Goal: Task Accomplishment & Management: Manage account settings

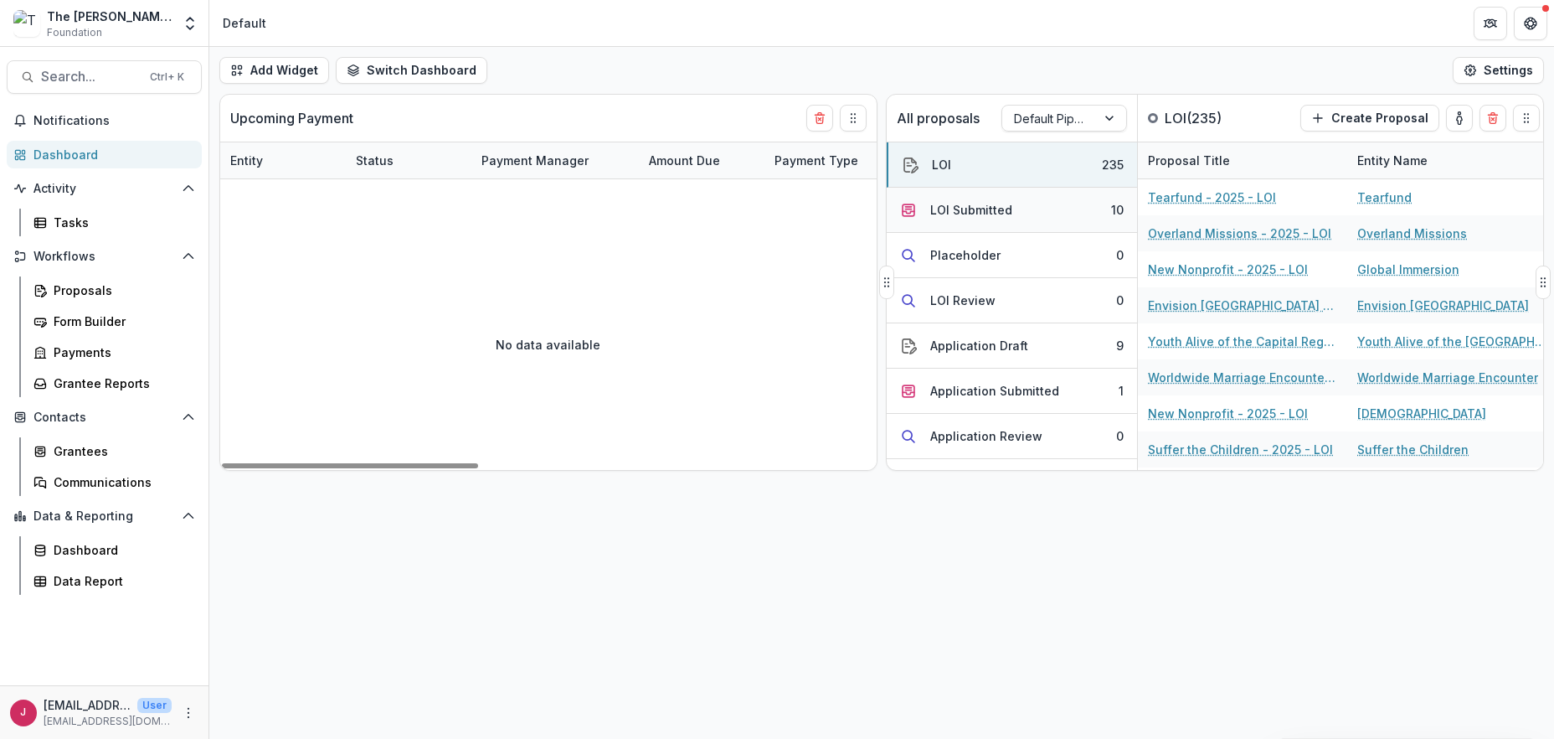
click at [1005, 211] on div "LOI Submitted" at bounding box center [971, 210] width 82 height 18
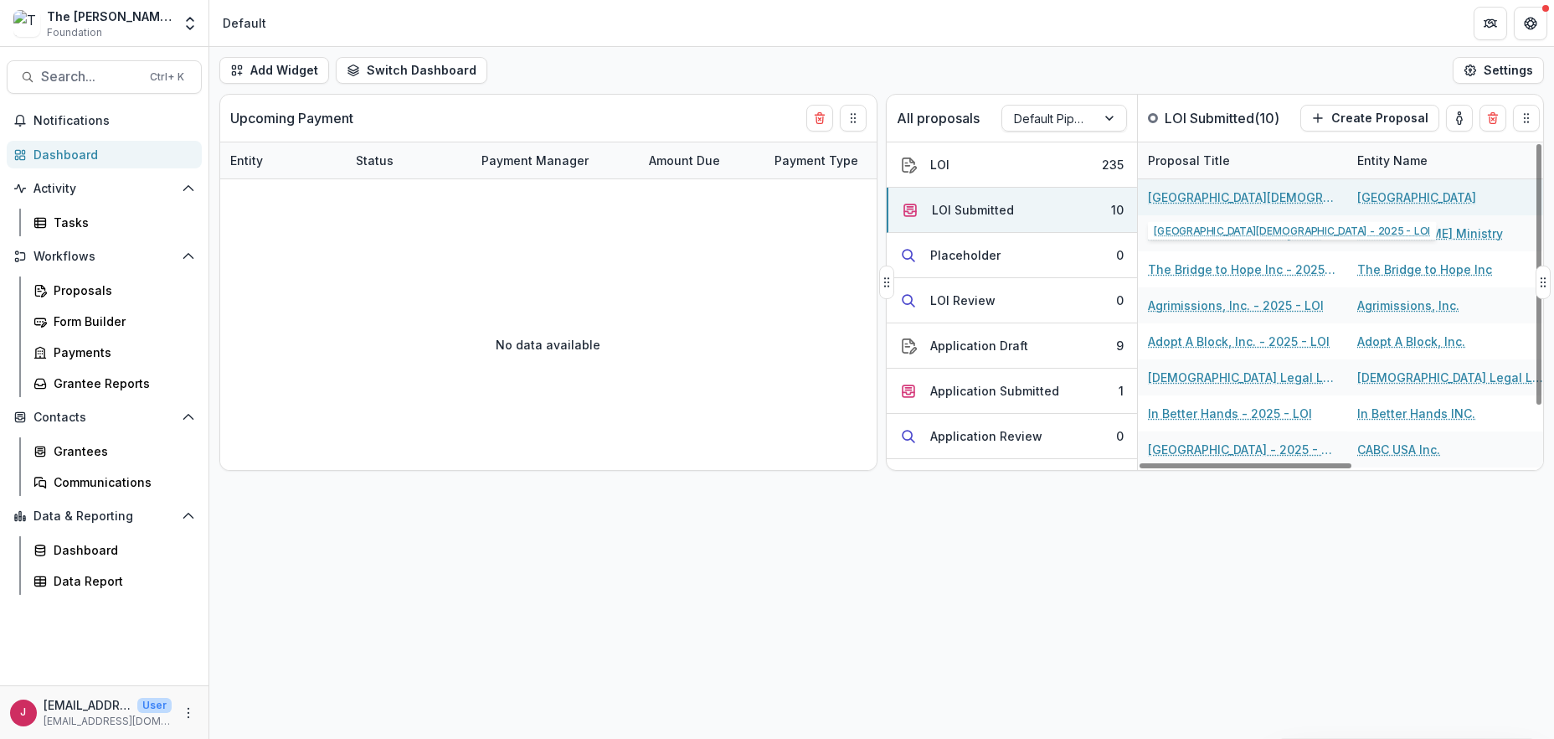
click at [1178, 196] on link "[GEOGRAPHIC_DATA][DEMOGRAPHIC_DATA] - 2025 - LOI" at bounding box center [1242, 197] width 189 height 18
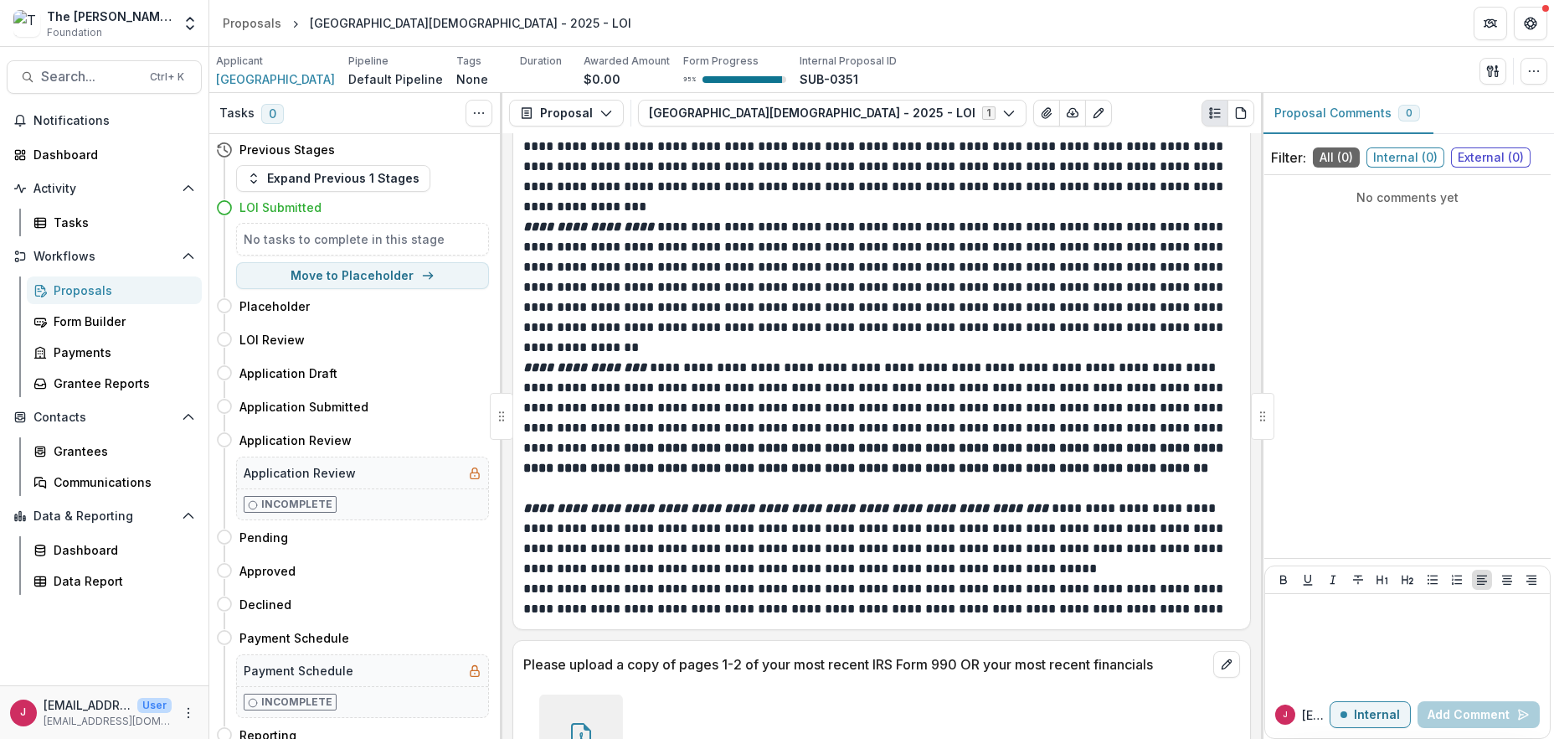
scroll to position [2934, 0]
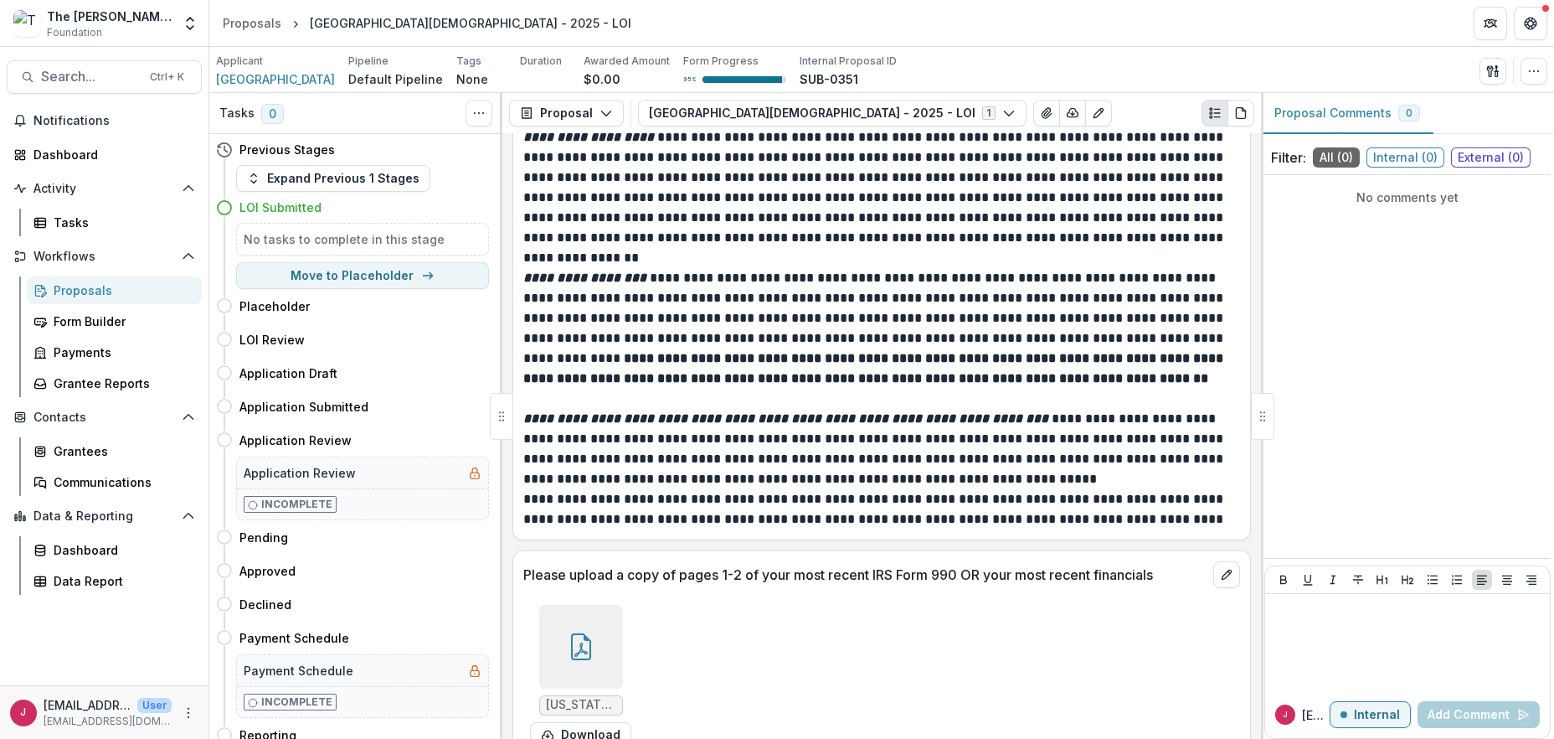
click at [590, 633] on icon at bounding box center [581, 646] width 27 height 27
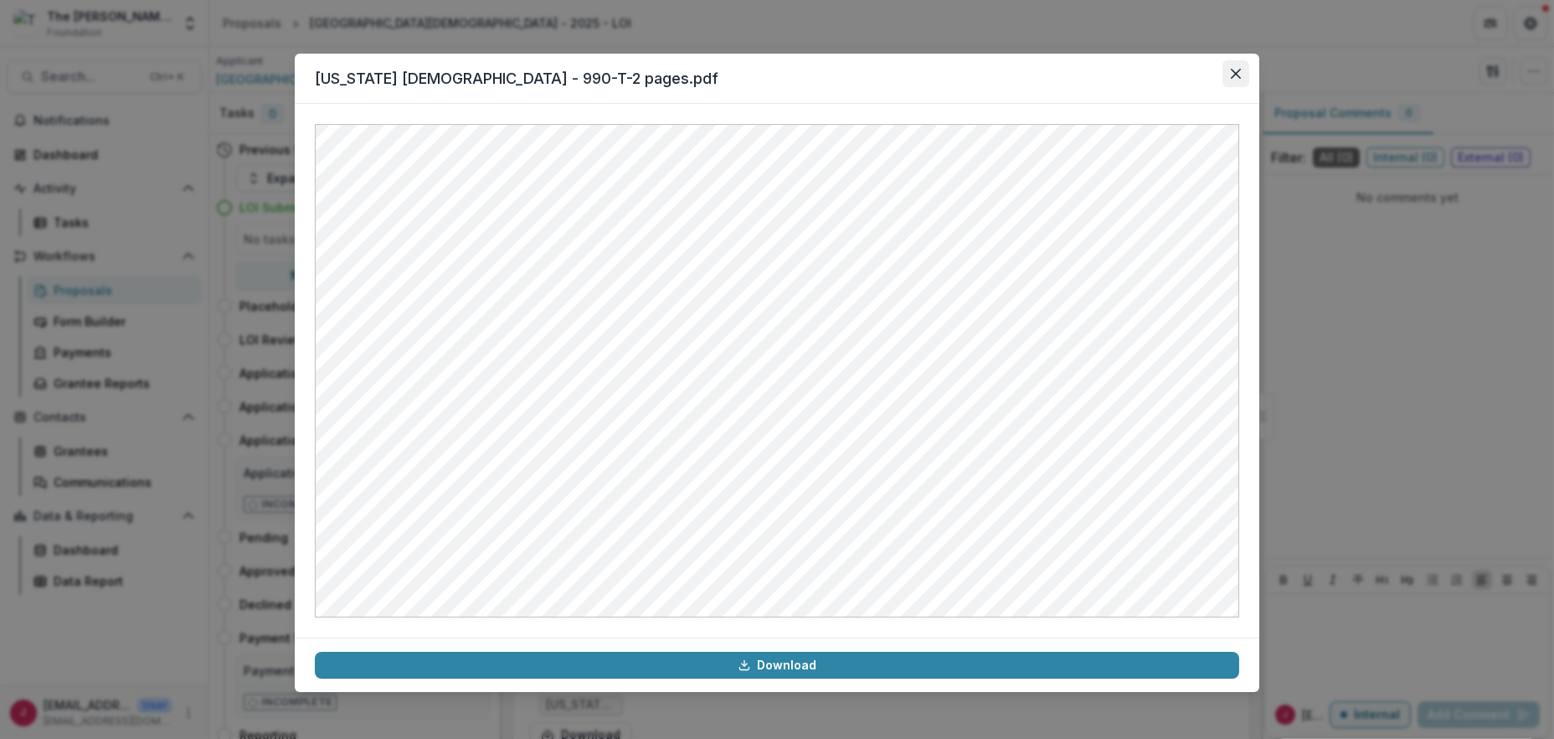
click at [1228, 70] on button "Close" at bounding box center [1236, 73] width 27 height 27
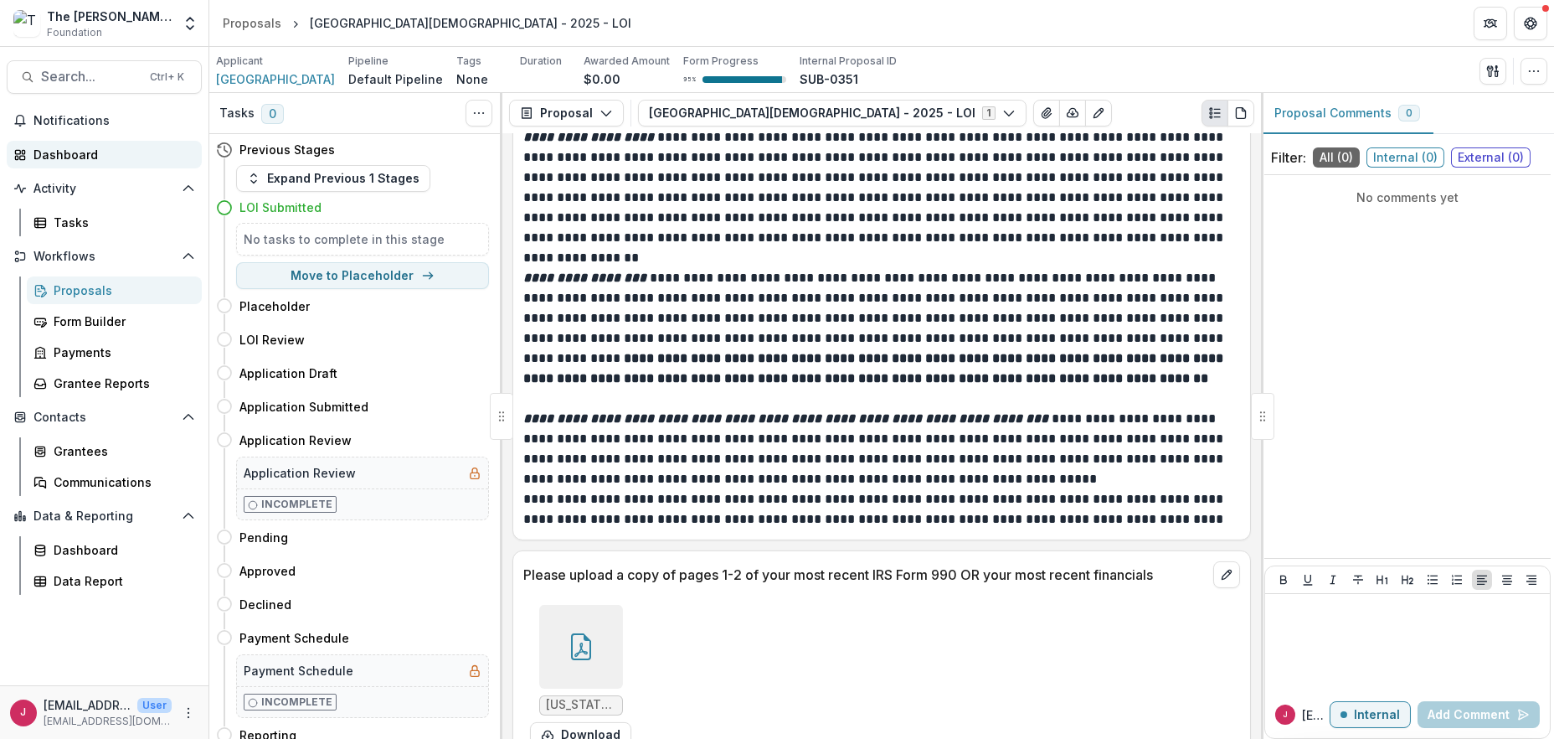
click at [83, 156] on div "Dashboard" at bounding box center [110, 155] width 155 height 18
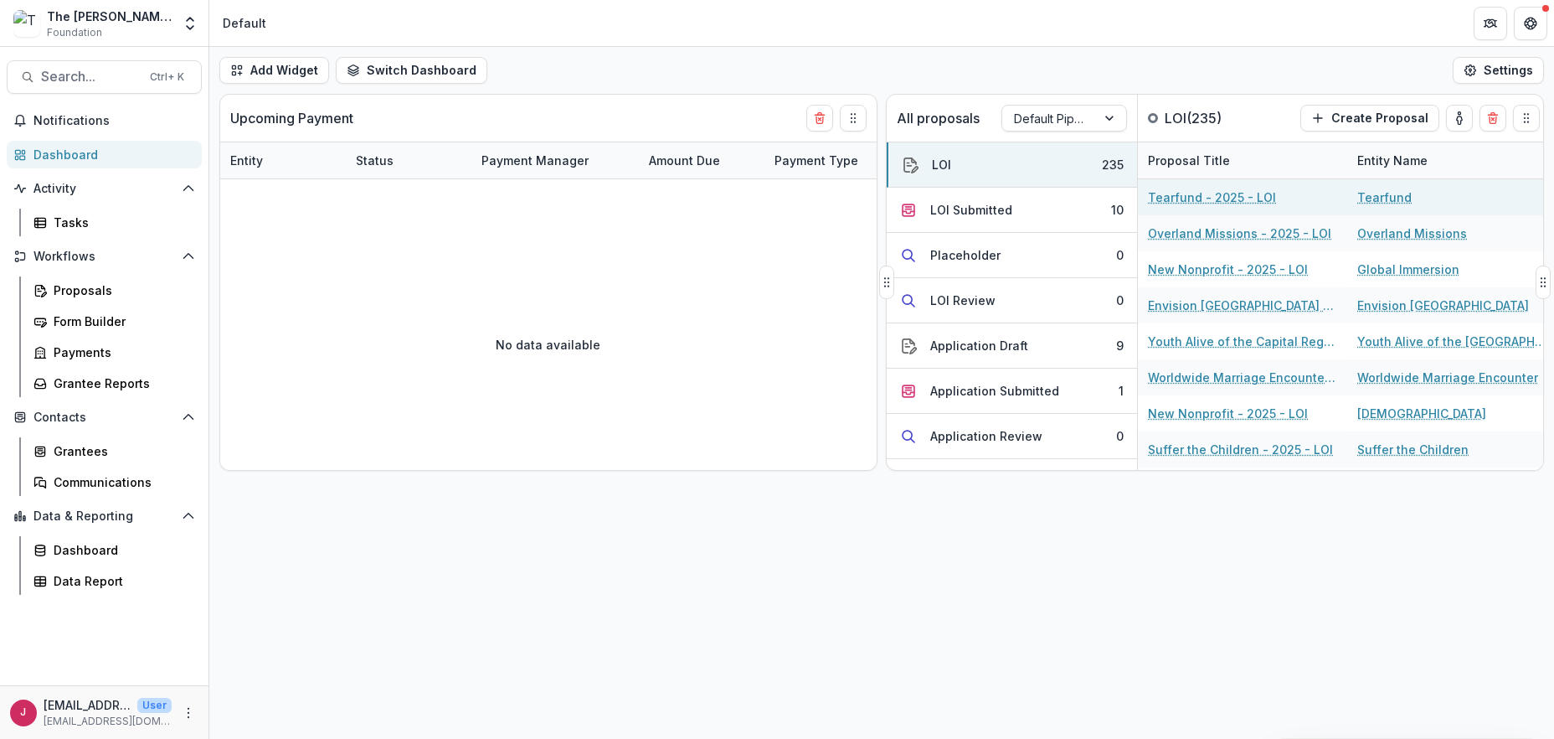
drag, startPoint x: 1020, startPoint y: 210, endPoint x: 1146, endPoint y: 203, distance: 125.8
click at [1021, 210] on button "LOI Submitted 10" at bounding box center [1012, 210] width 250 height 45
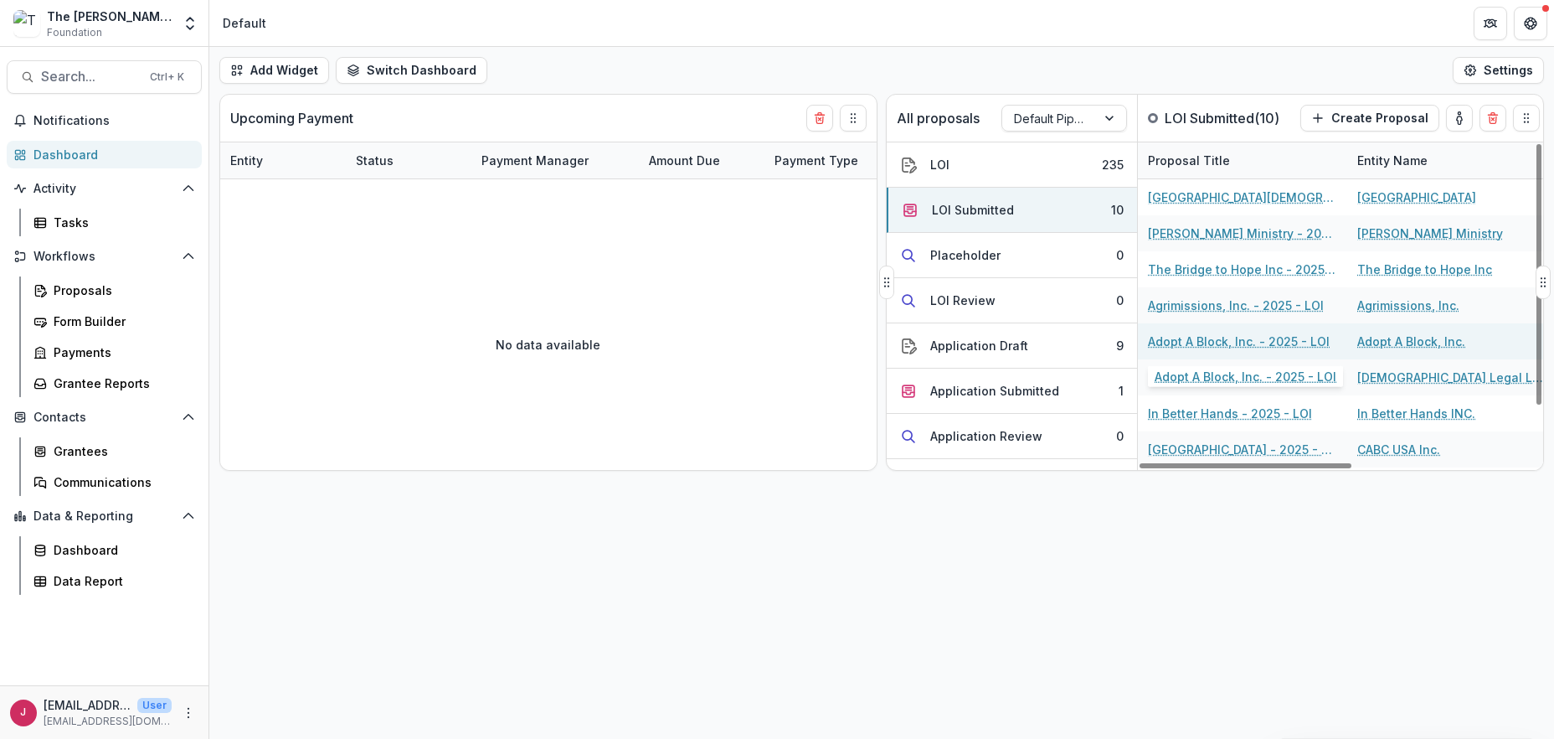
click at [1171, 340] on link "Adopt A Block, Inc. - 2025 - LOI" at bounding box center [1239, 341] width 182 height 18
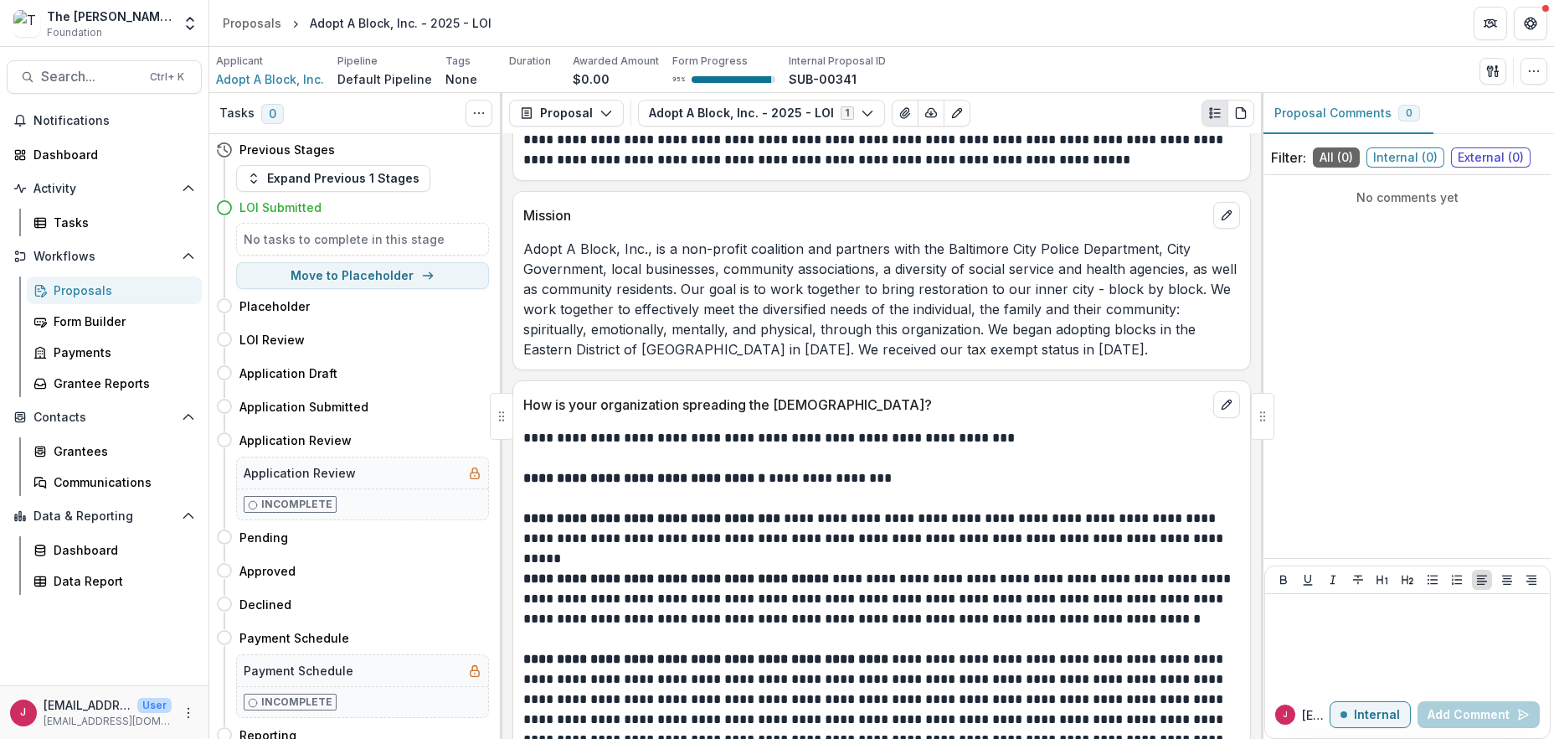
scroll to position [3448, 0]
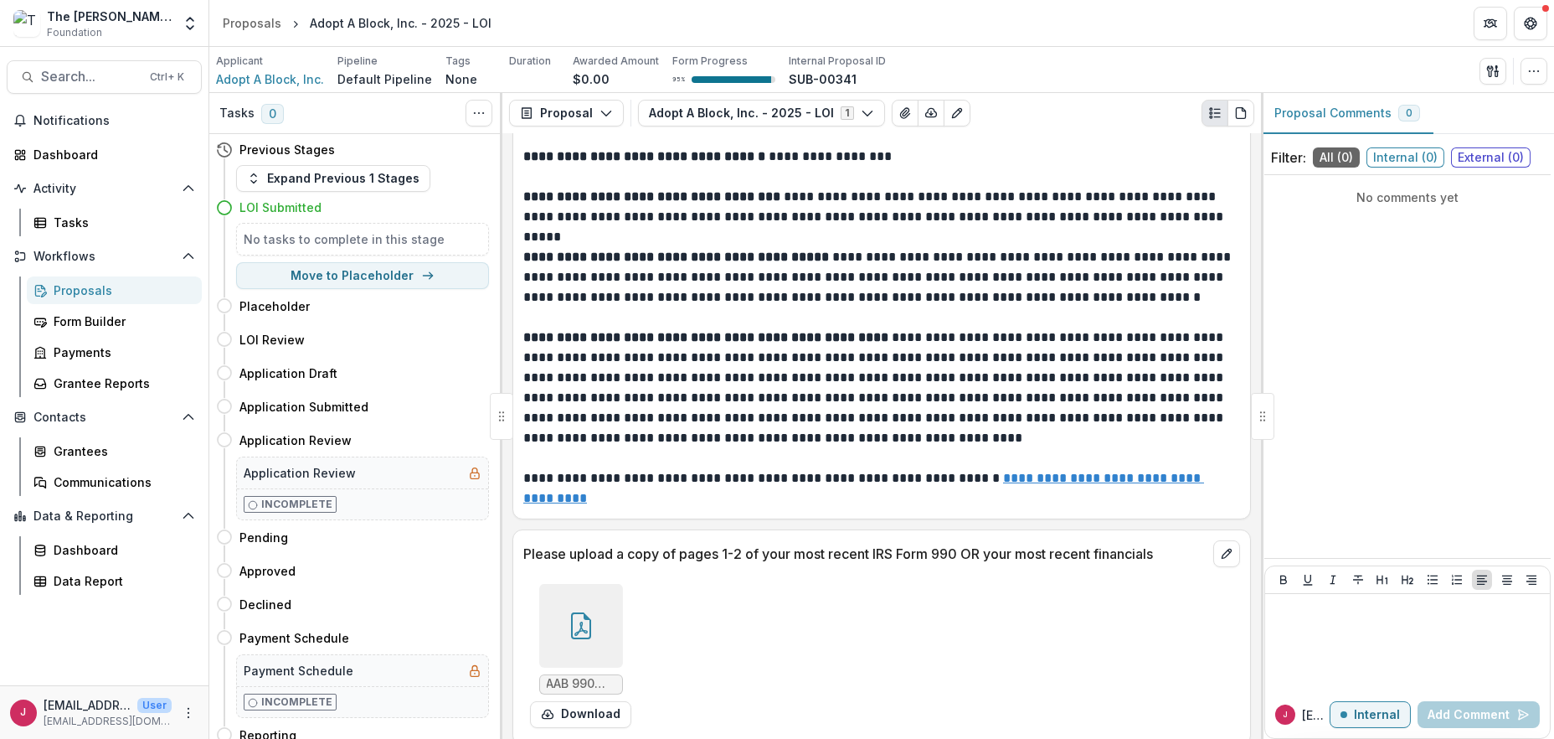
click at [568, 621] on icon at bounding box center [581, 625] width 27 height 27
click at [567, 621] on div "Loading..." at bounding box center [777, 370] width 965 height 533
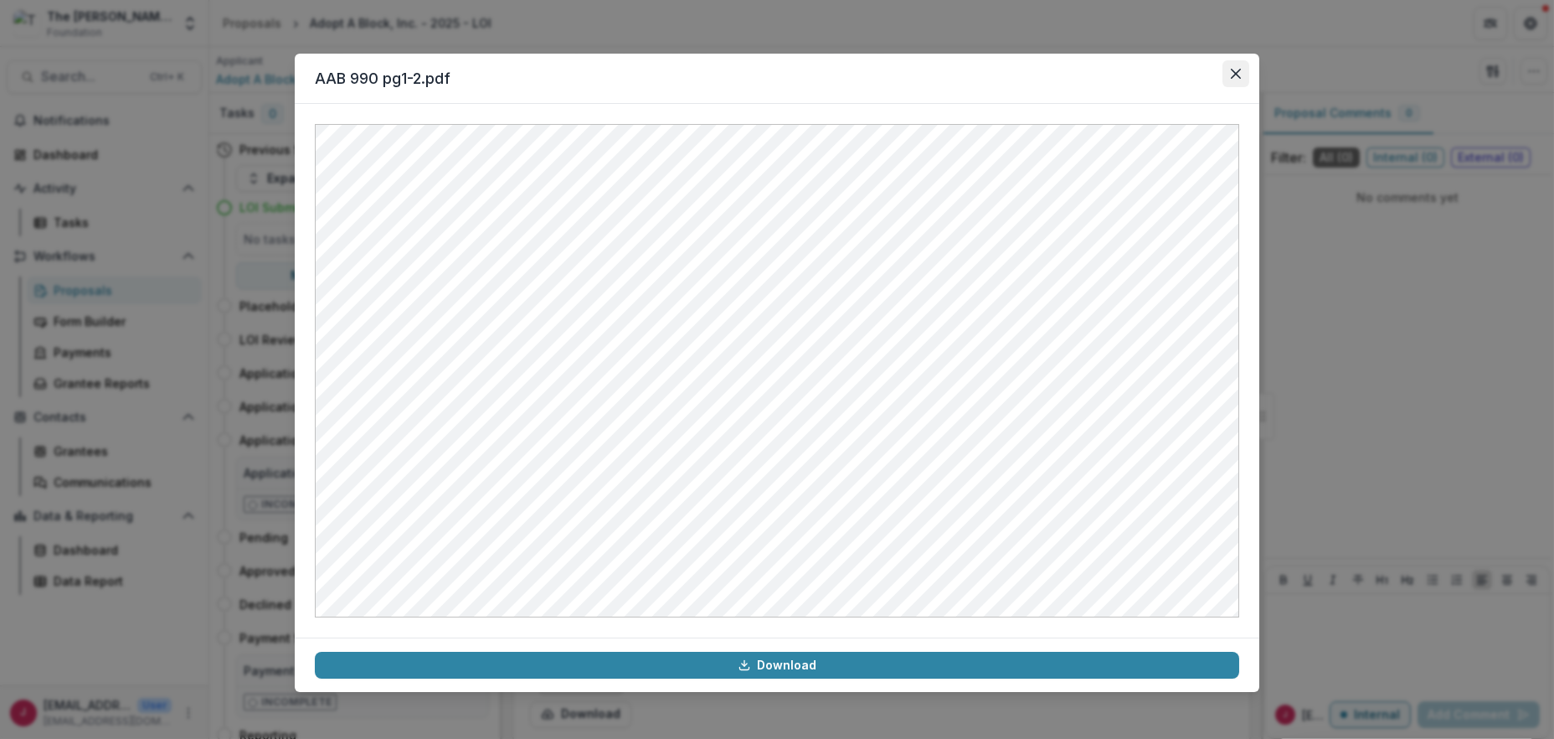
click at [1228, 69] on button "Close" at bounding box center [1236, 73] width 27 height 27
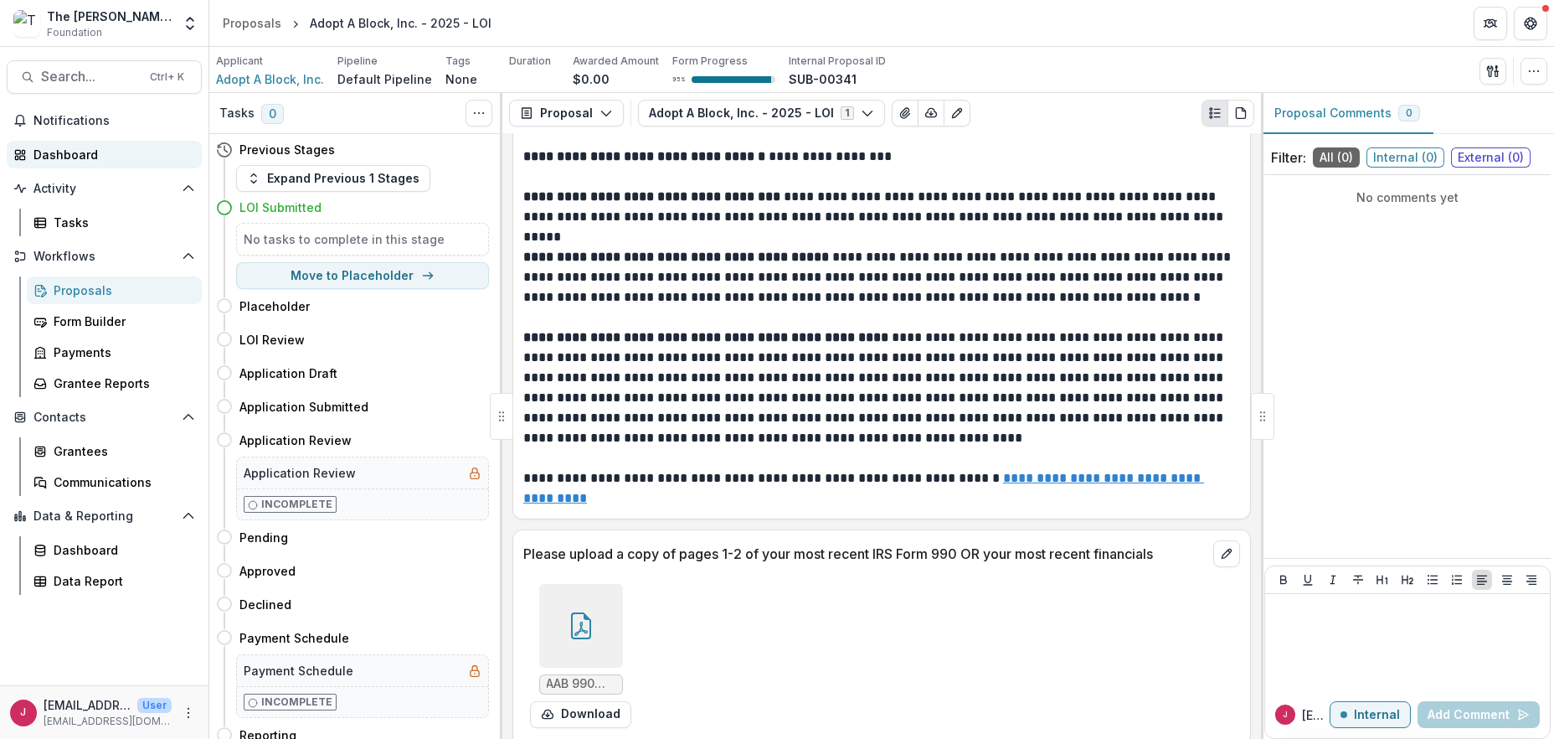
click at [89, 149] on div "Dashboard" at bounding box center [110, 155] width 155 height 18
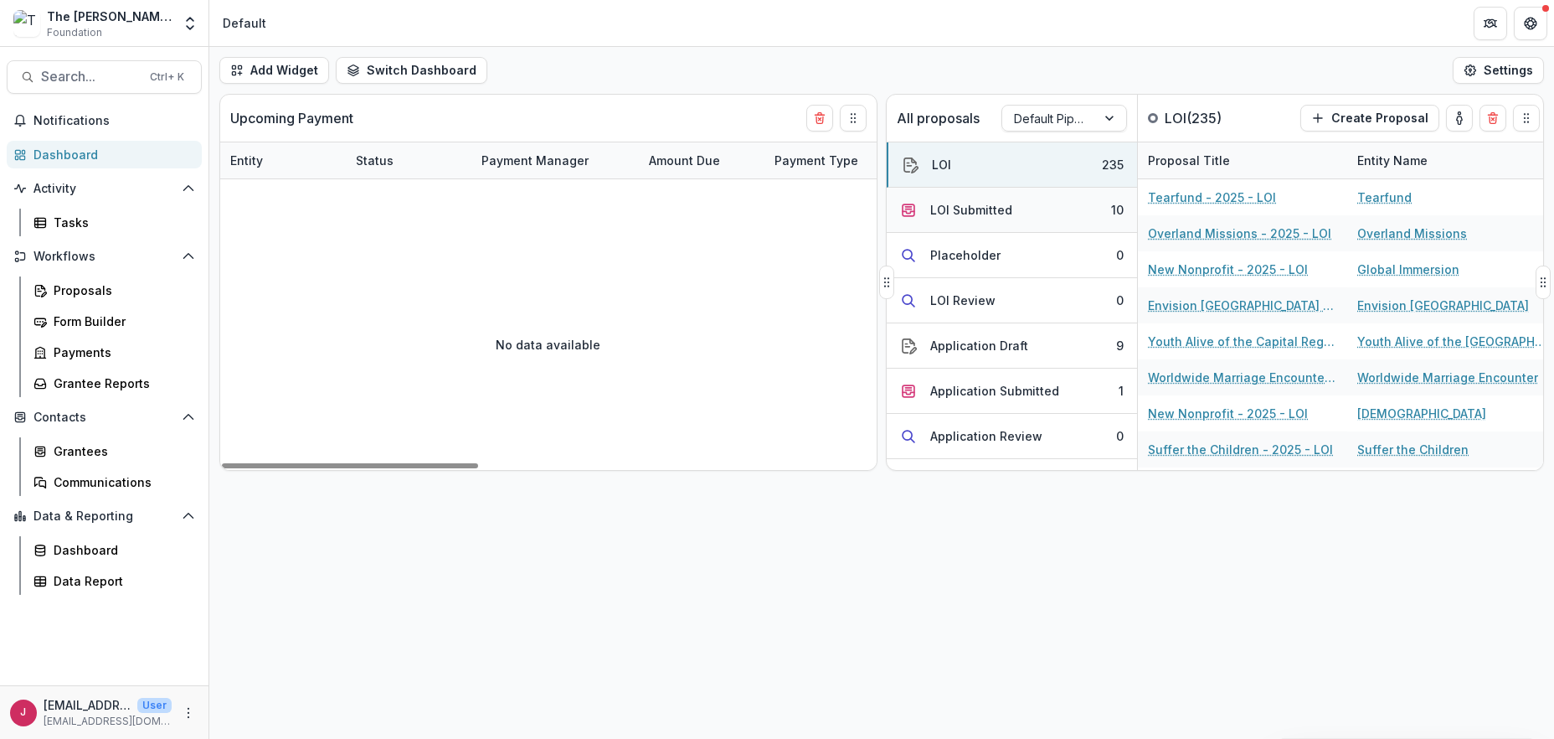
click at [1015, 212] on button "LOI Submitted 10" at bounding box center [1012, 210] width 250 height 45
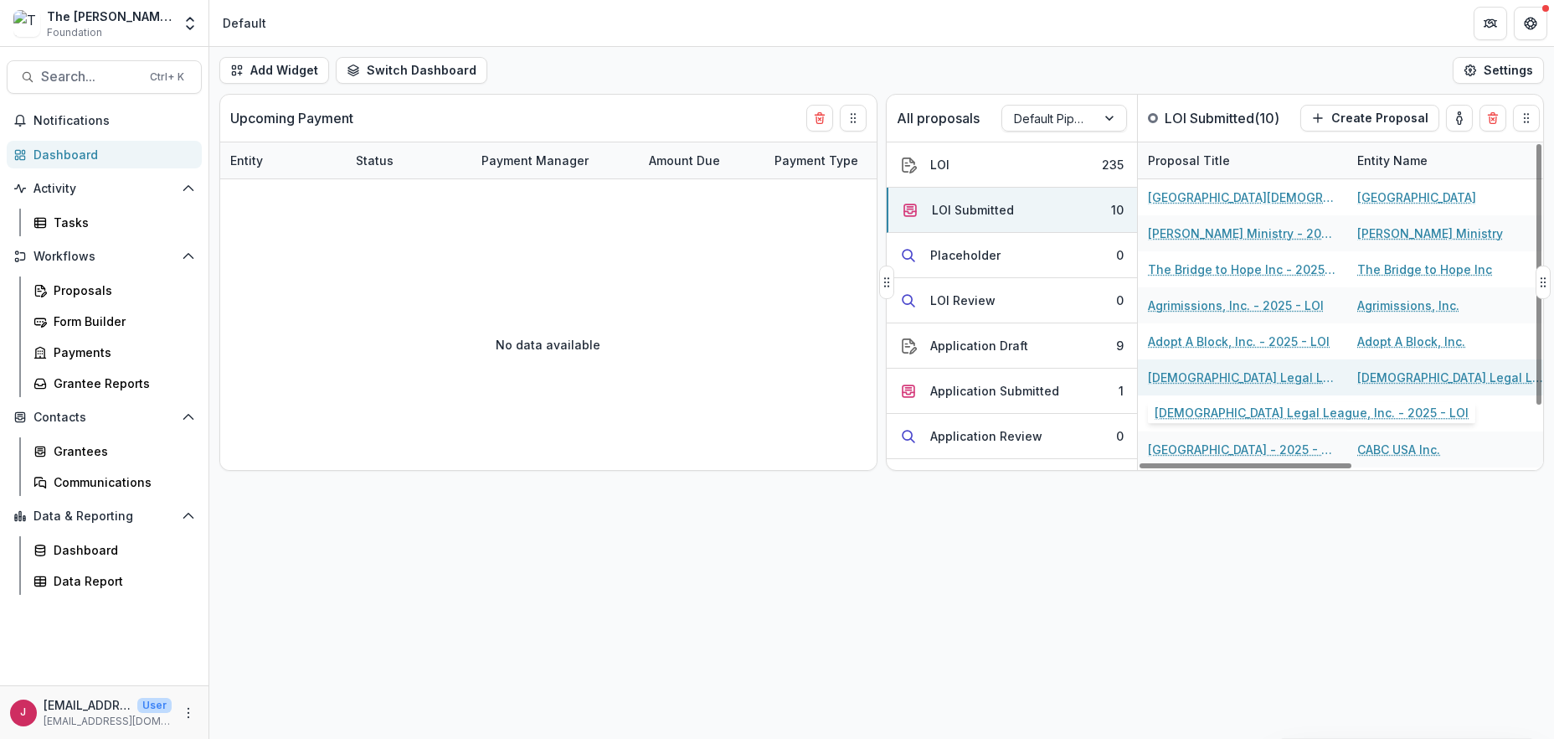
click at [1177, 370] on link "[DEMOGRAPHIC_DATA] Legal League, Inc. - 2025 - LOI" at bounding box center [1242, 377] width 189 height 18
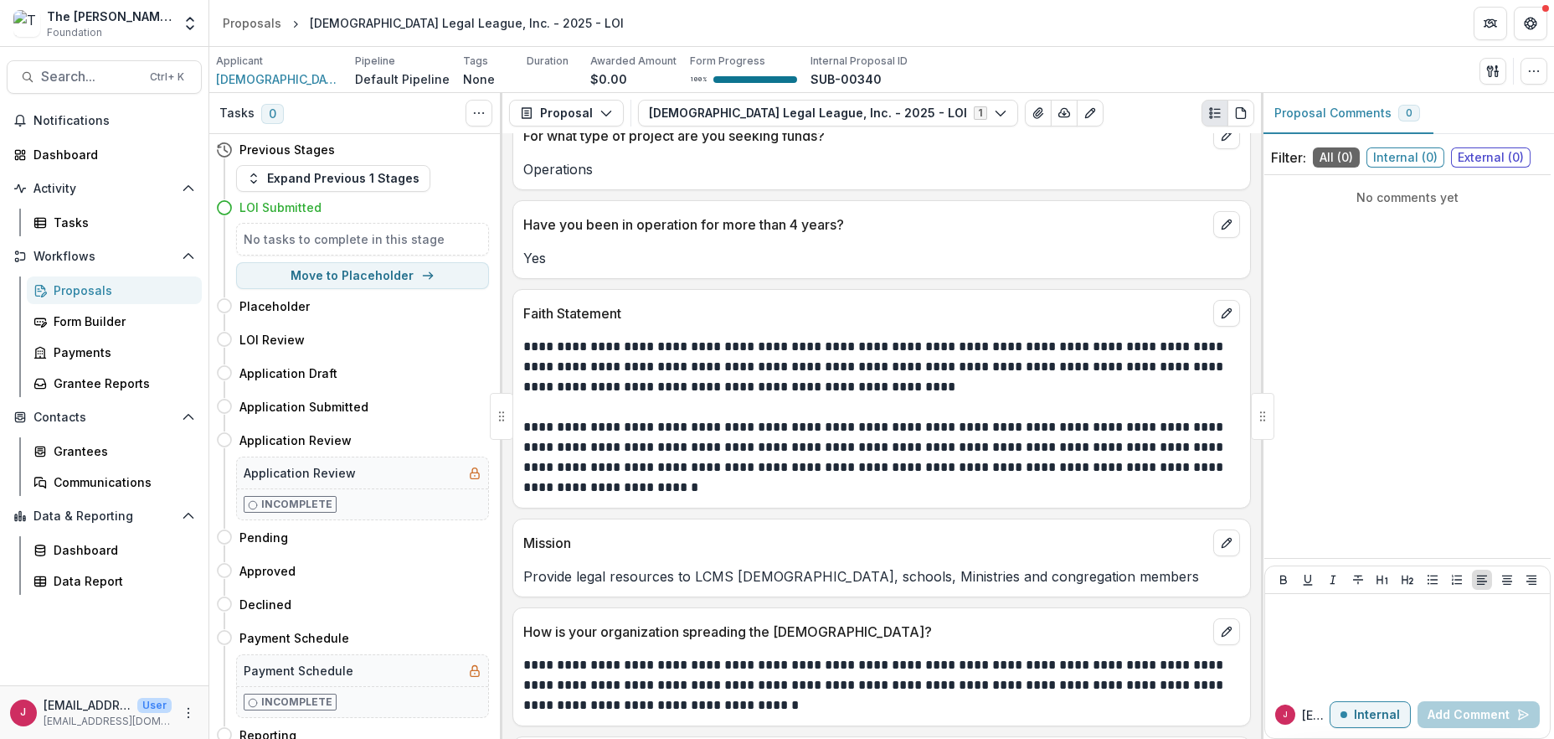
scroll to position [2101, 0]
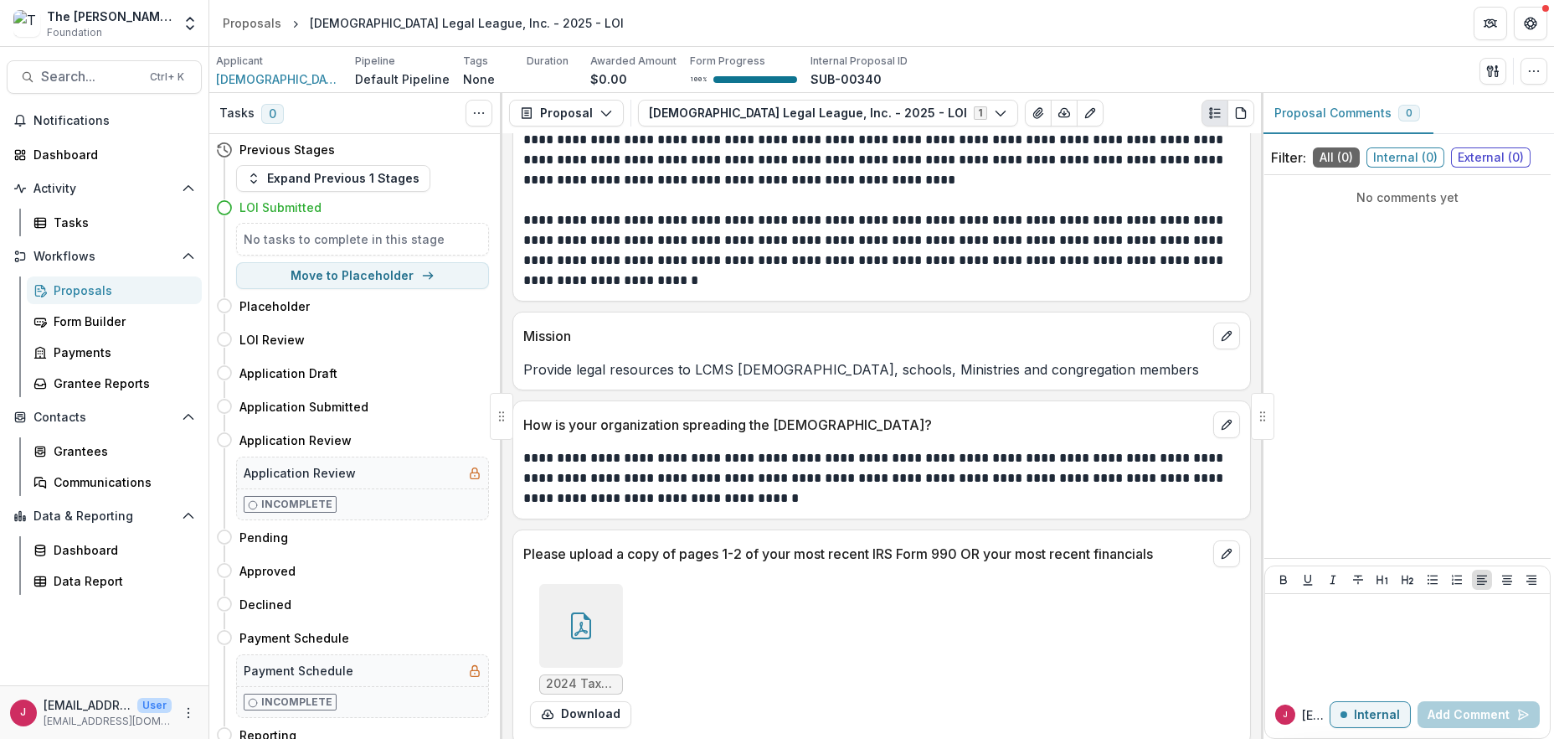
click at [584, 612] on icon at bounding box center [581, 625] width 27 height 27
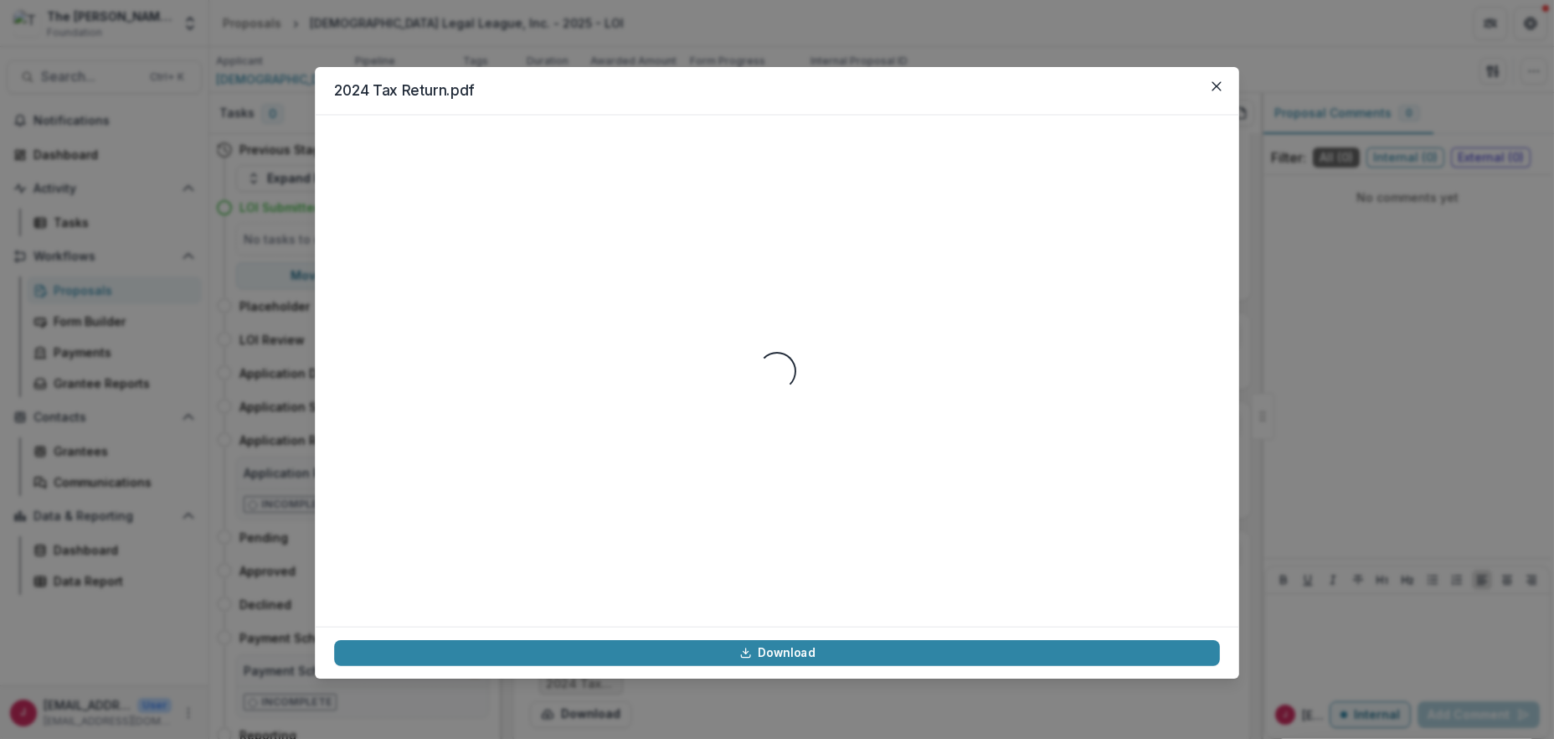
drag, startPoint x: 584, startPoint y: 610, endPoint x: 642, endPoint y: 577, distance: 67.1
click at [584, 606] on div "Loading..." at bounding box center [777, 370] width 886 height 472
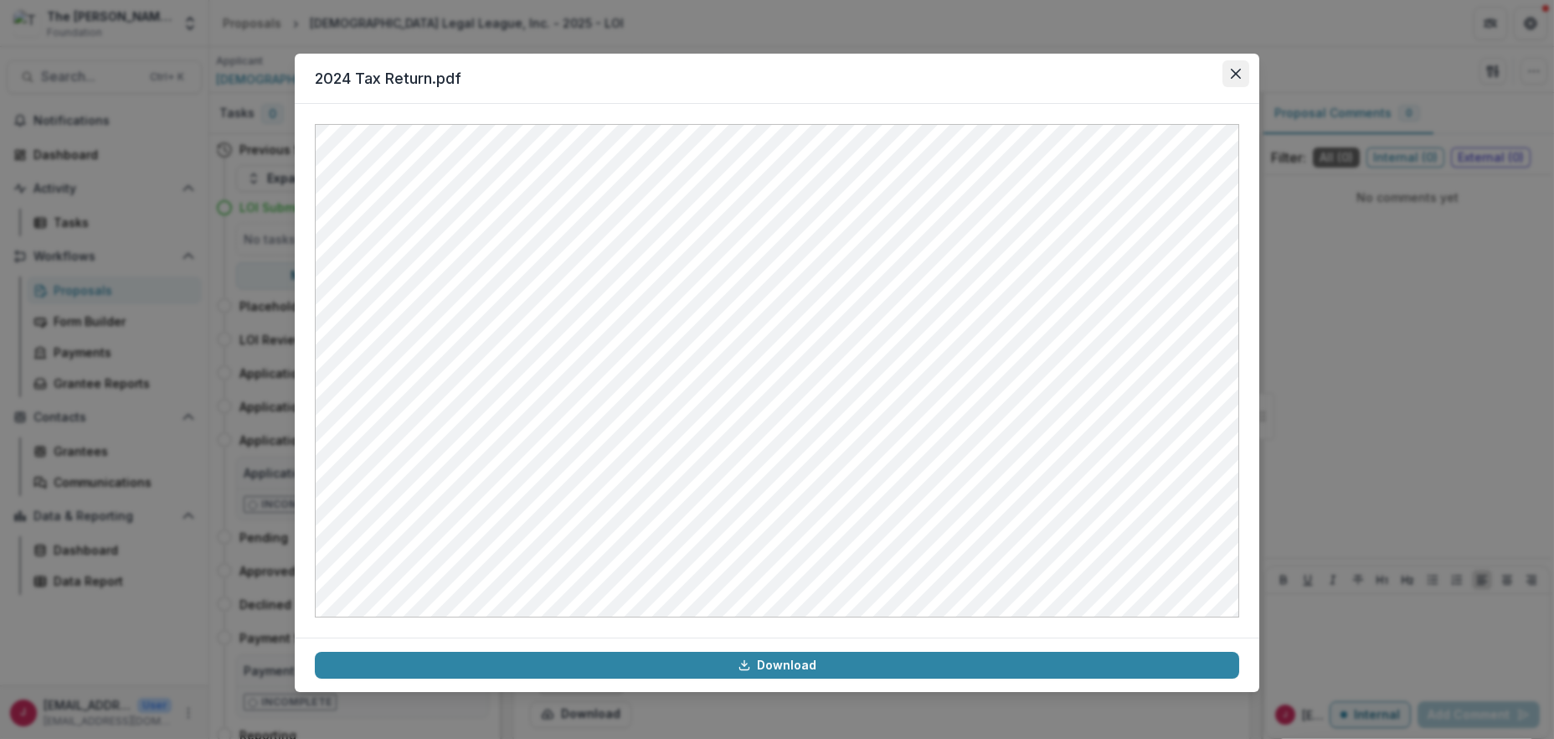
click at [1239, 61] on button "Close" at bounding box center [1236, 73] width 27 height 27
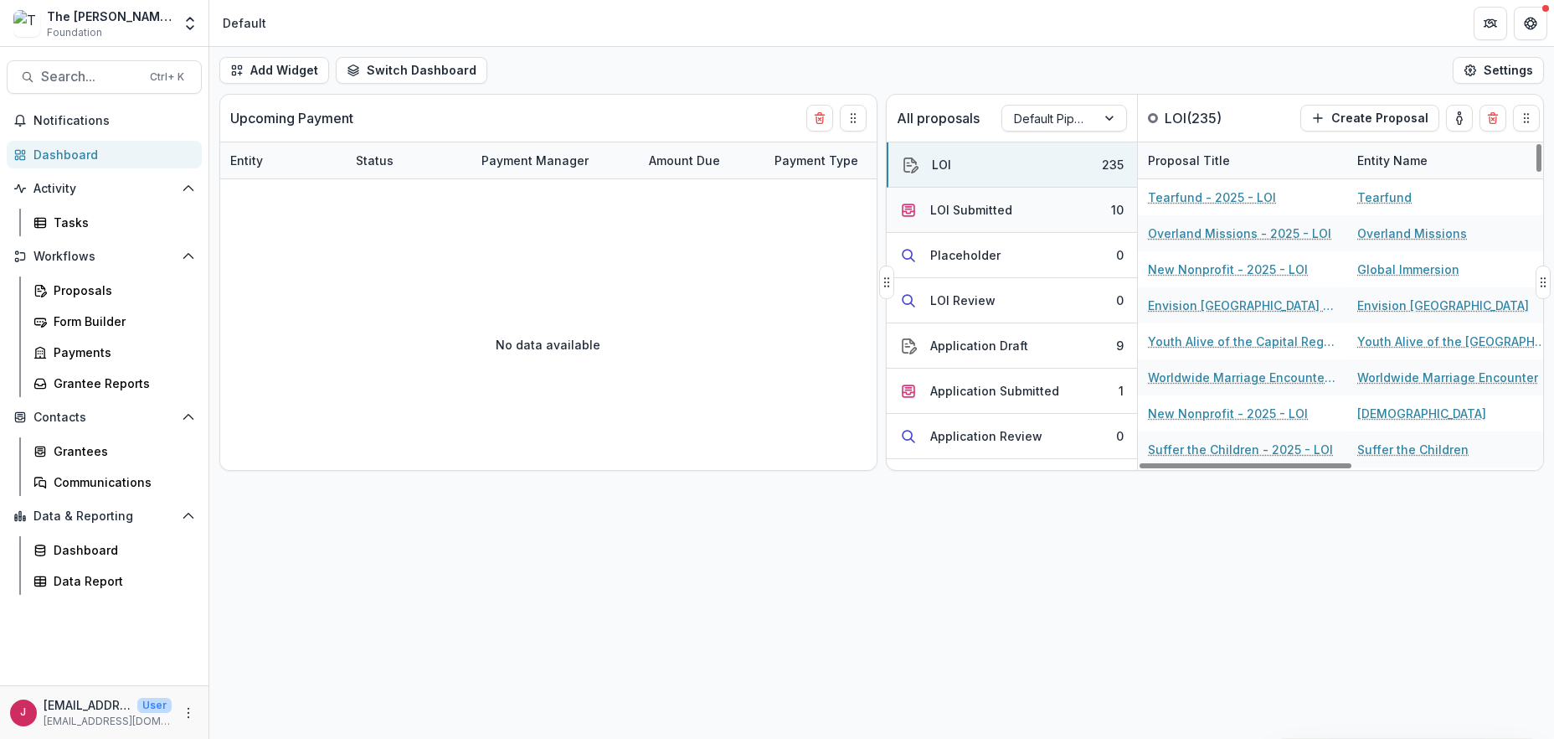
click at [1063, 214] on button "LOI Submitted 10" at bounding box center [1012, 210] width 250 height 45
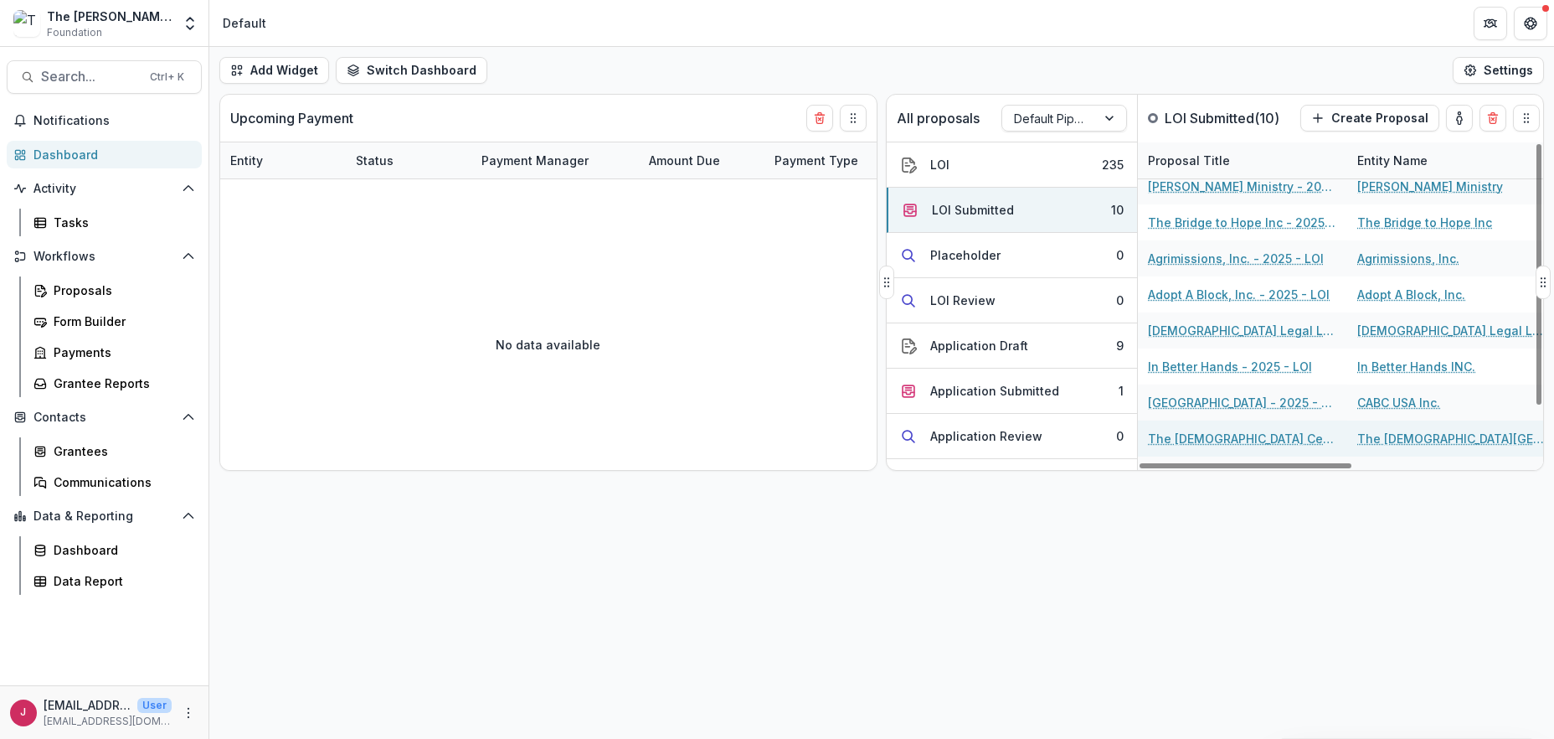
scroll to position [69, 0]
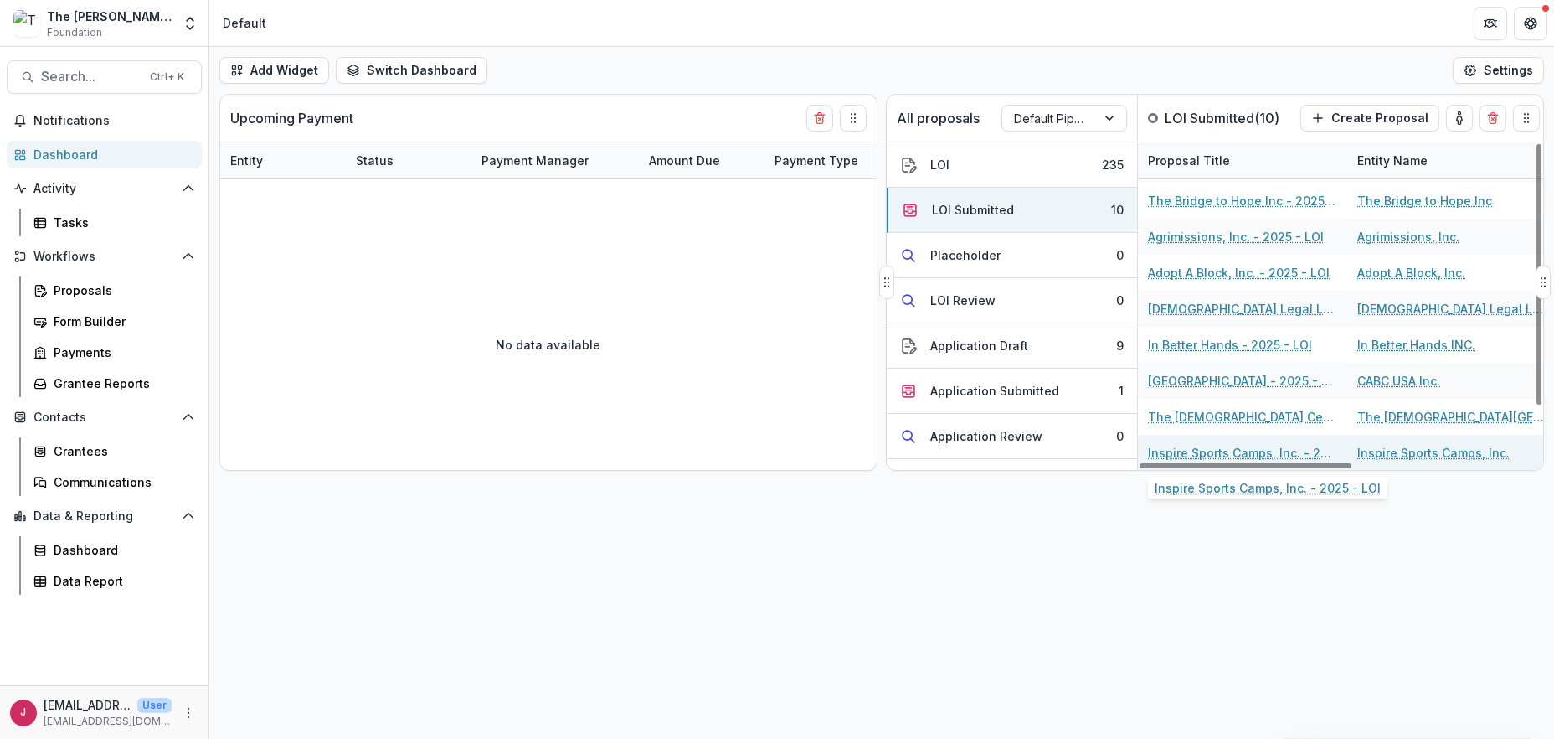
click at [1224, 445] on link "Inspire Sports Camps, Inc. - 2025 - LOI" at bounding box center [1242, 453] width 189 height 18
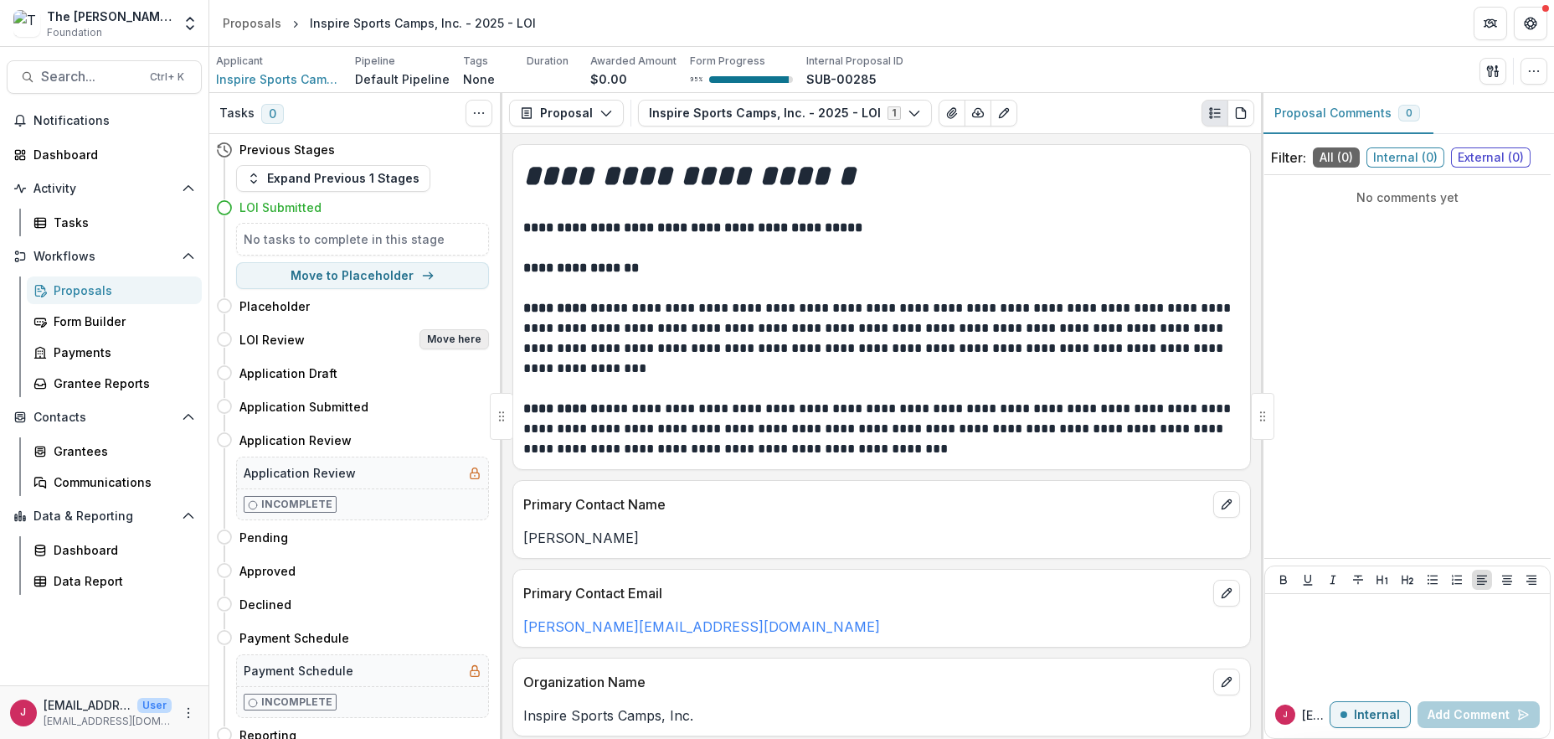
click at [429, 335] on button "Move here" at bounding box center [455, 339] width 70 height 20
select select "**********"
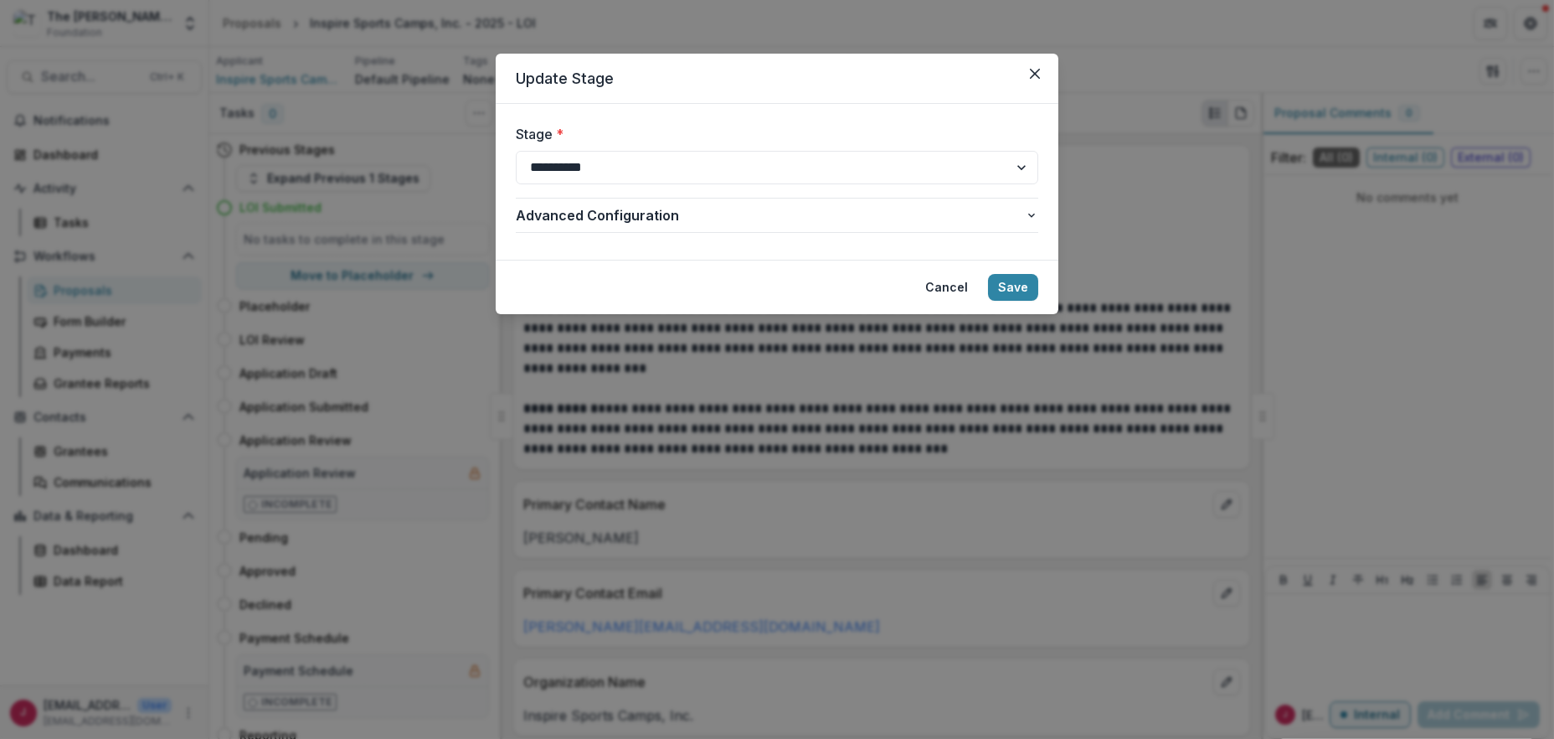
drag, startPoint x: 1025, startPoint y: 282, endPoint x: 444, endPoint y: 228, distance: 583.7
click at [1023, 282] on button "Save" at bounding box center [1013, 287] width 50 height 27
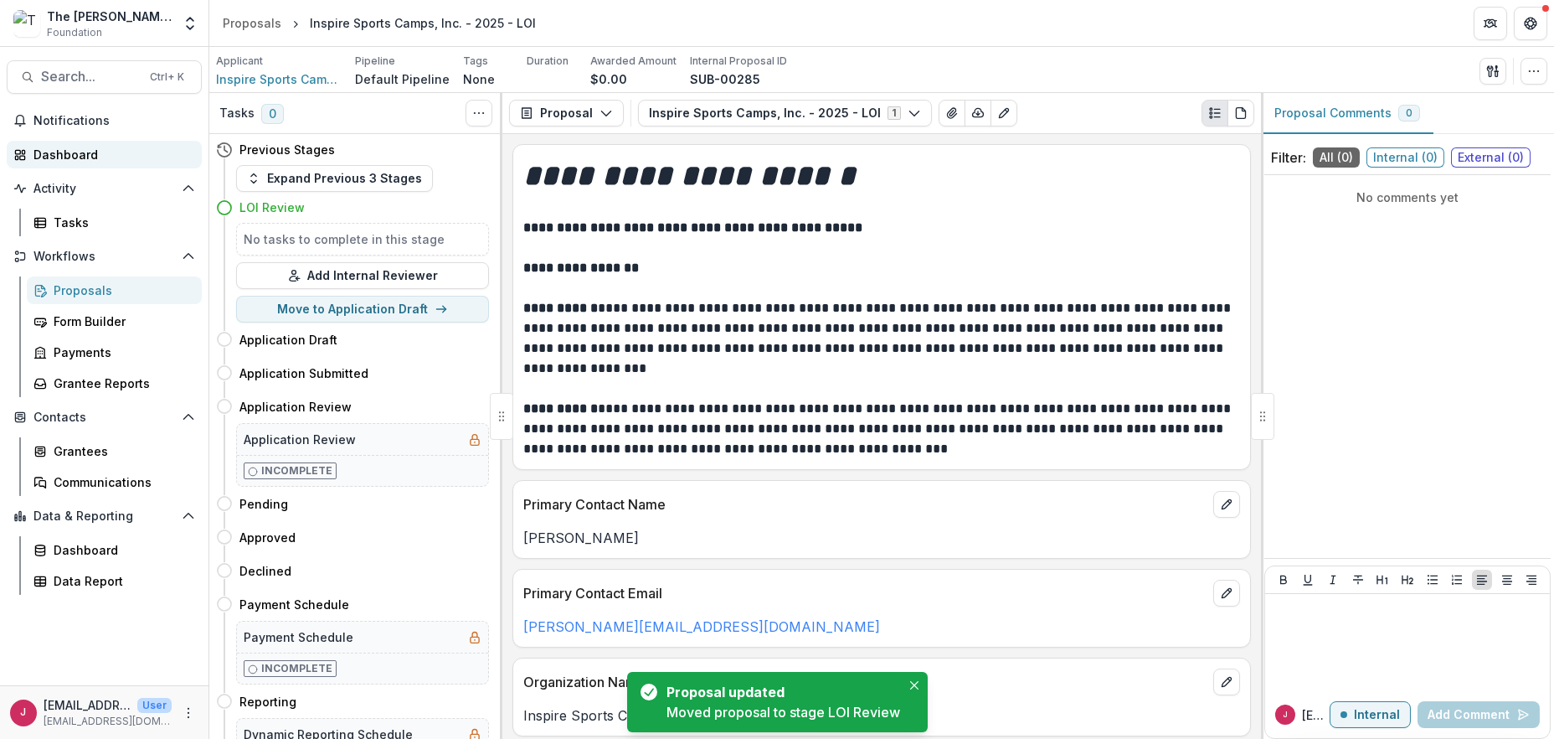
click at [69, 149] on div "Dashboard" at bounding box center [110, 155] width 155 height 18
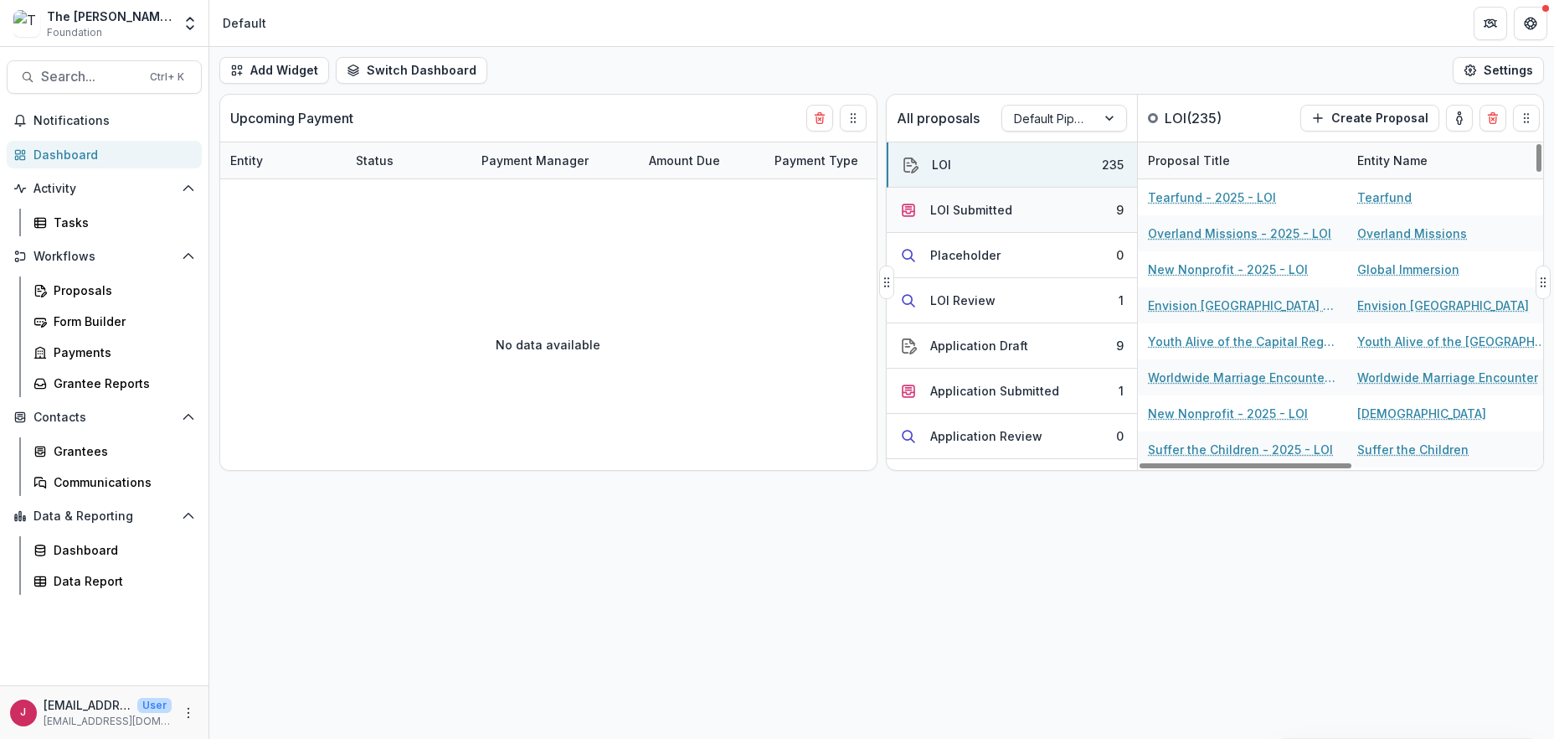
click at [1022, 209] on button "LOI Submitted 9" at bounding box center [1012, 210] width 250 height 45
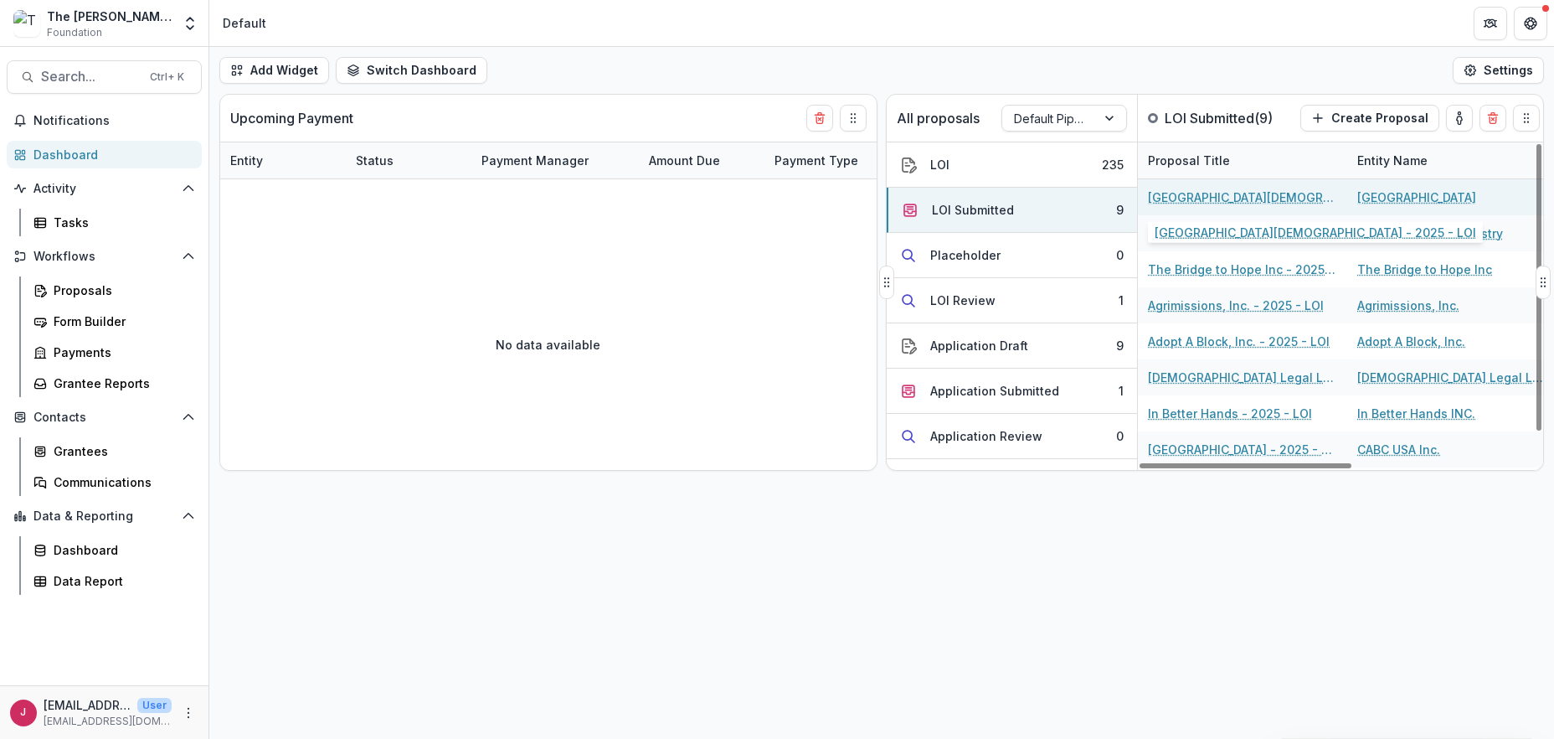
click at [1213, 192] on link "[GEOGRAPHIC_DATA][DEMOGRAPHIC_DATA] - 2025 - LOI" at bounding box center [1242, 197] width 189 height 18
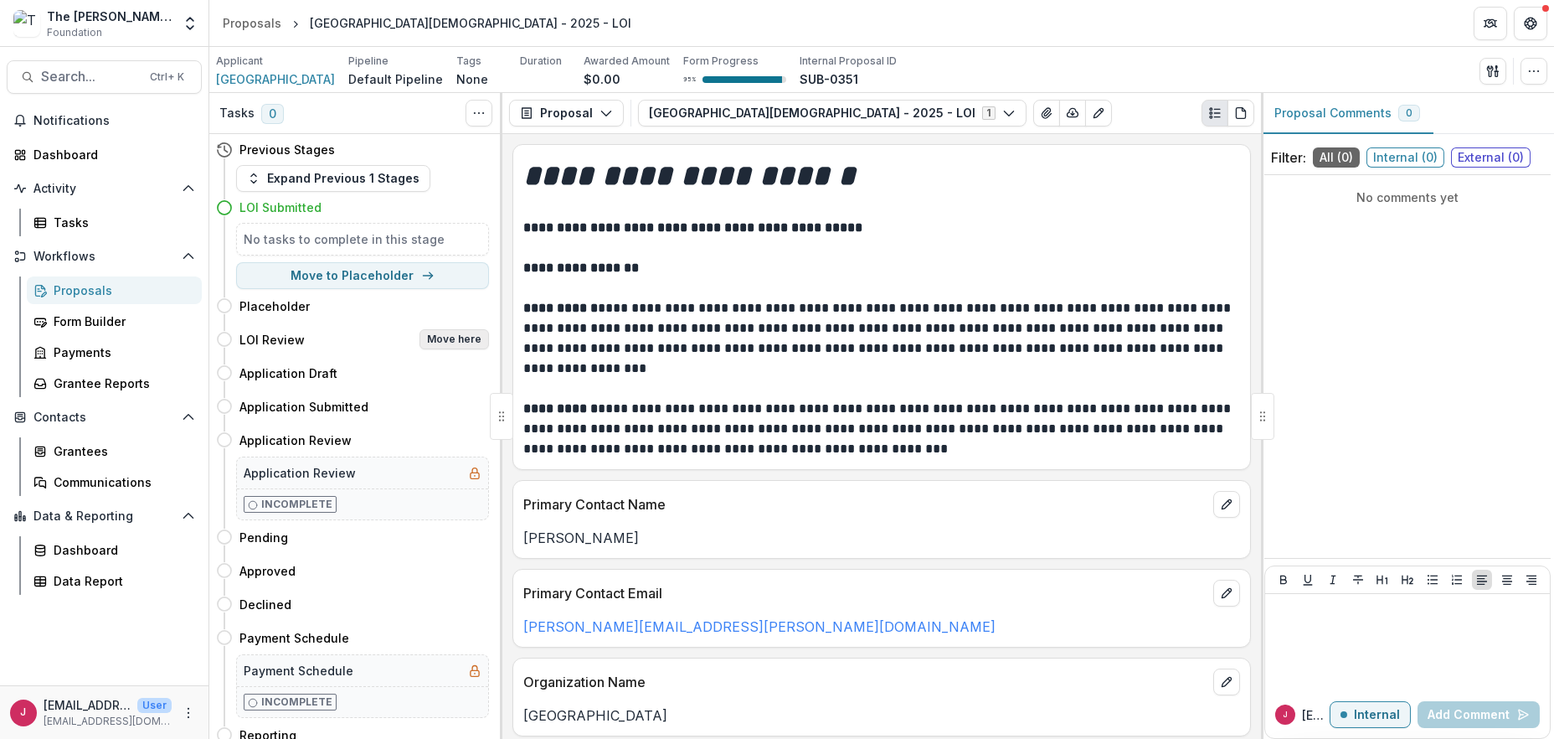
click at [467, 342] on button "Move here" at bounding box center [455, 339] width 70 height 20
select select "**********"
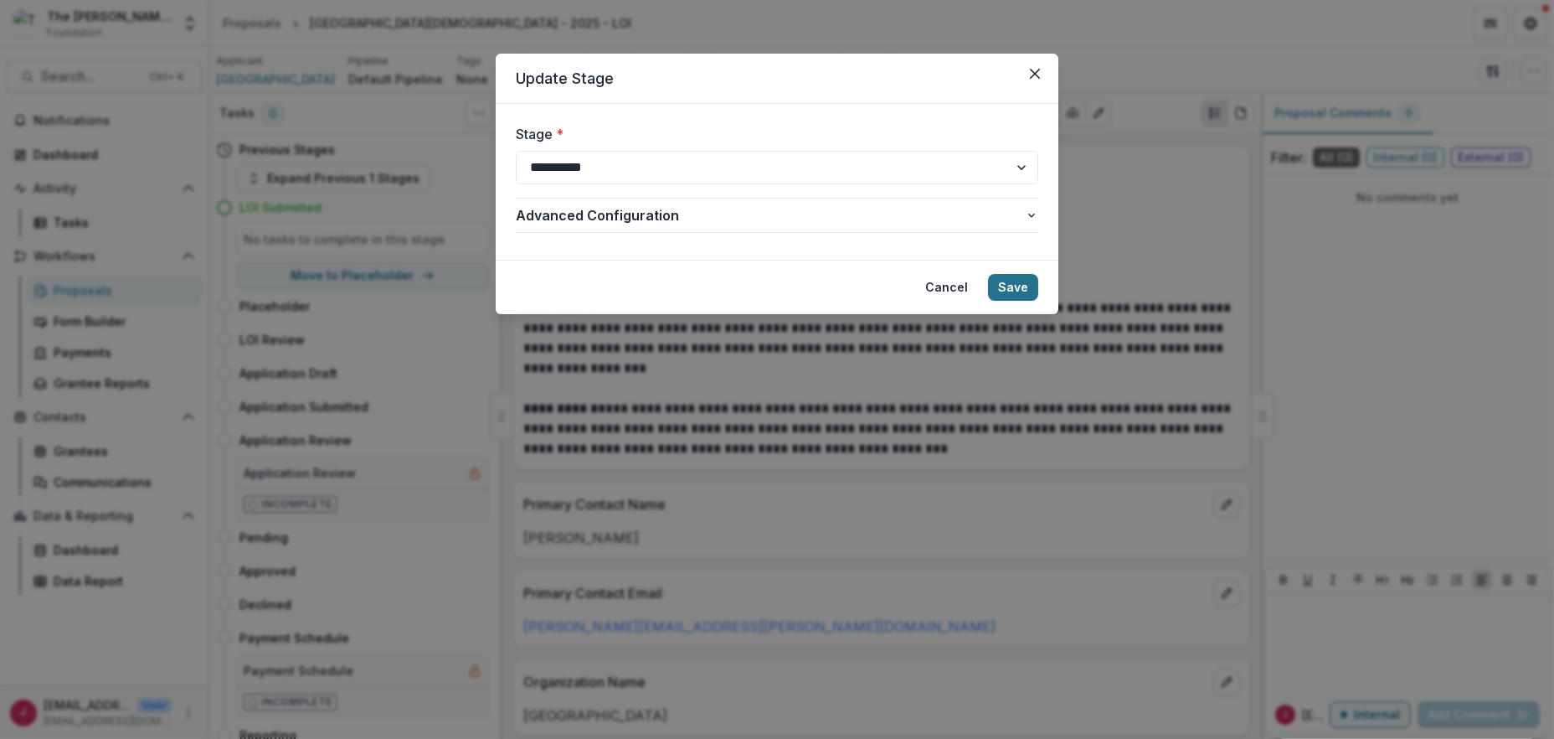
click at [1017, 286] on button "Save" at bounding box center [1013, 287] width 50 height 27
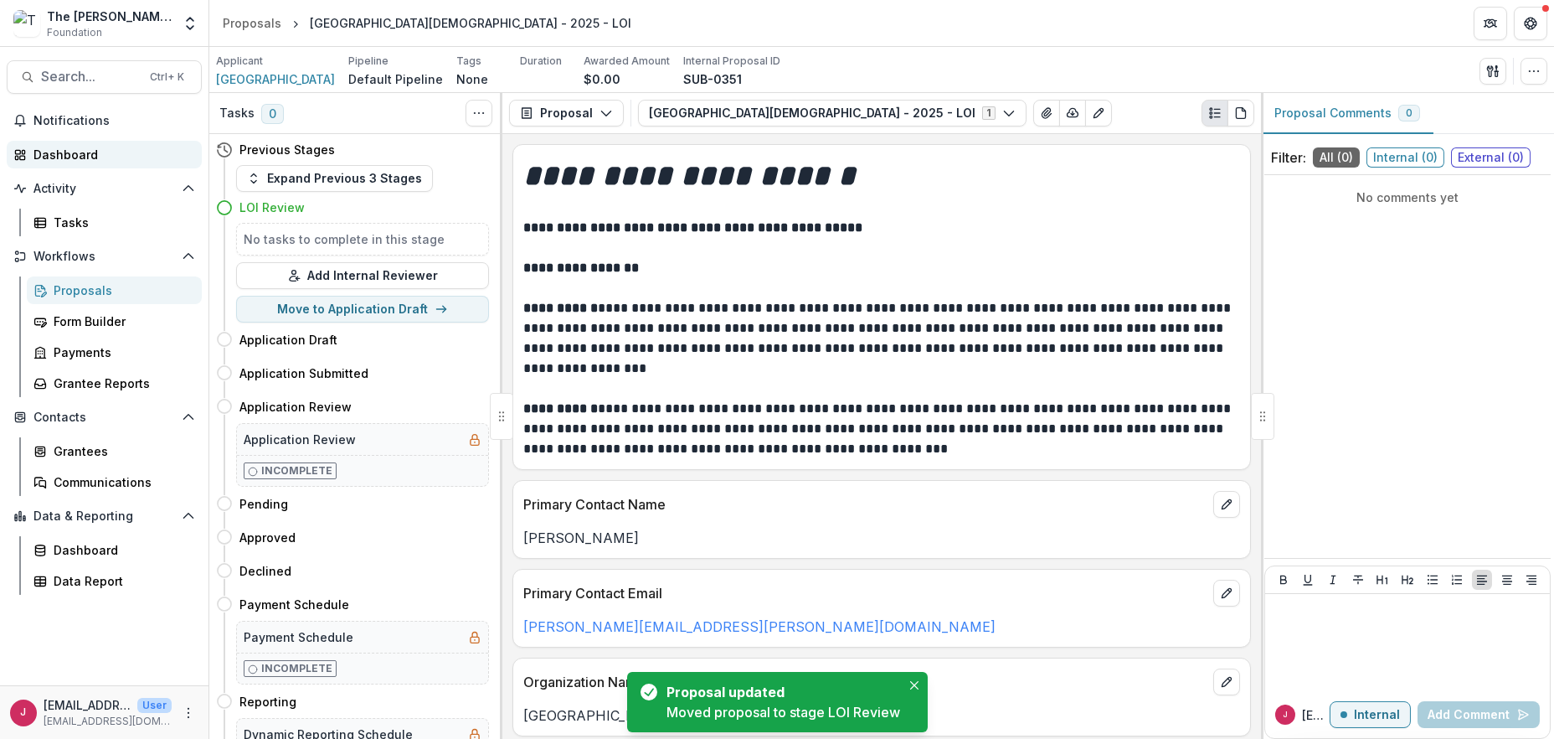
click at [69, 156] on div "Dashboard" at bounding box center [110, 155] width 155 height 18
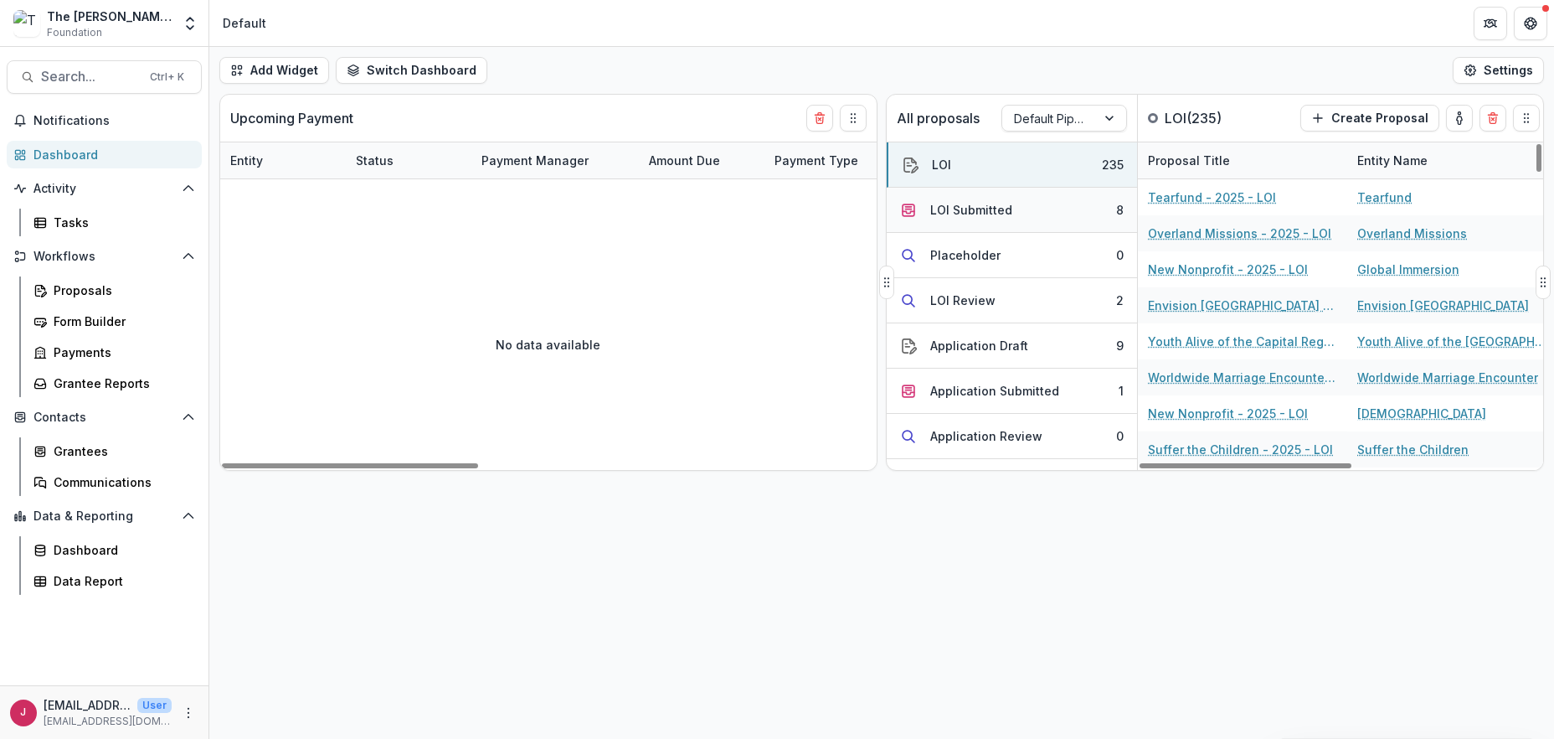
click at [1065, 198] on button "LOI Submitted 8" at bounding box center [1012, 210] width 250 height 45
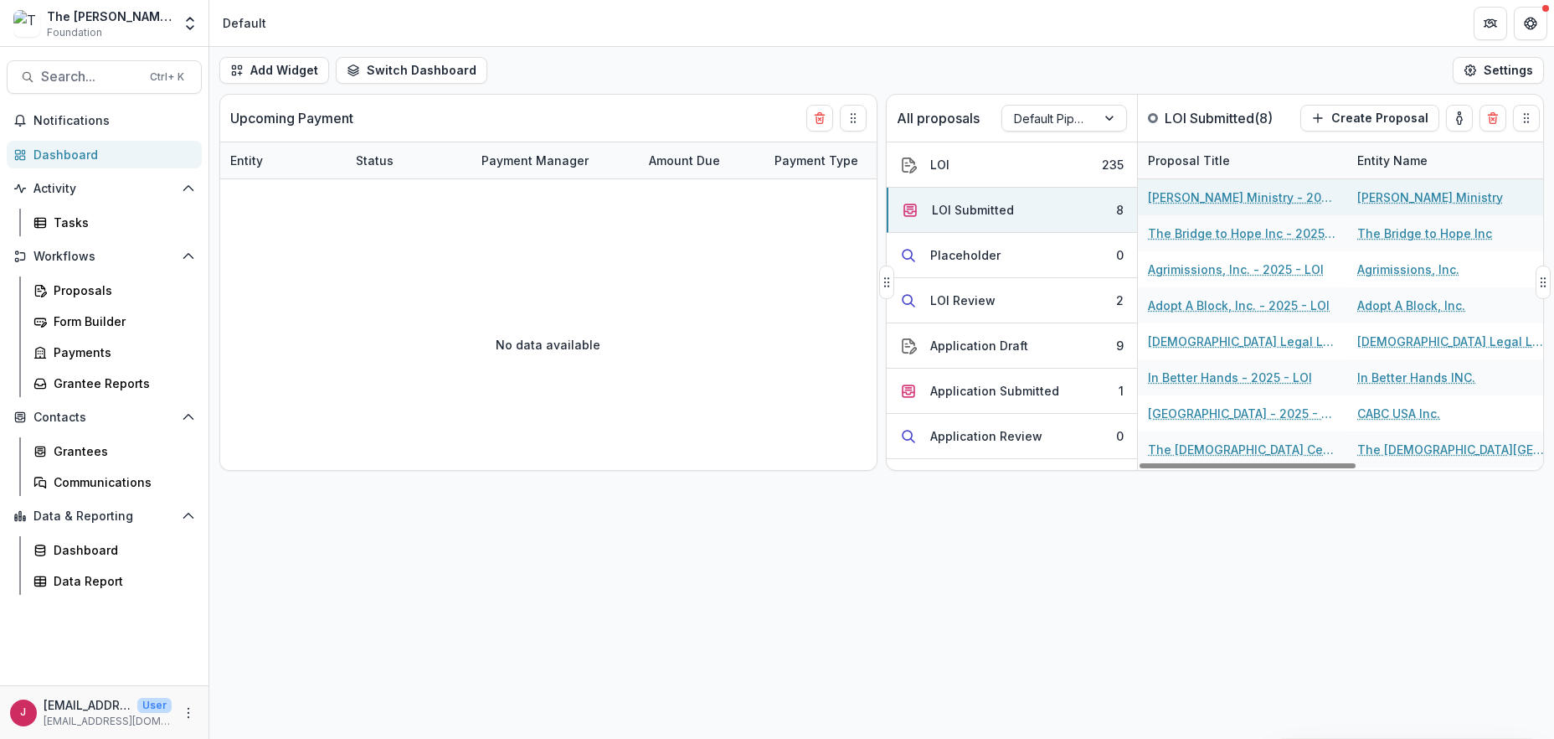
click at [1196, 198] on link "[PERSON_NAME] Ministry - 2025 - LOI" at bounding box center [1242, 197] width 189 height 18
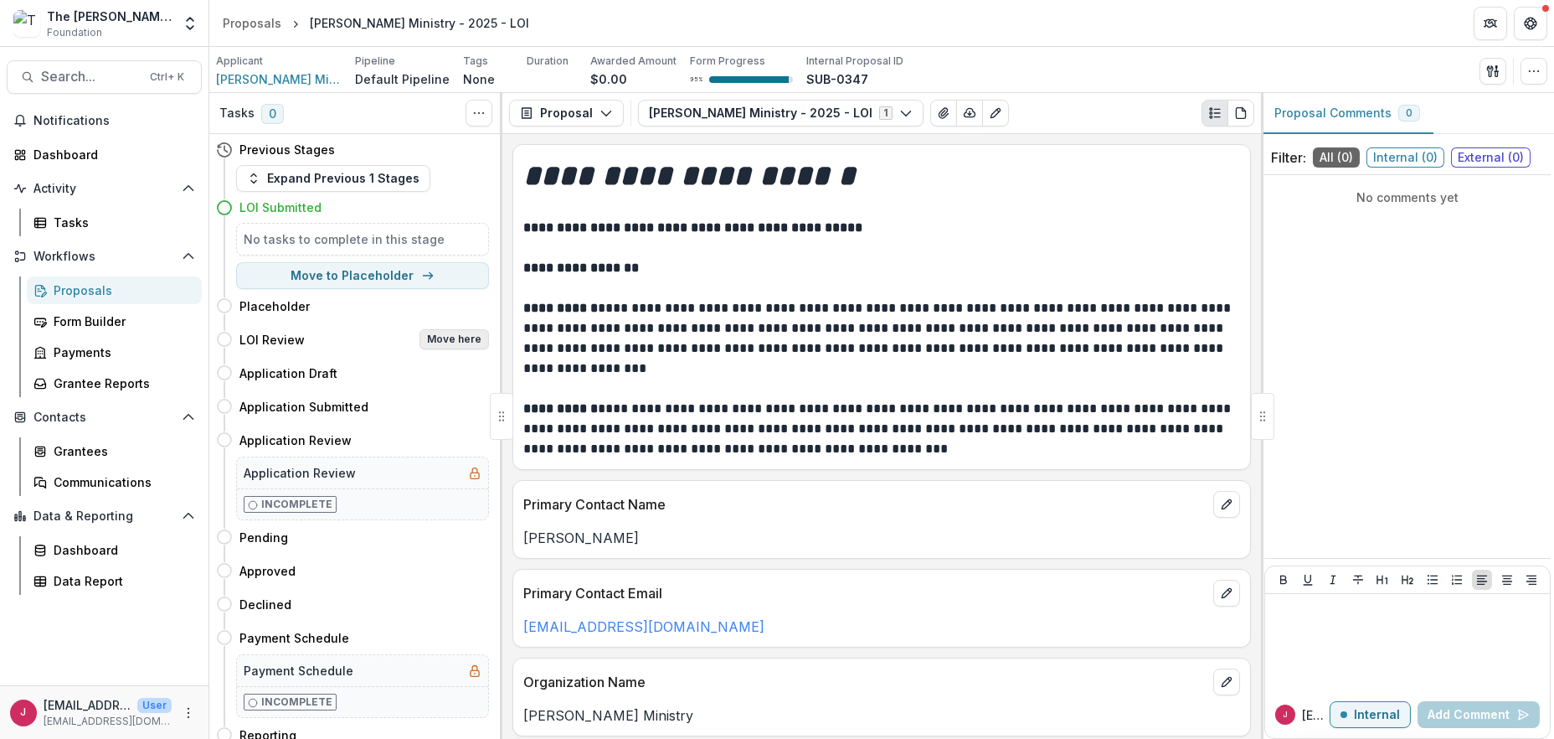
click at [456, 329] on button "Move here" at bounding box center [455, 339] width 70 height 20
select select "**********"
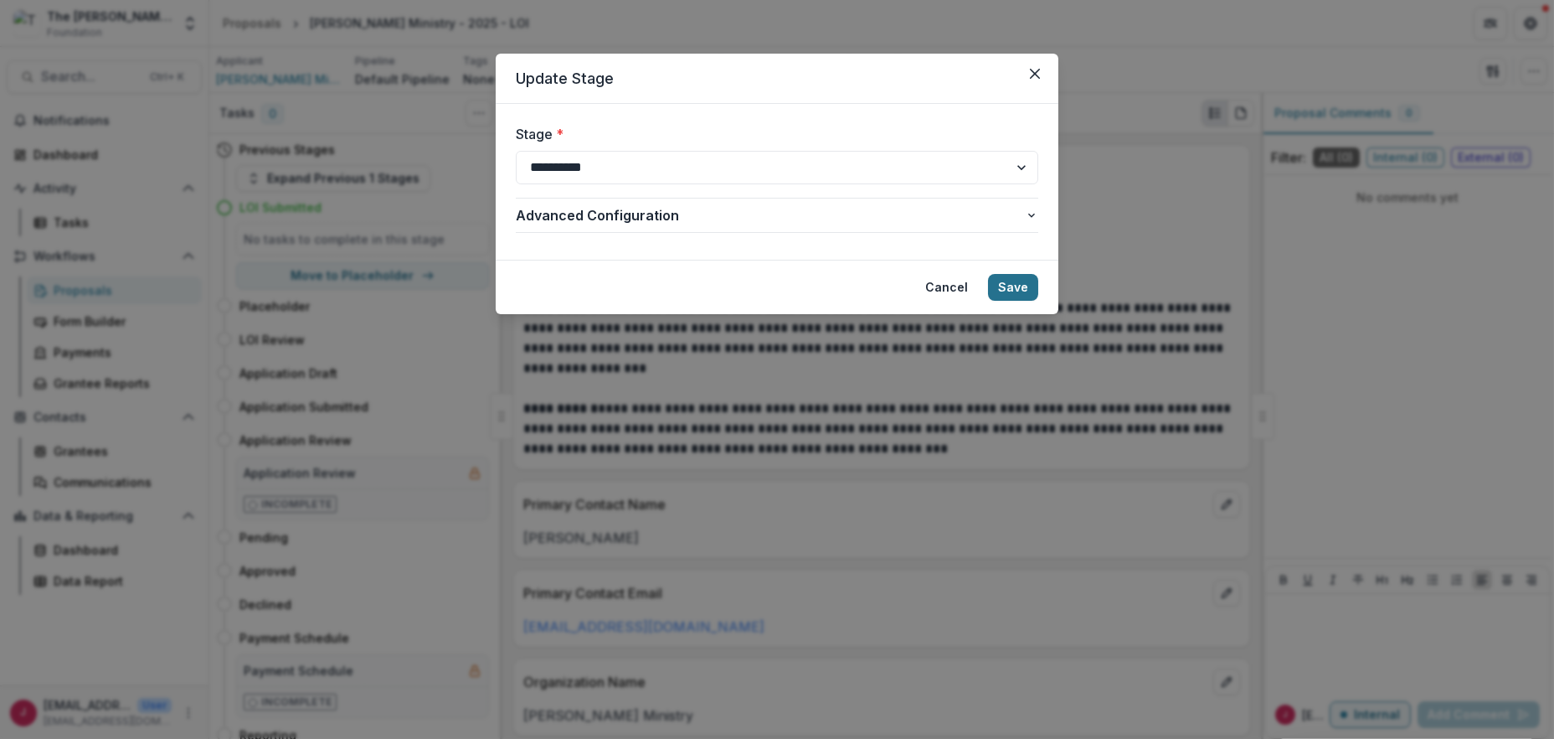
click at [1005, 281] on button "Save" at bounding box center [1013, 287] width 50 height 27
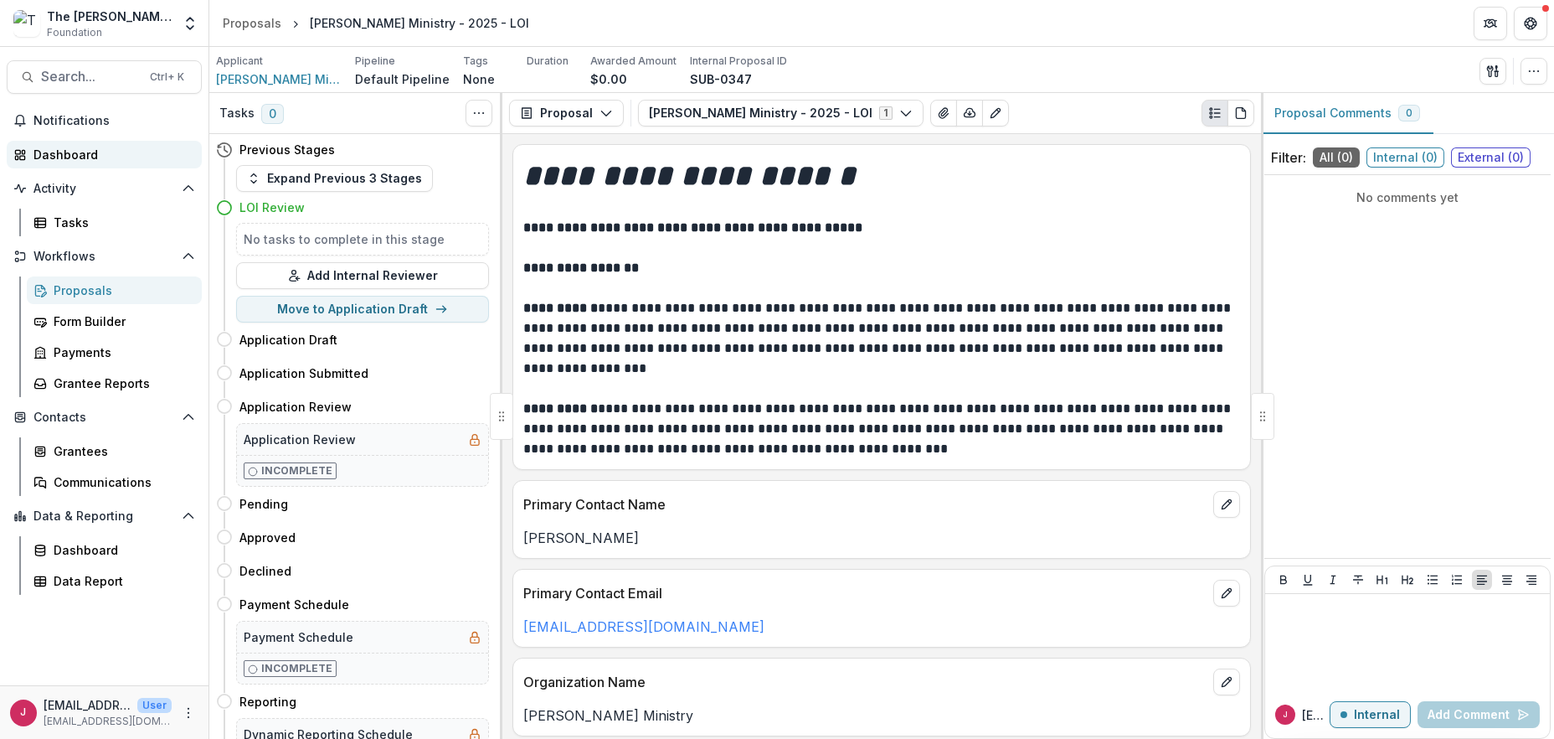
click at [78, 152] on div "Dashboard" at bounding box center [110, 155] width 155 height 18
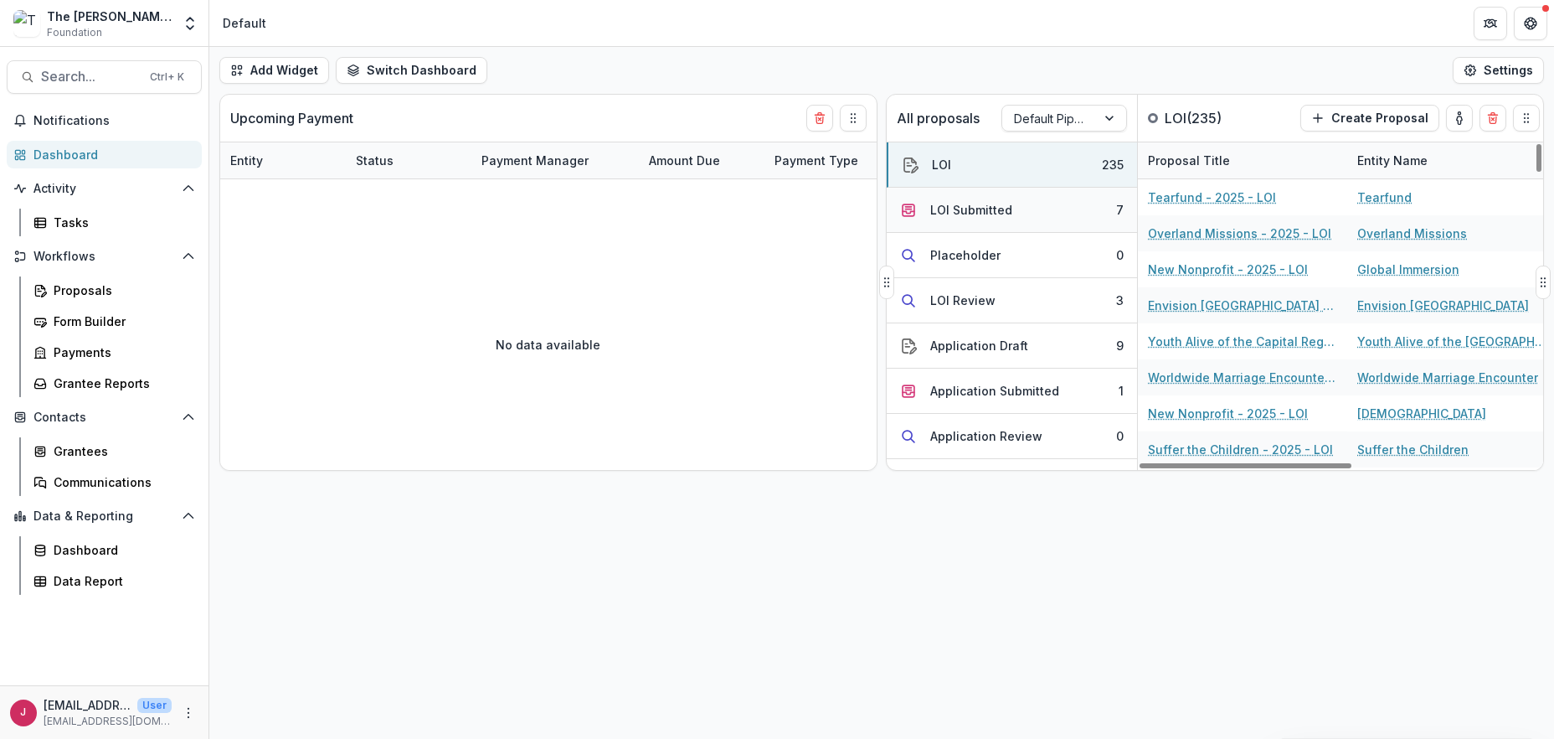
click at [1047, 206] on button "LOI Submitted 7" at bounding box center [1012, 210] width 250 height 45
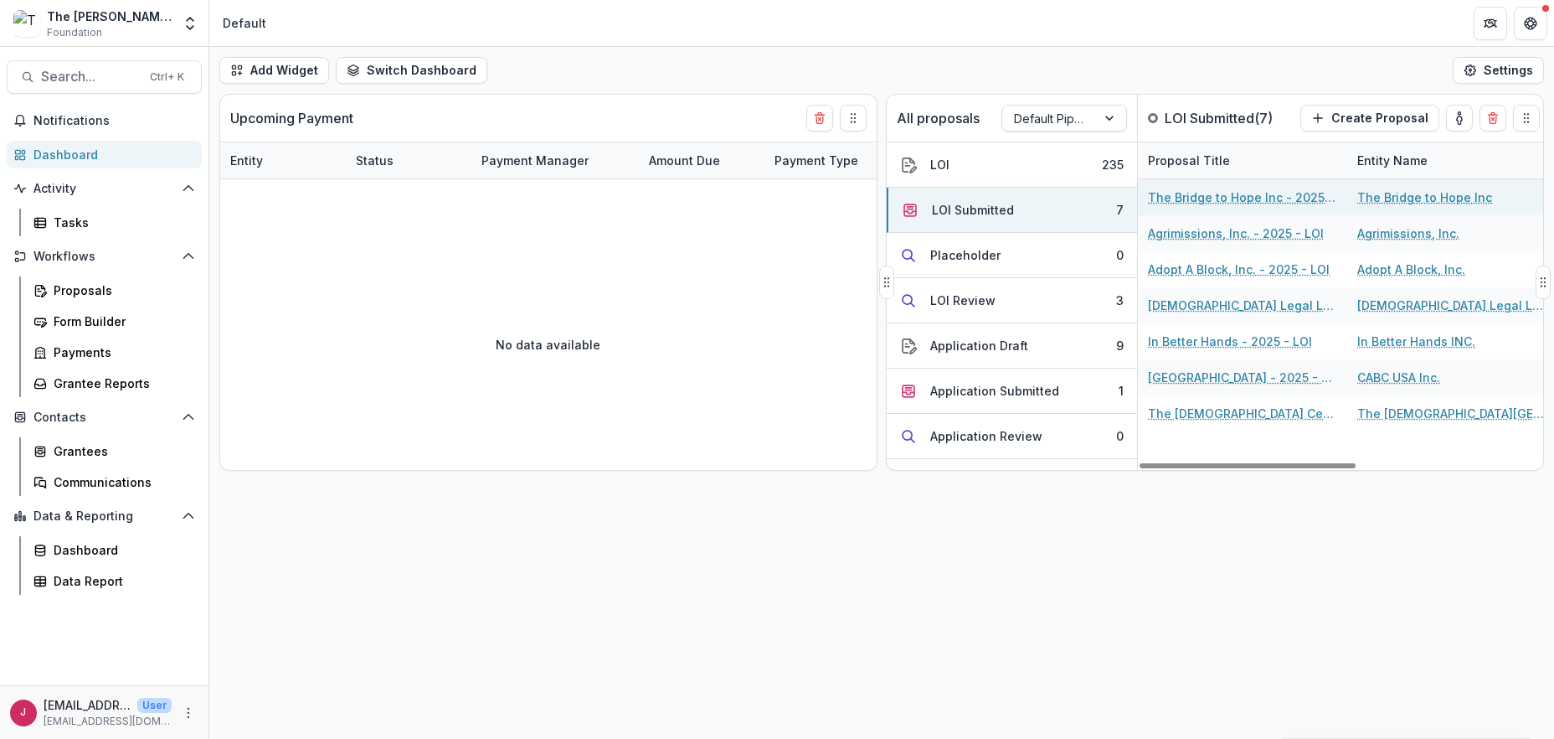
click at [1182, 195] on link "The Bridge to Hope Inc - 2025 - LOI" at bounding box center [1242, 197] width 189 height 18
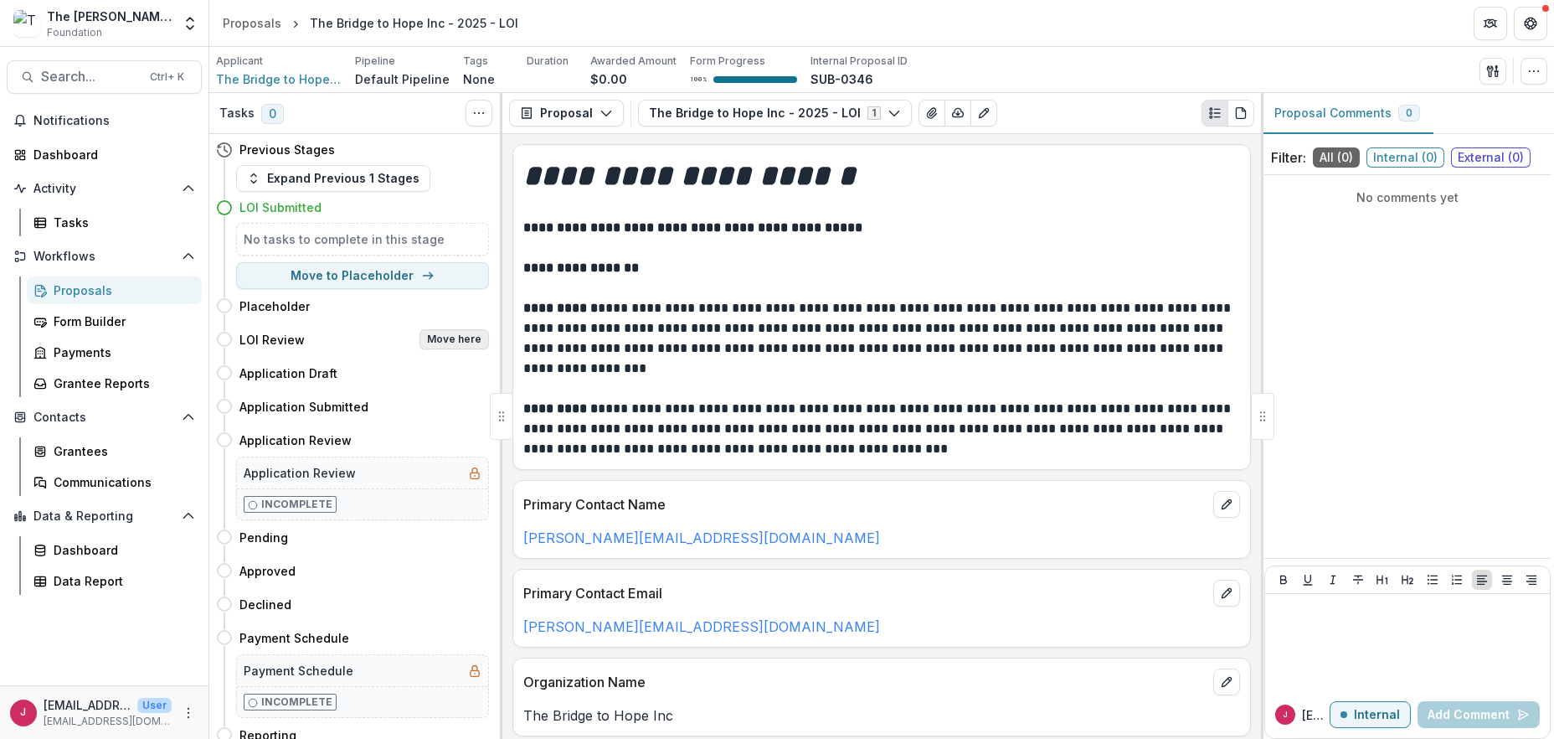
click at [430, 339] on button "Move here" at bounding box center [455, 339] width 70 height 20
select select "**********"
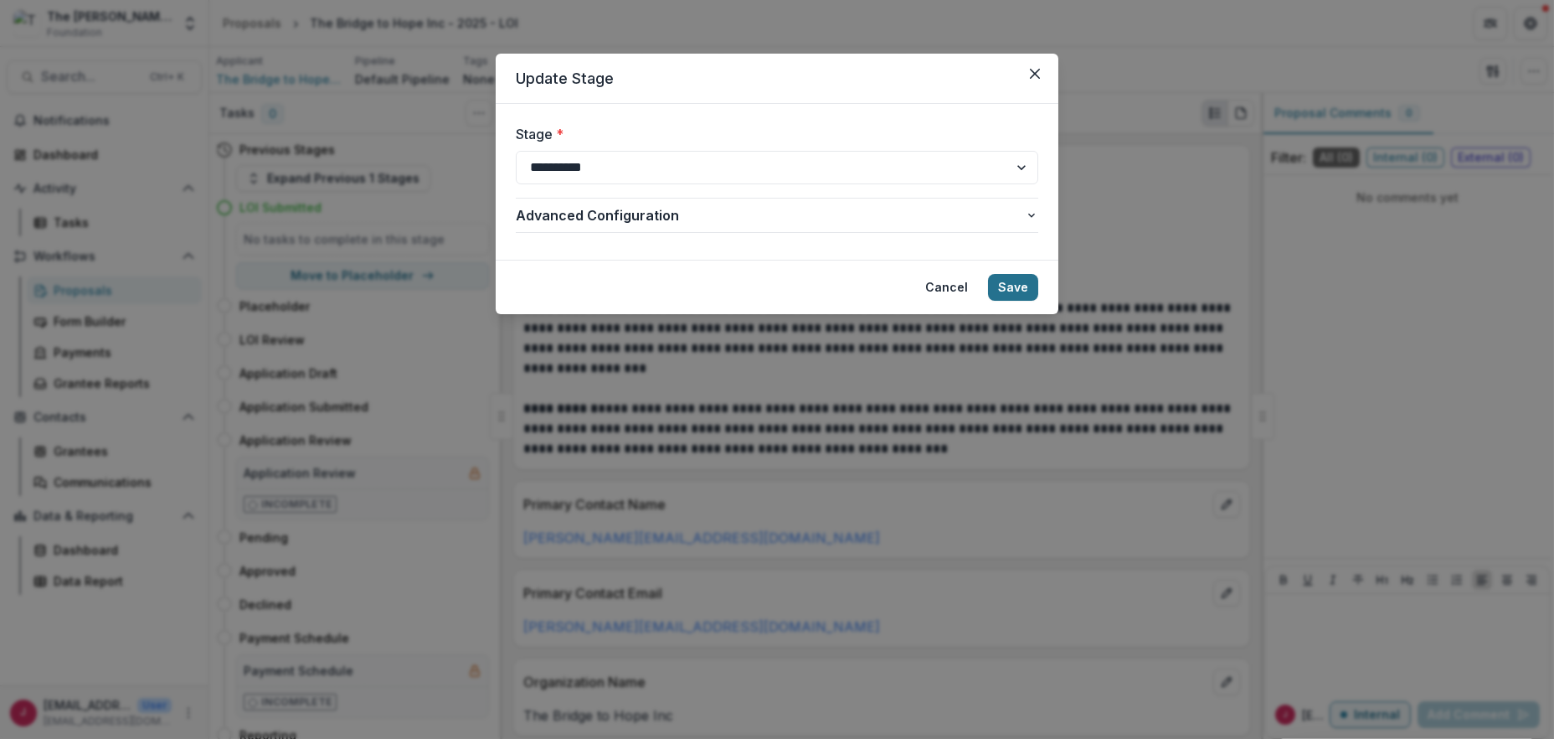
click at [1005, 283] on button "Save" at bounding box center [1013, 287] width 50 height 27
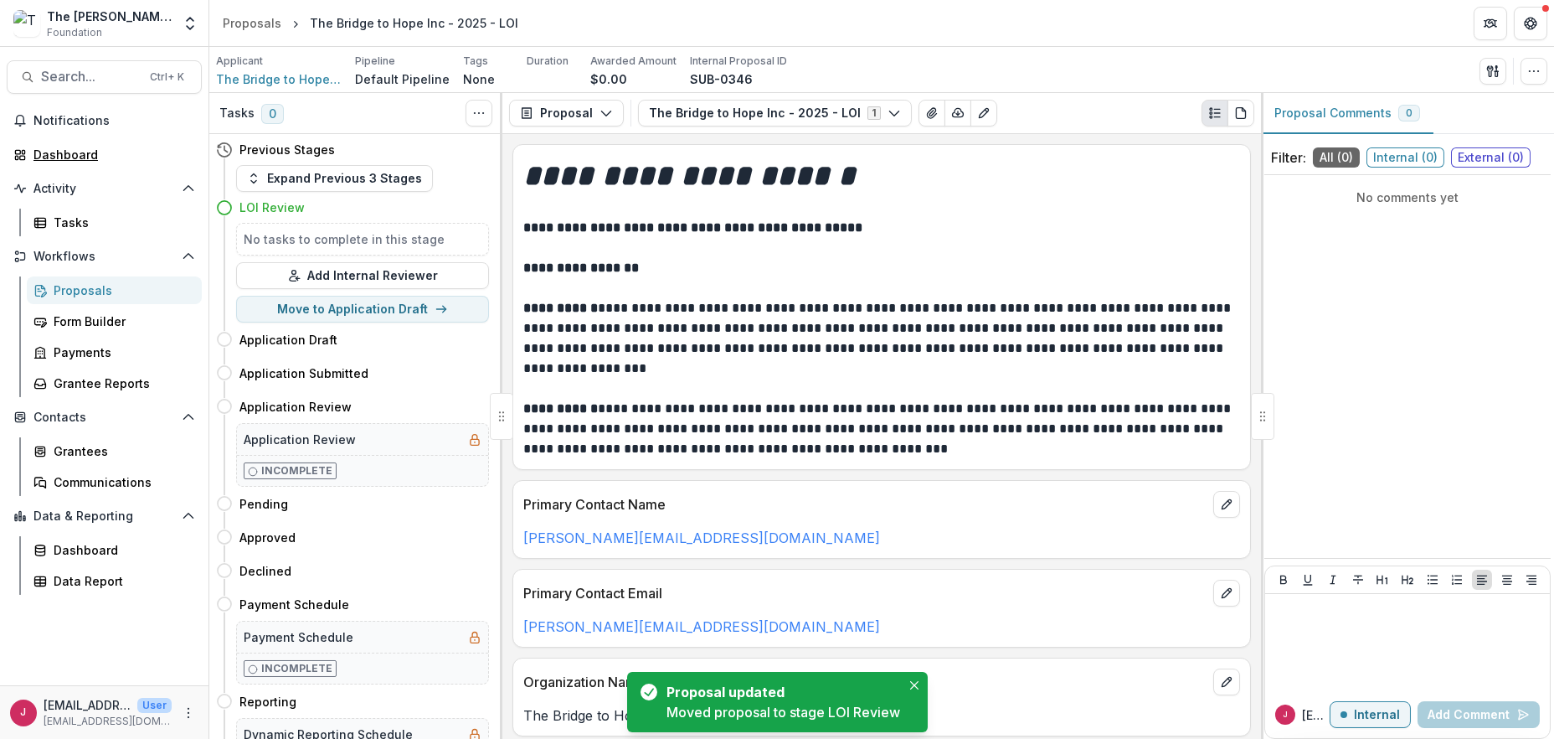
drag, startPoint x: 59, startPoint y: 155, endPoint x: 479, endPoint y: 193, distance: 421.3
click at [60, 155] on div "Dashboard" at bounding box center [110, 155] width 155 height 18
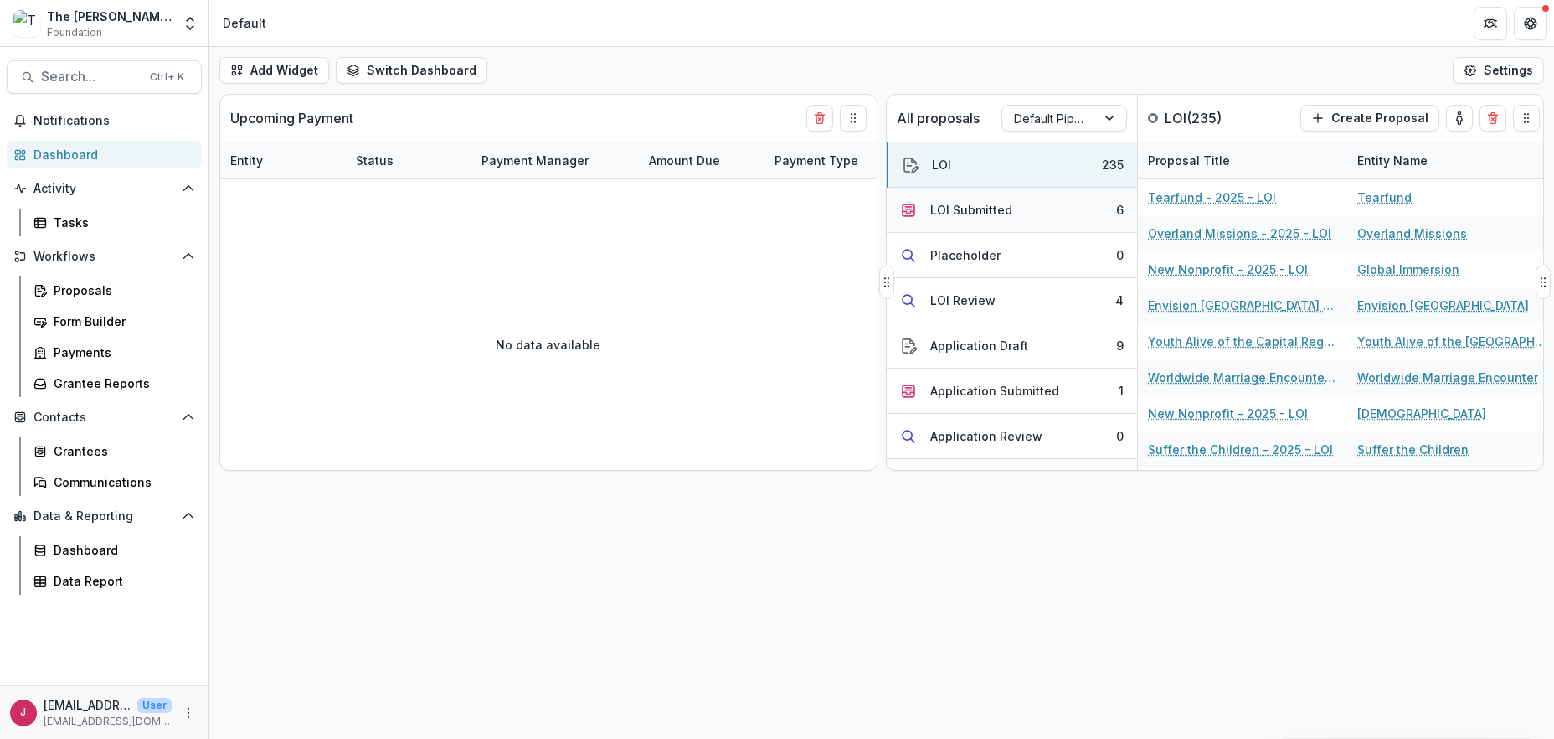
click at [1054, 214] on button "LOI Submitted 6" at bounding box center [1012, 210] width 250 height 45
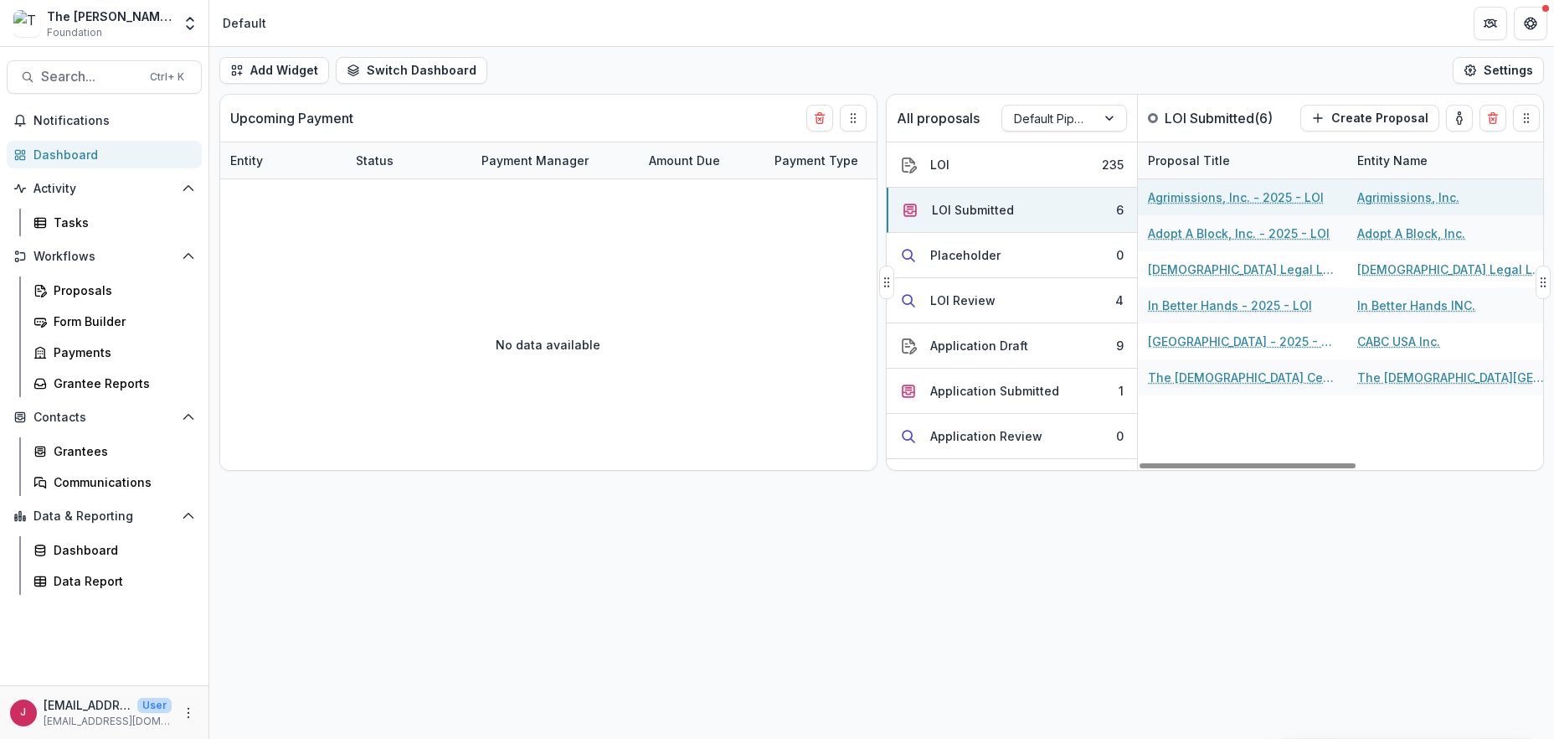
click at [1172, 198] on link "Agrimissions, Inc. - 2025 - LOI" at bounding box center [1236, 197] width 176 height 18
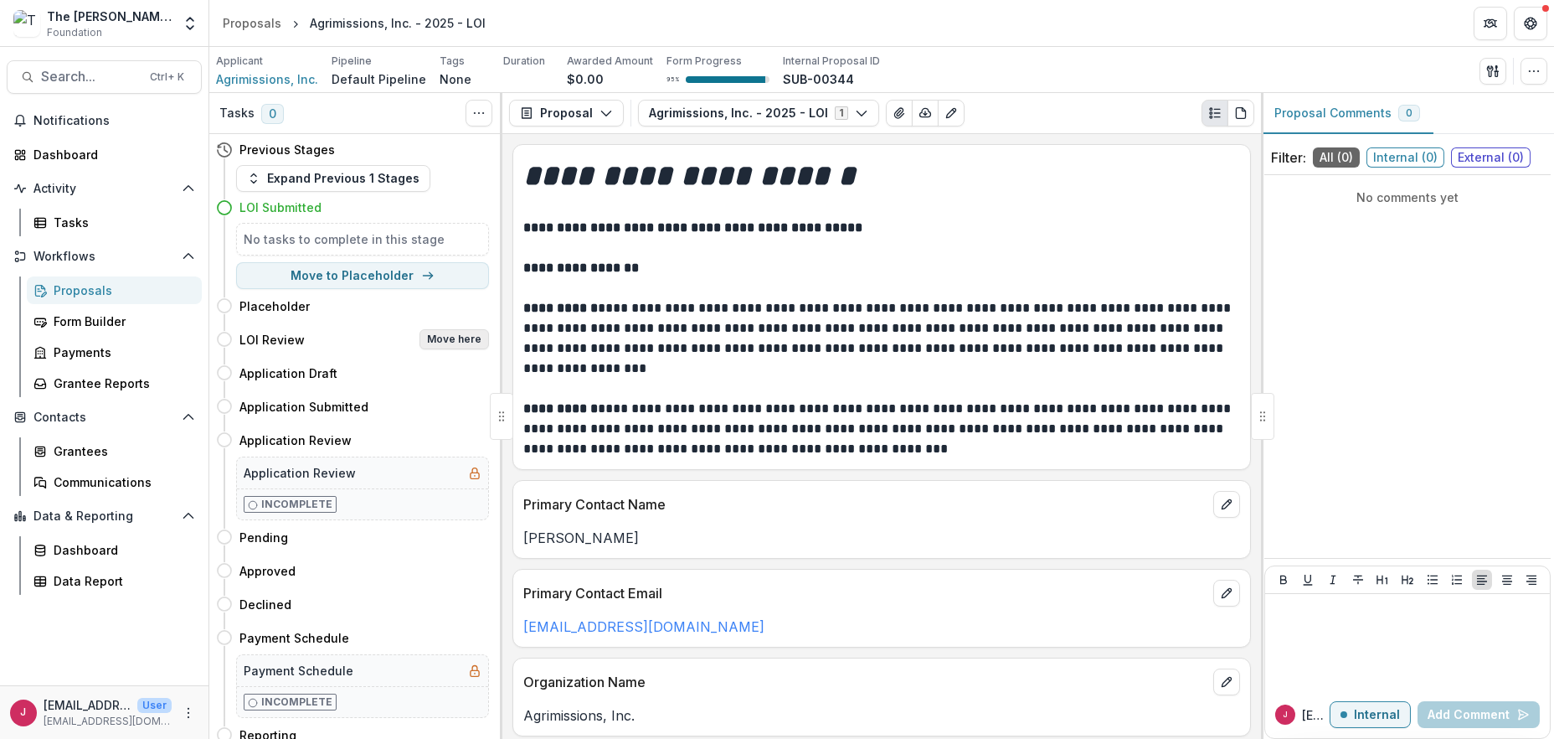
click at [456, 334] on button "Move here" at bounding box center [455, 339] width 70 height 20
select select "**********"
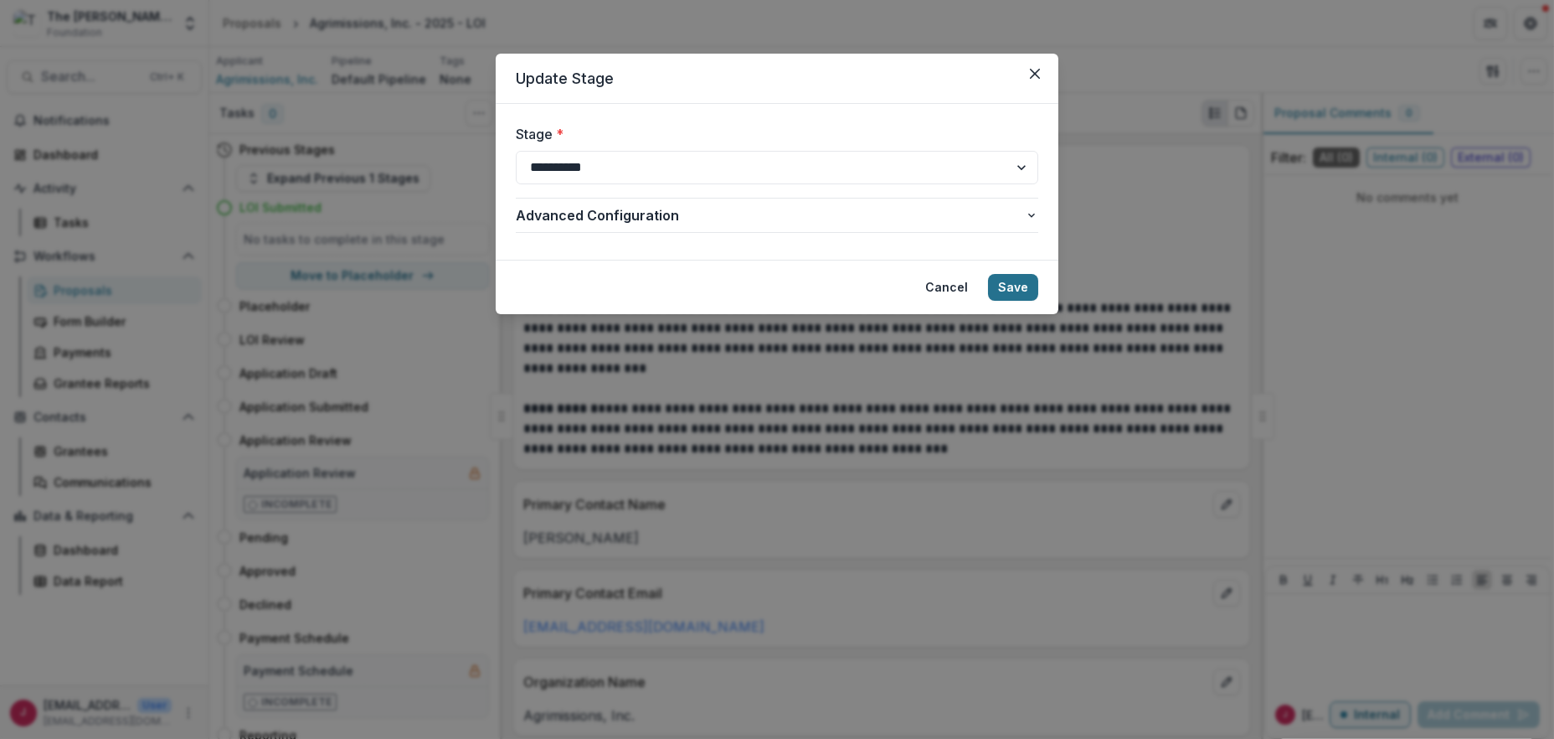
click at [1020, 280] on button "Save" at bounding box center [1013, 287] width 50 height 27
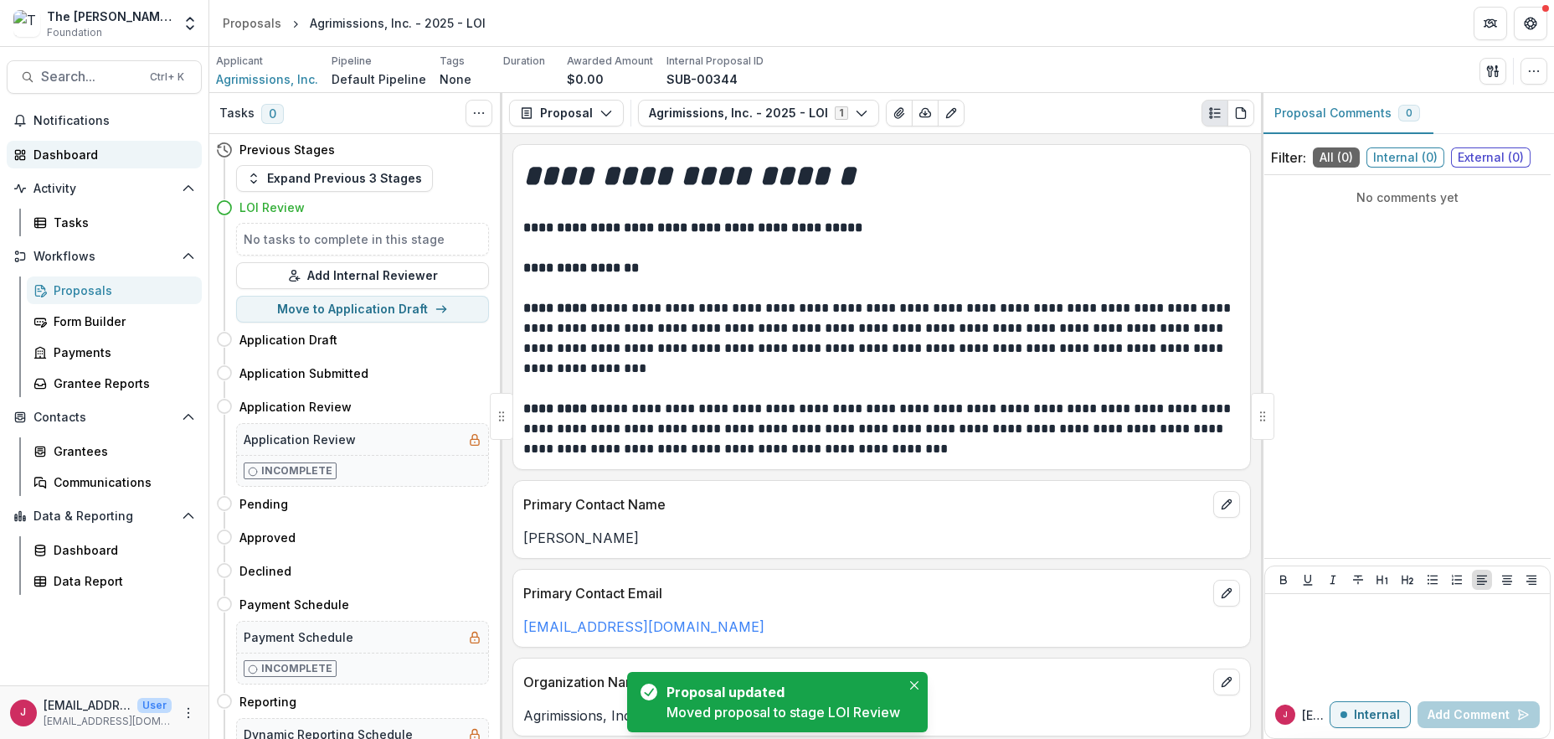
click at [66, 153] on div "Dashboard" at bounding box center [110, 155] width 155 height 18
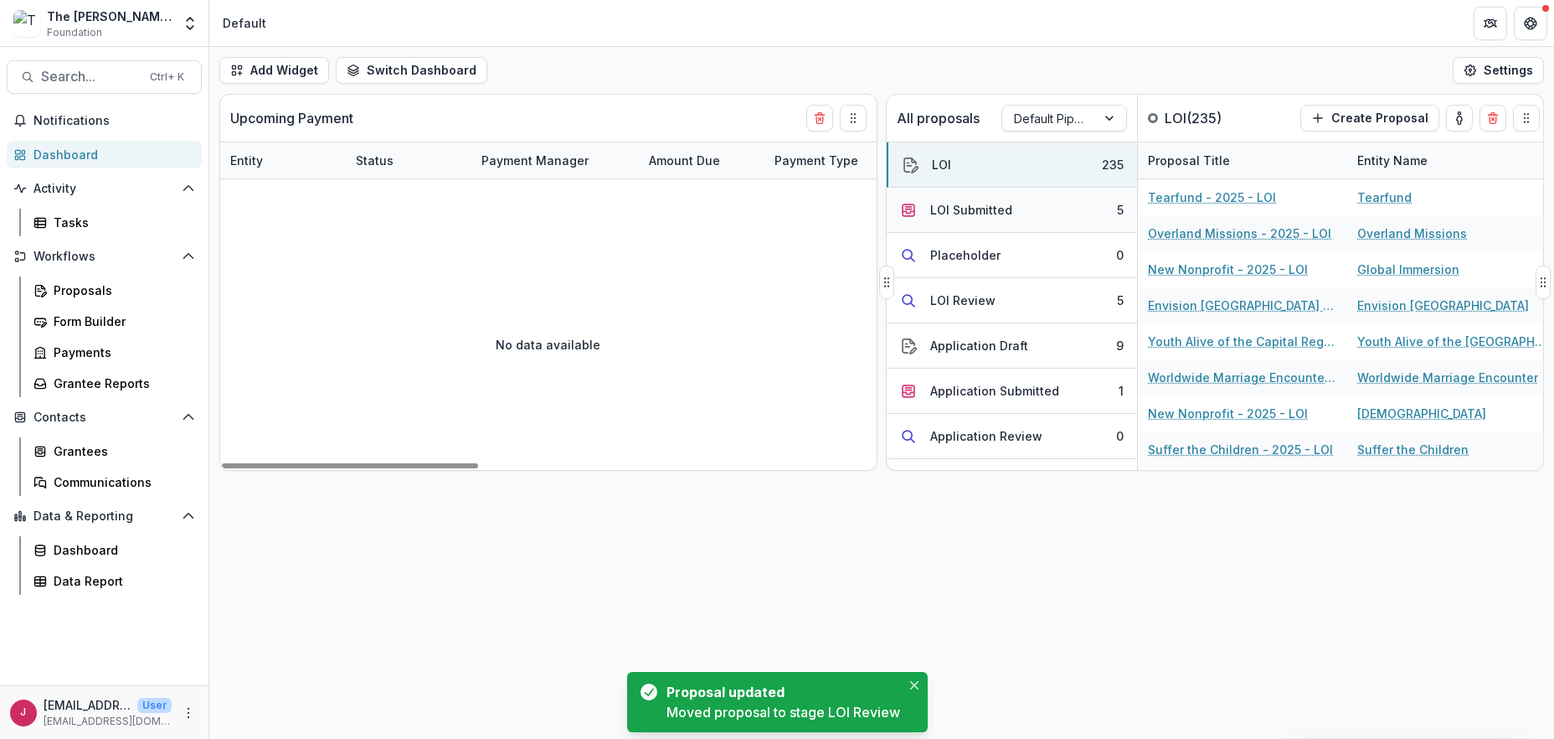
click at [979, 216] on div "LOI Submitted" at bounding box center [971, 210] width 82 height 18
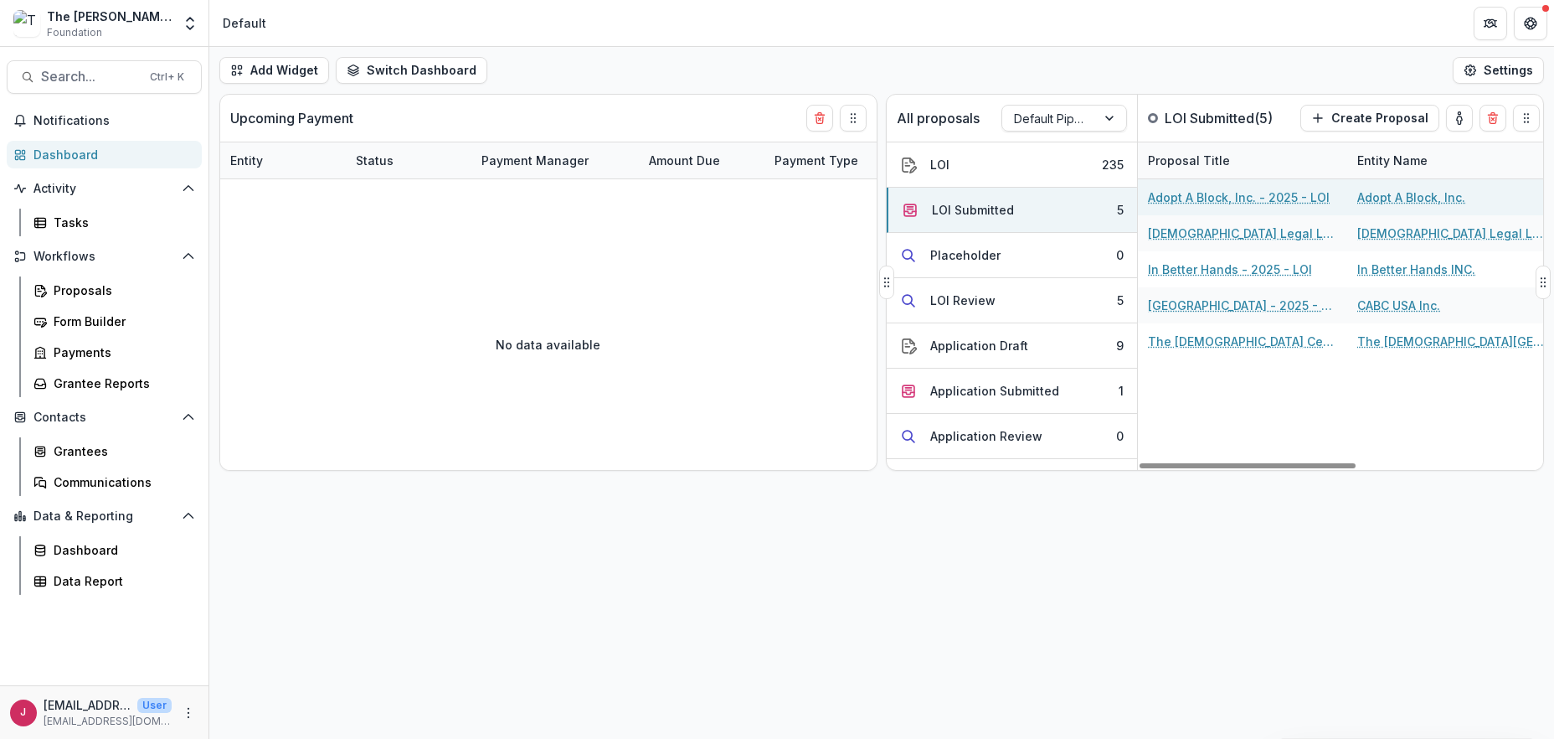
click at [1152, 194] on link "Adopt A Block, Inc. - 2025 - LOI" at bounding box center [1239, 197] width 182 height 18
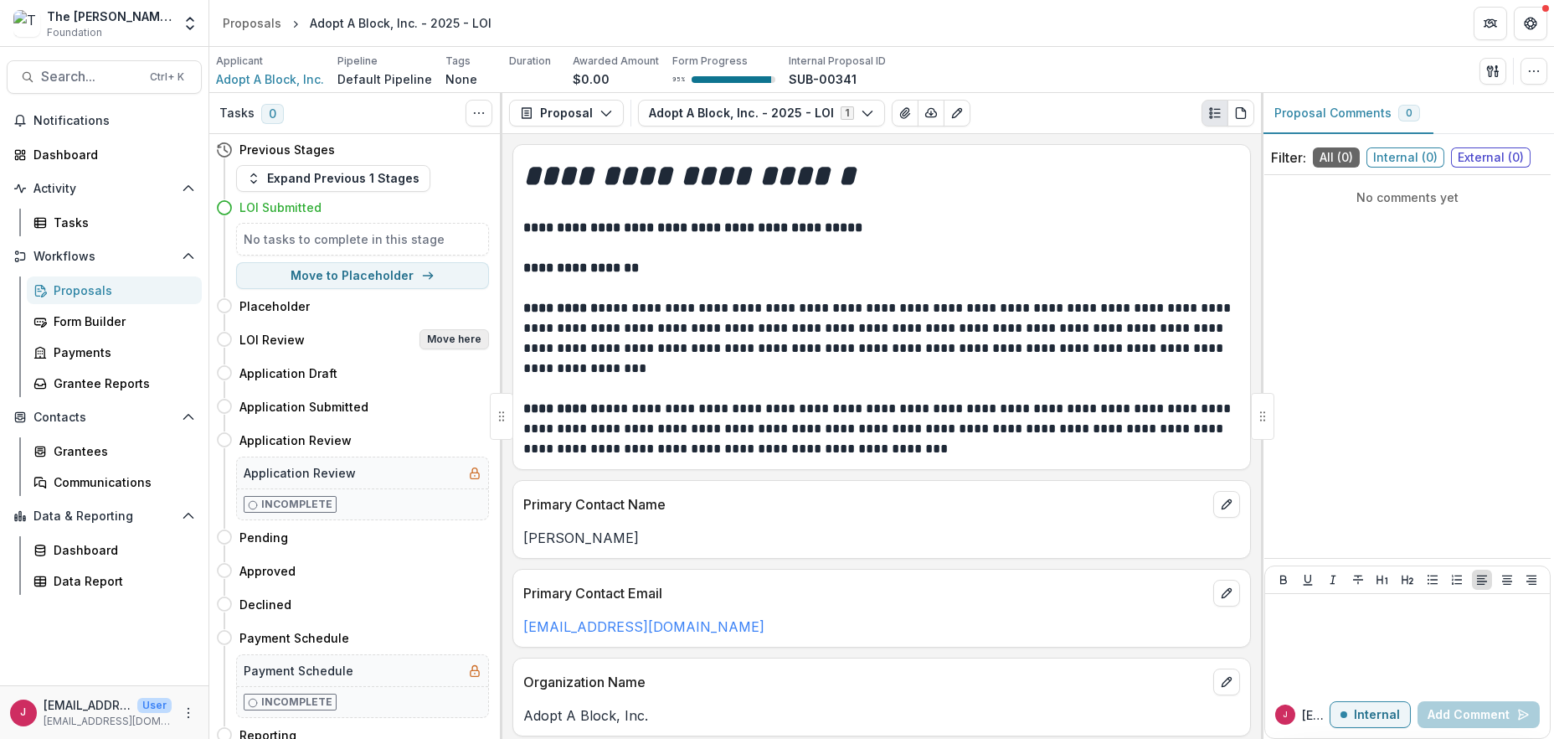
click at [466, 338] on button "Move here" at bounding box center [455, 339] width 70 height 20
select select "**********"
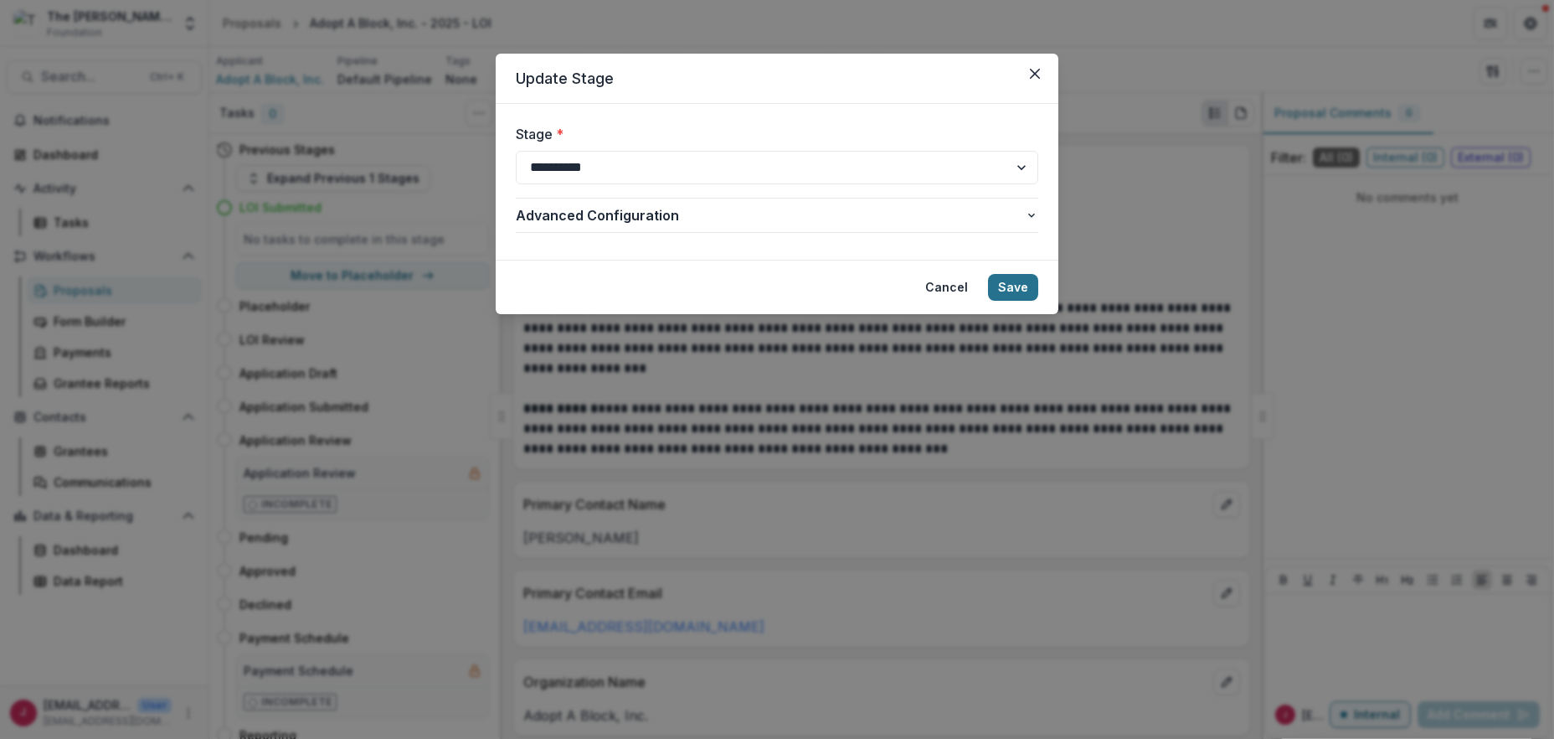
click at [1007, 277] on button "Save" at bounding box center [1013, 287] width 50 height 27
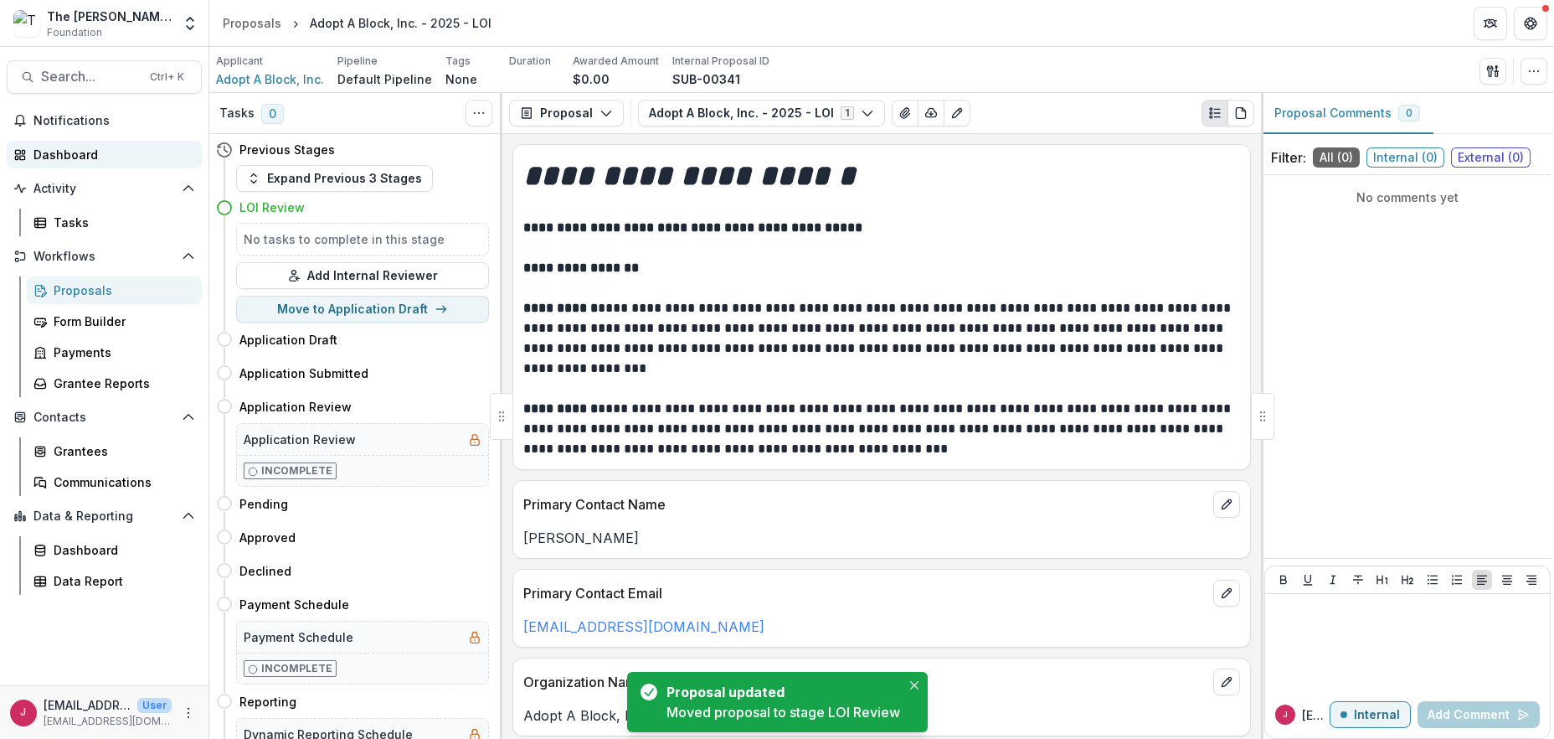
click at [63, 154] on div "Dashboard" at bounding box center [110, 155] width 155 height 18
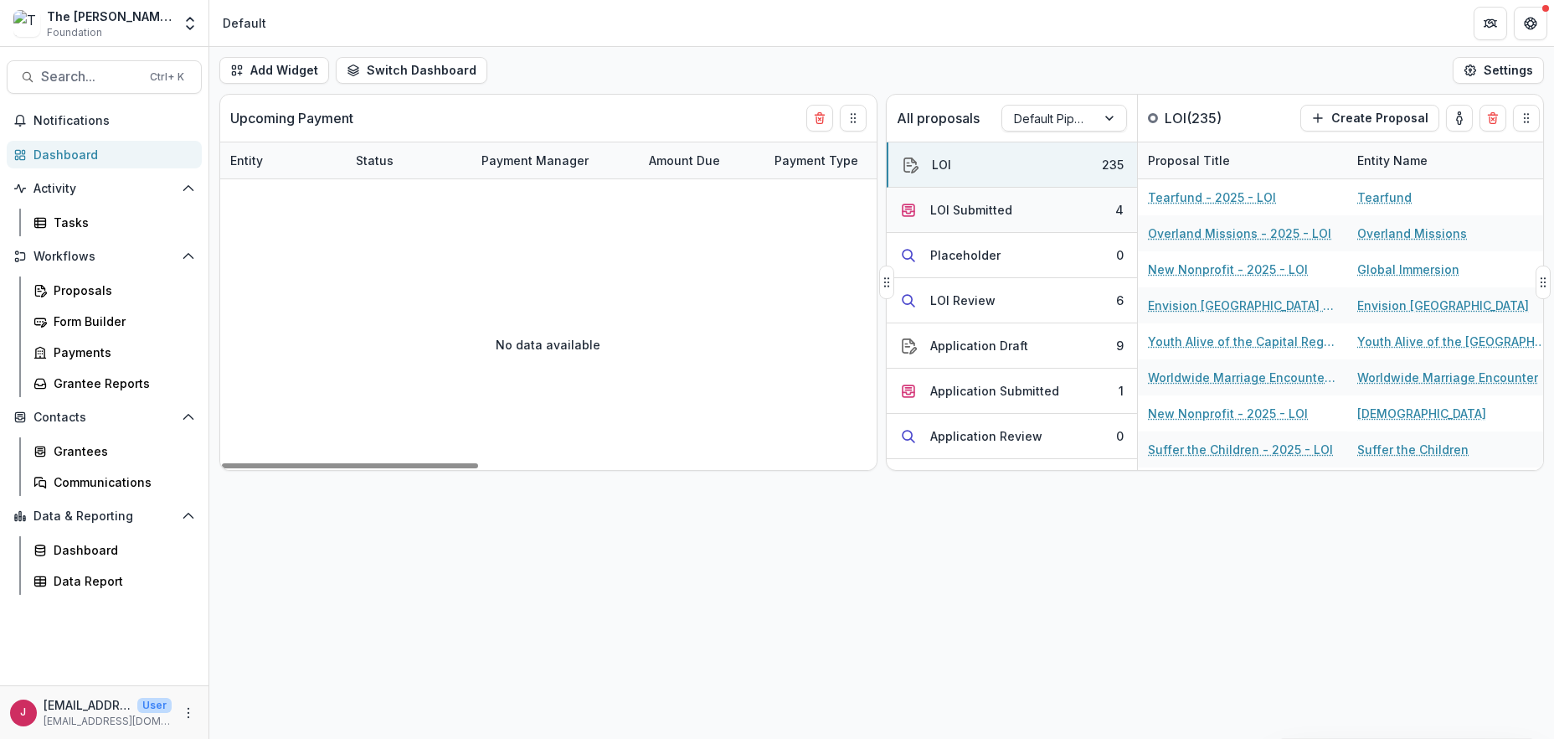
click at [999, 205] on div "LOI Submitted" at bounding box center [971, 210] width 82 height 18
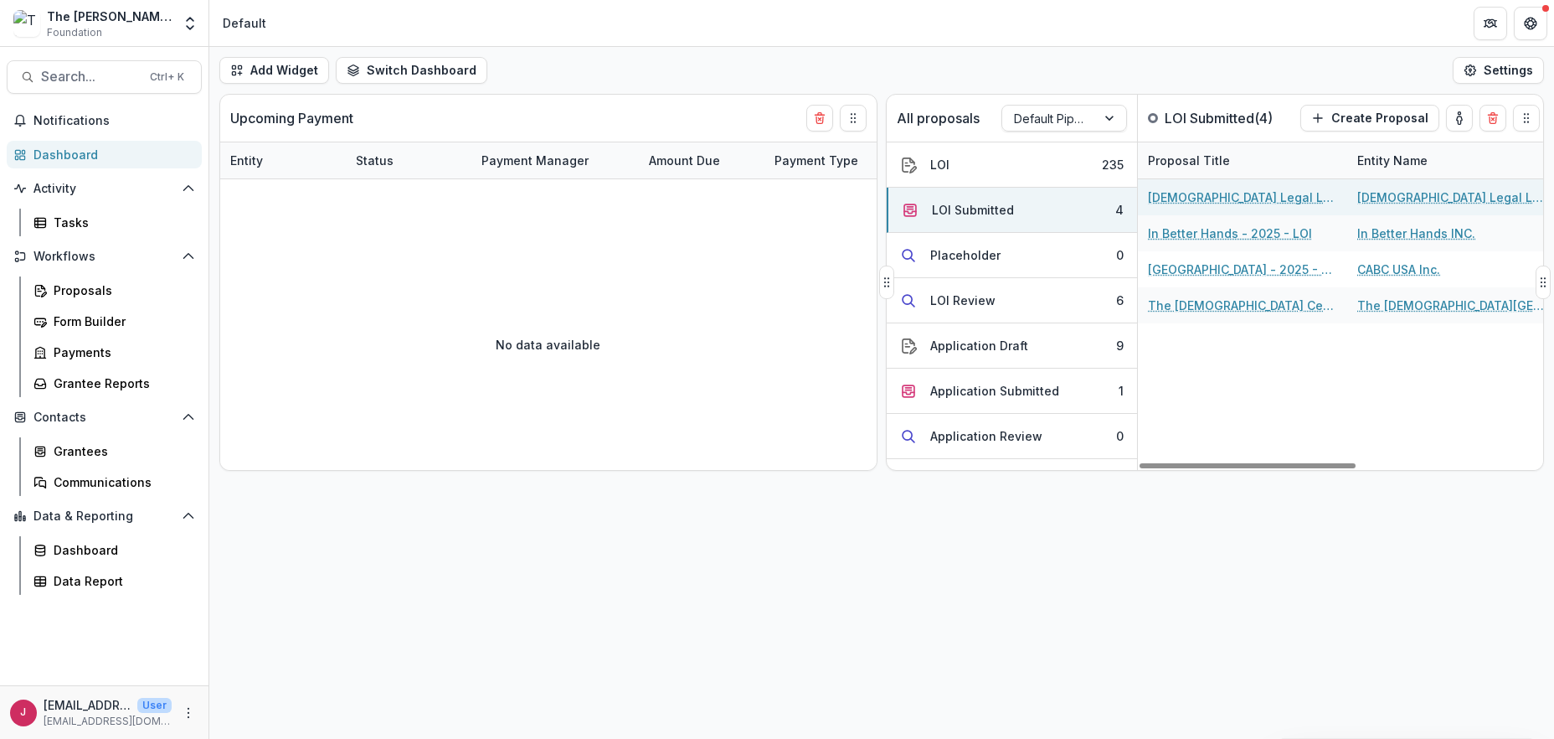
click at [1191, 196] on link "[DEMOGRAPHIC_DATA] Legal League, Inc. - 2025 - LOI" at bounding box center [1242, 197] width 189 height 18
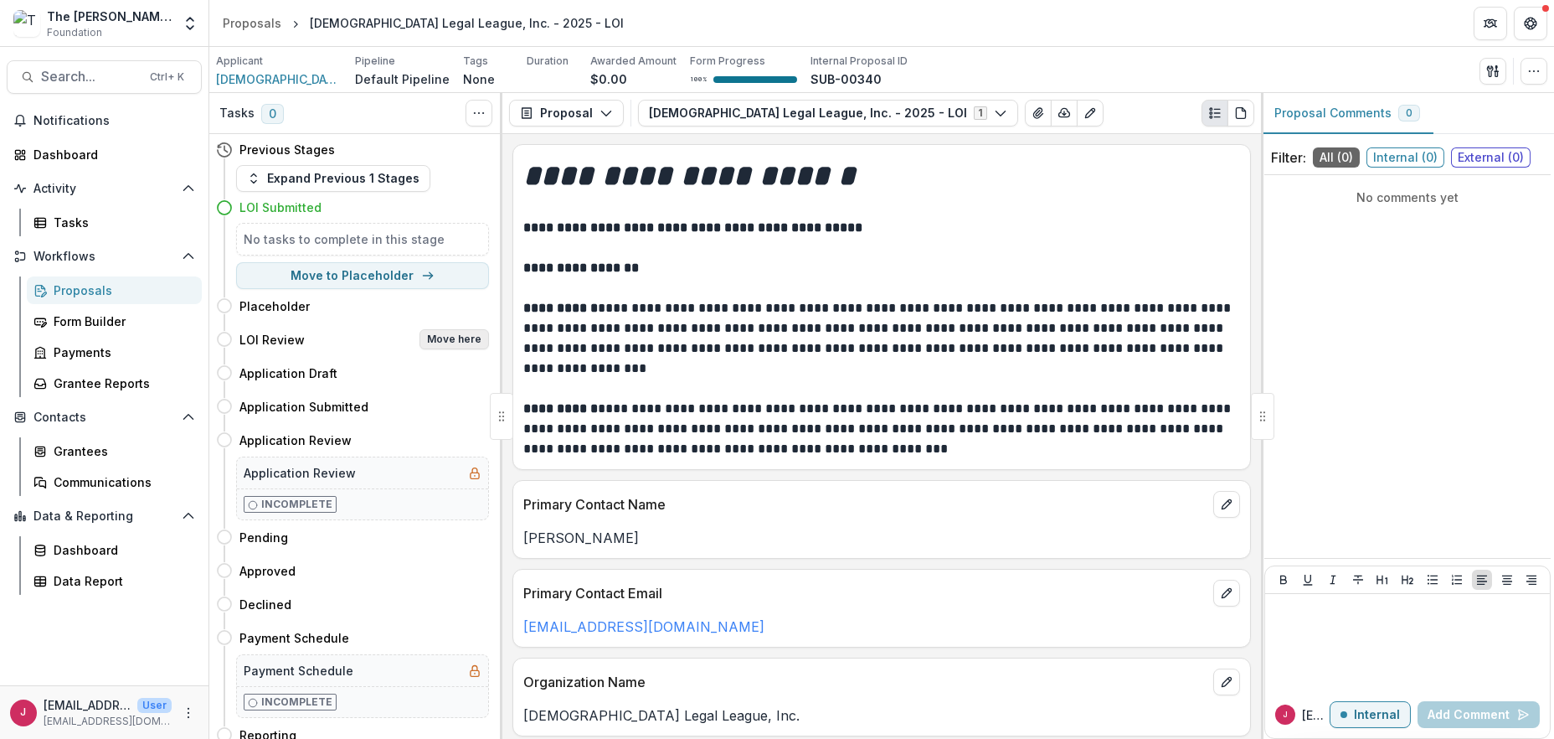
click at [430, 334] on button "Move here" at bounding box center [455, 339] width 70 height 20
select select "**********"
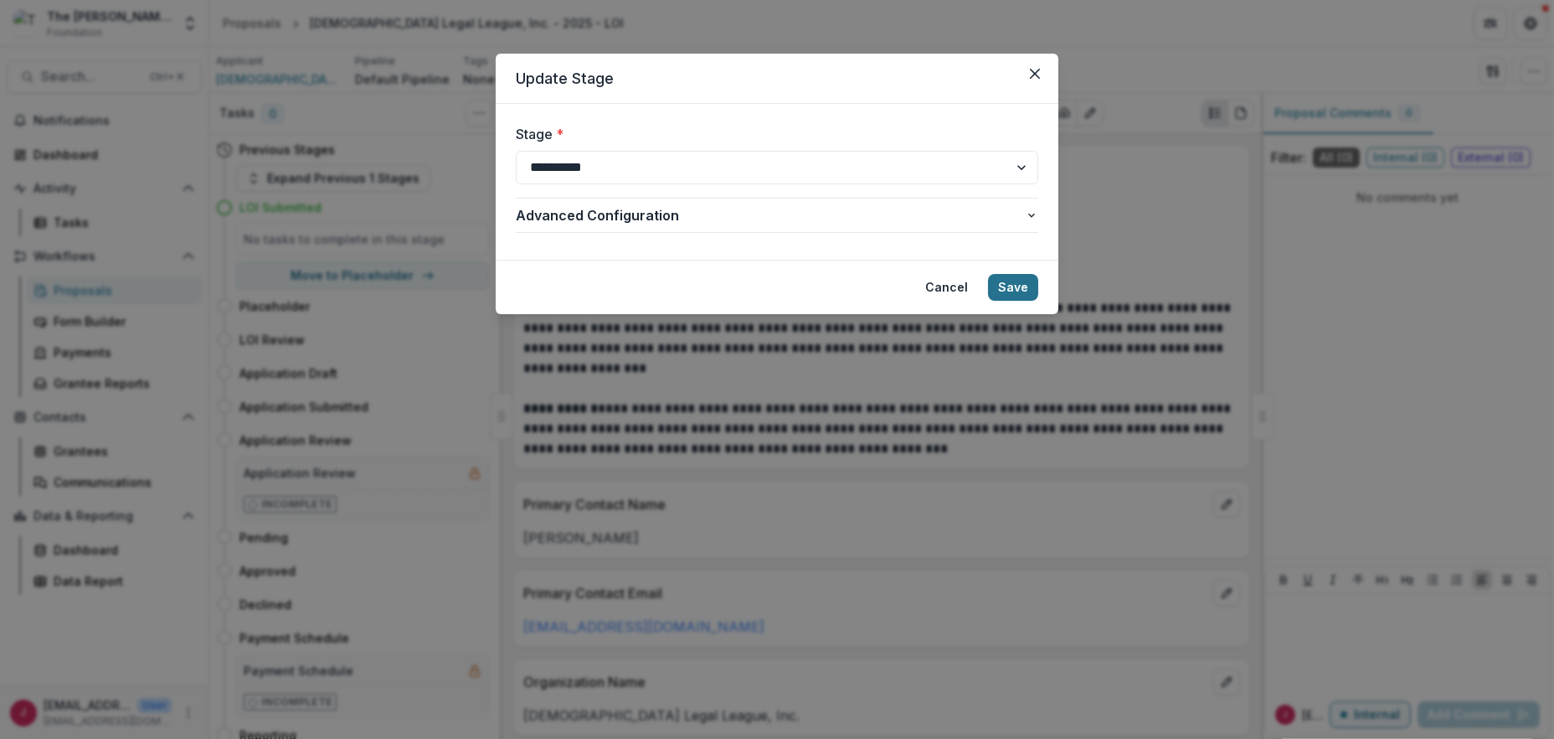
click at [1017, 282] on button "Save" at bounding box center [1013, 287] width 50 height 27
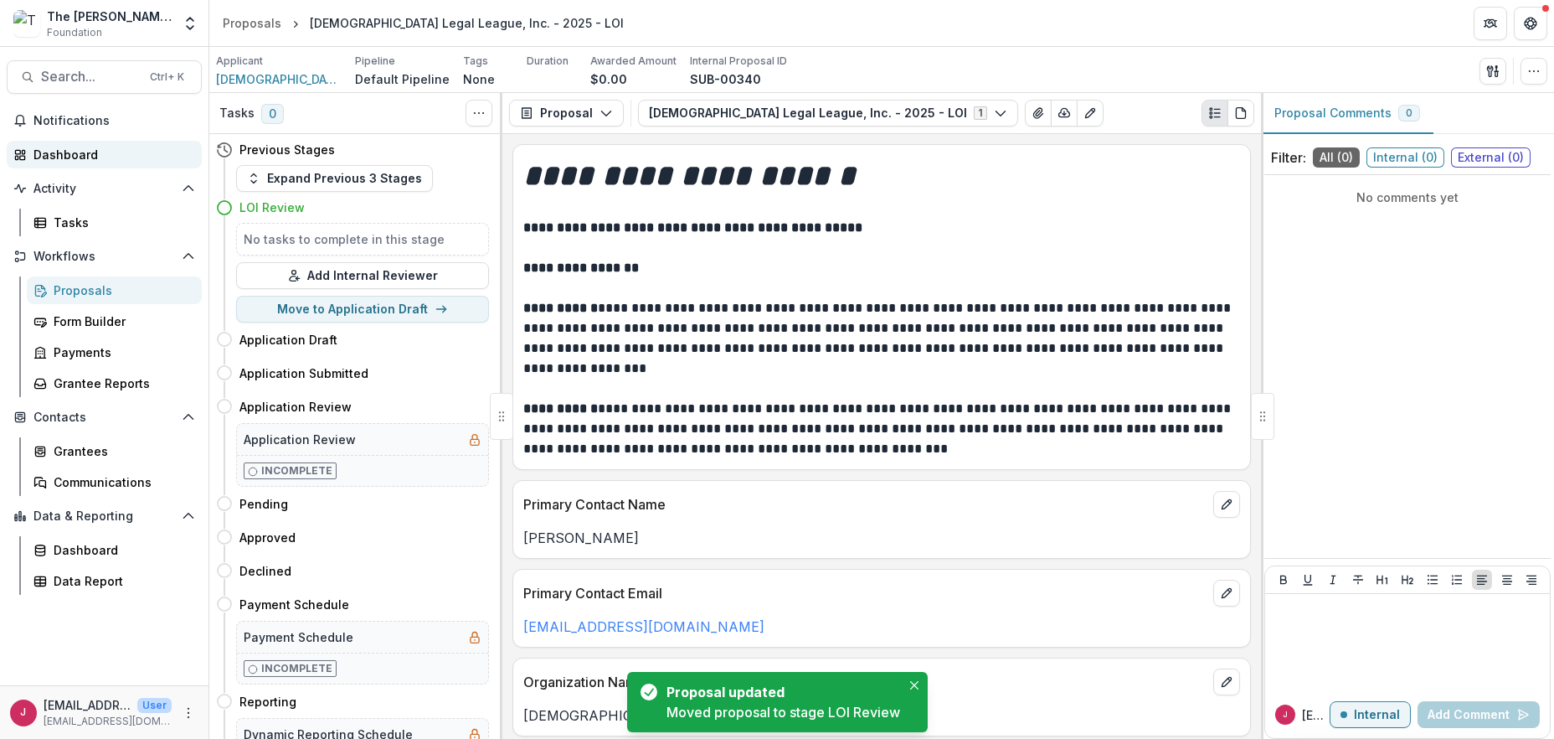
click at [84, 158] on div "Dashboard" at bounding box center [110, 155] width 155 height 18
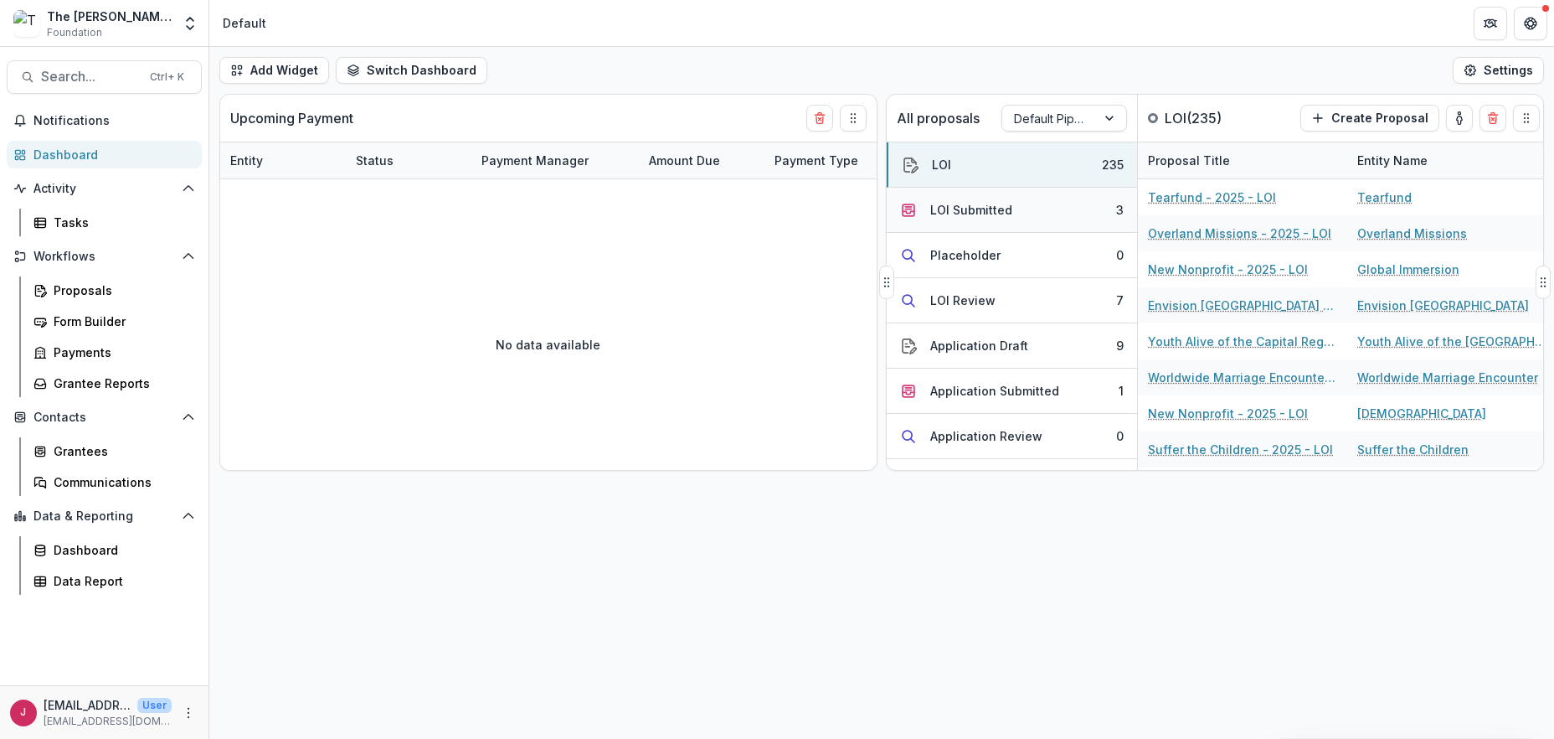
click at [1001, 209] on div "LOI Submitted" at bounding box center [971, 210] width 82 height 18
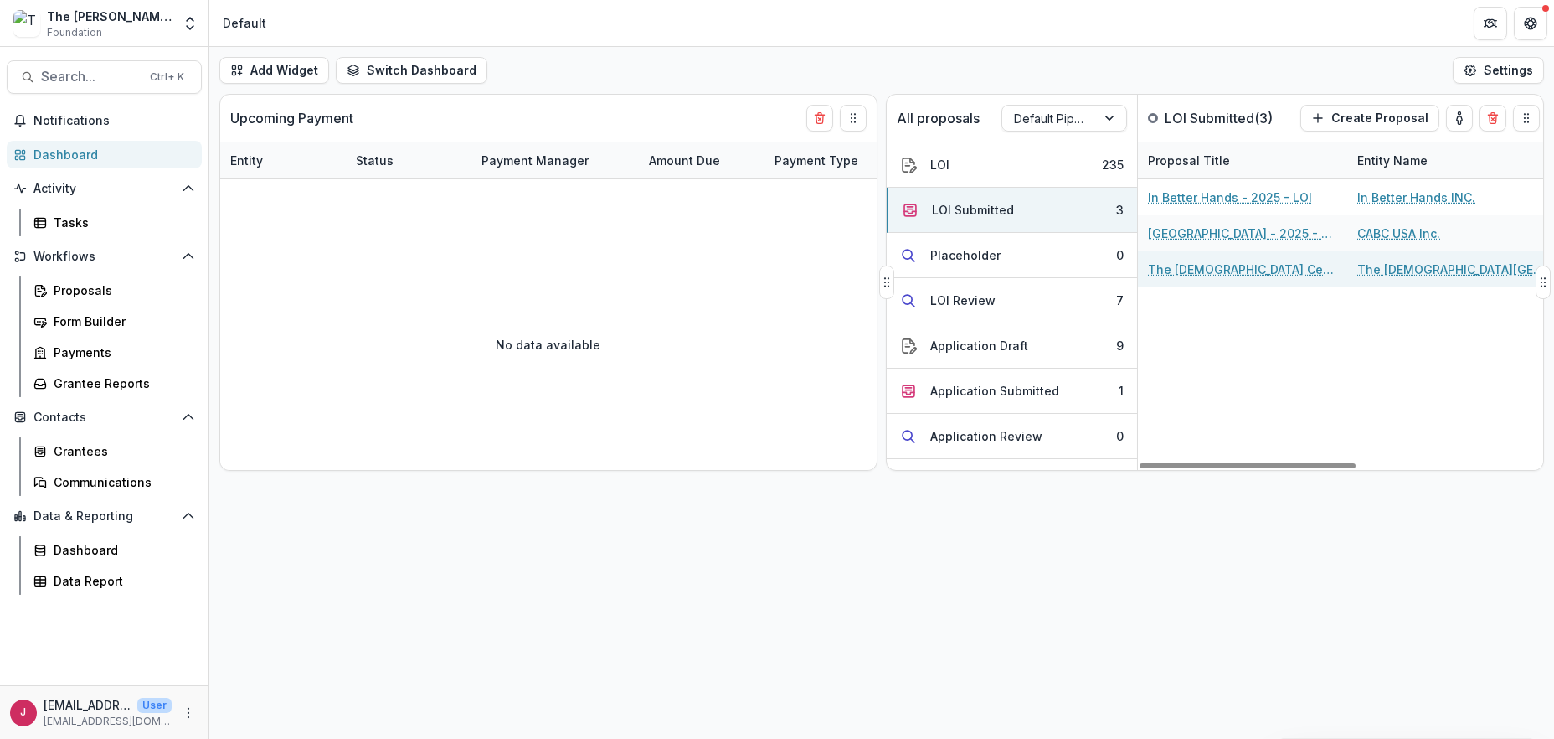
click at [1188, 270] on link "The [DEMOGRAPHIC_DATA] Center - 2025 - LOI" at bounding box center [1242, 269] width 189 height 18
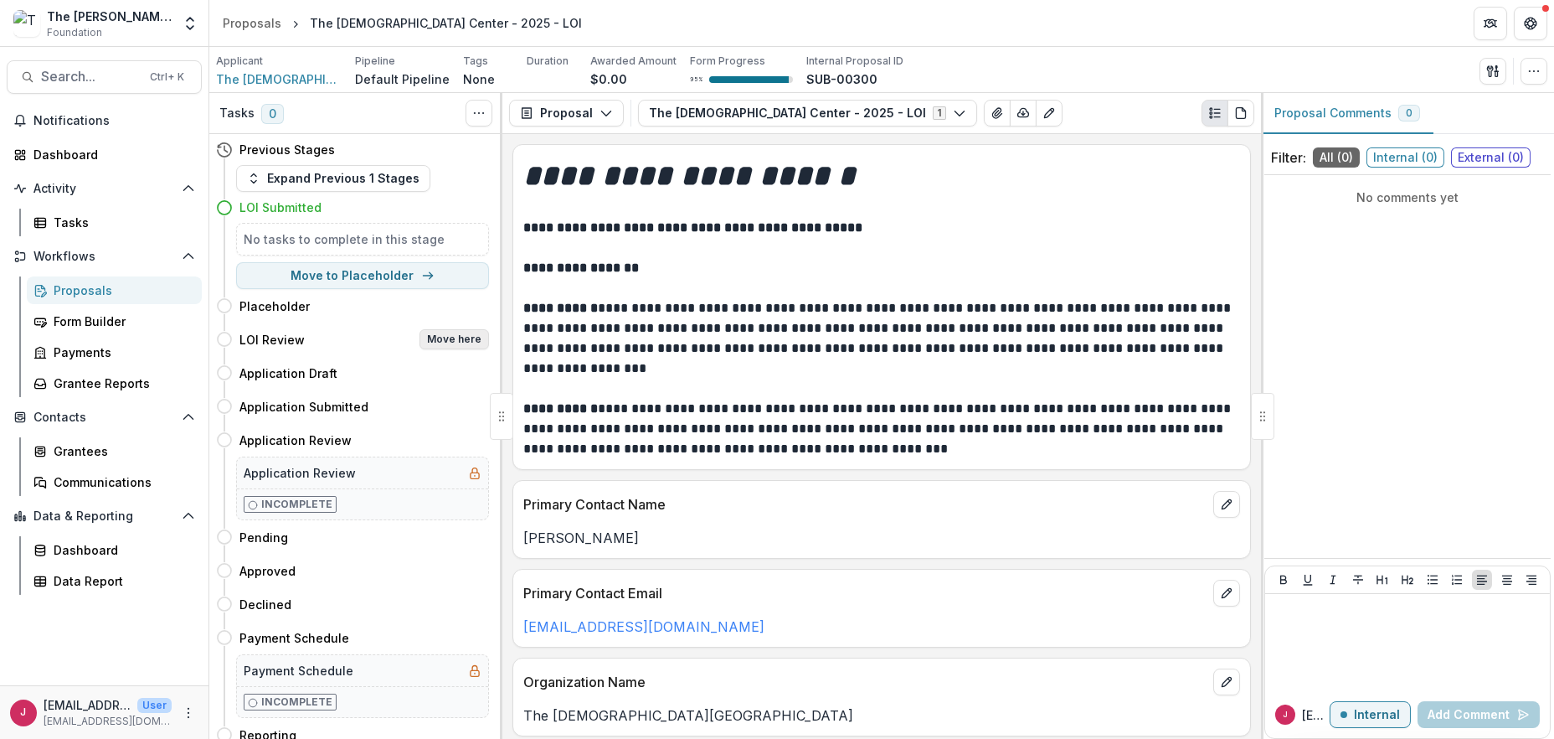
click at [433, 338] on button "Move here" at bounding box center [455, 339] width 70 height 20
select select "**********"
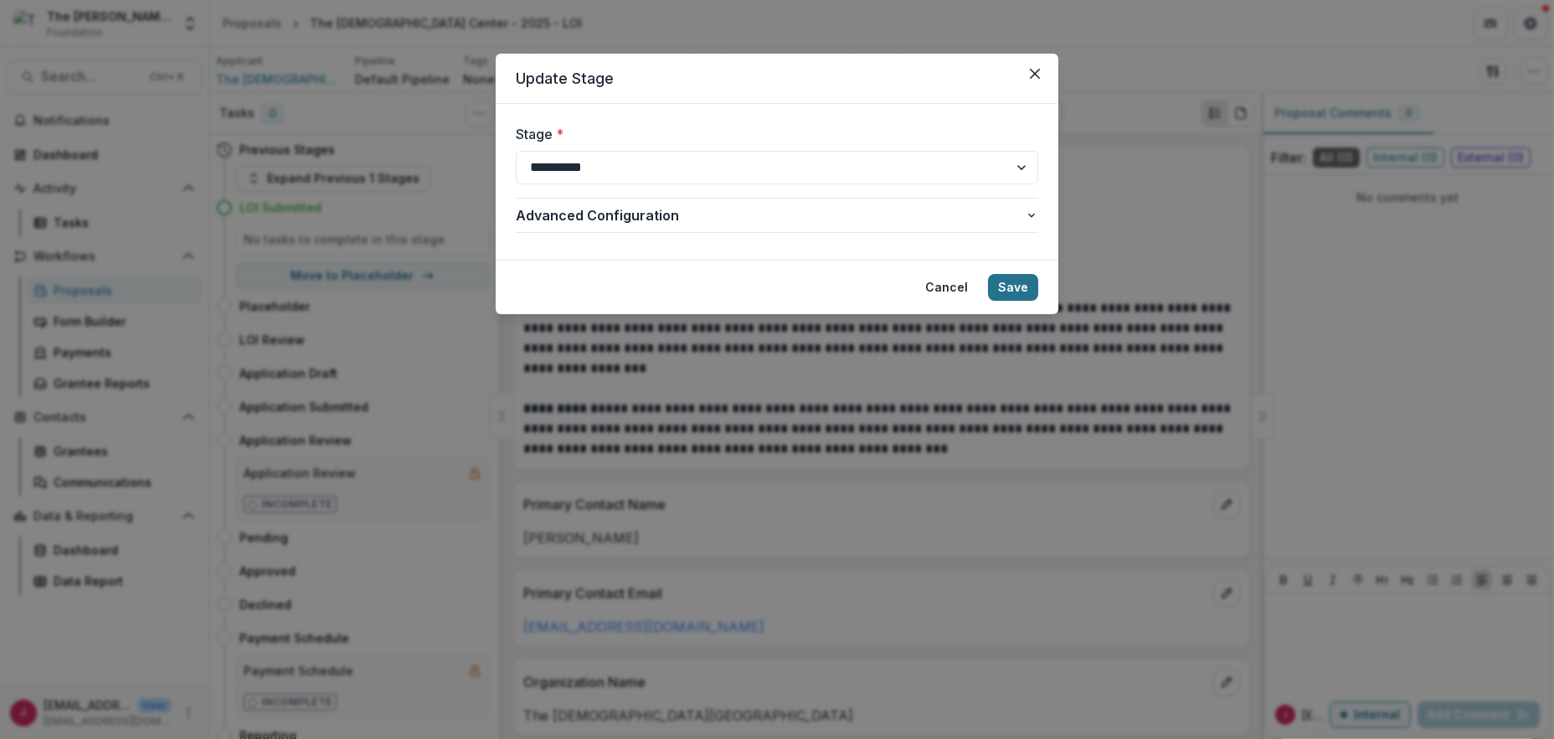
click at [1013, 276] on footer "Cancel Save" at bounding box center [777, 287] width 563 height 54
click at [1017, 283] on button "Save" at bounding box center [1013, 287] width 50 height 27
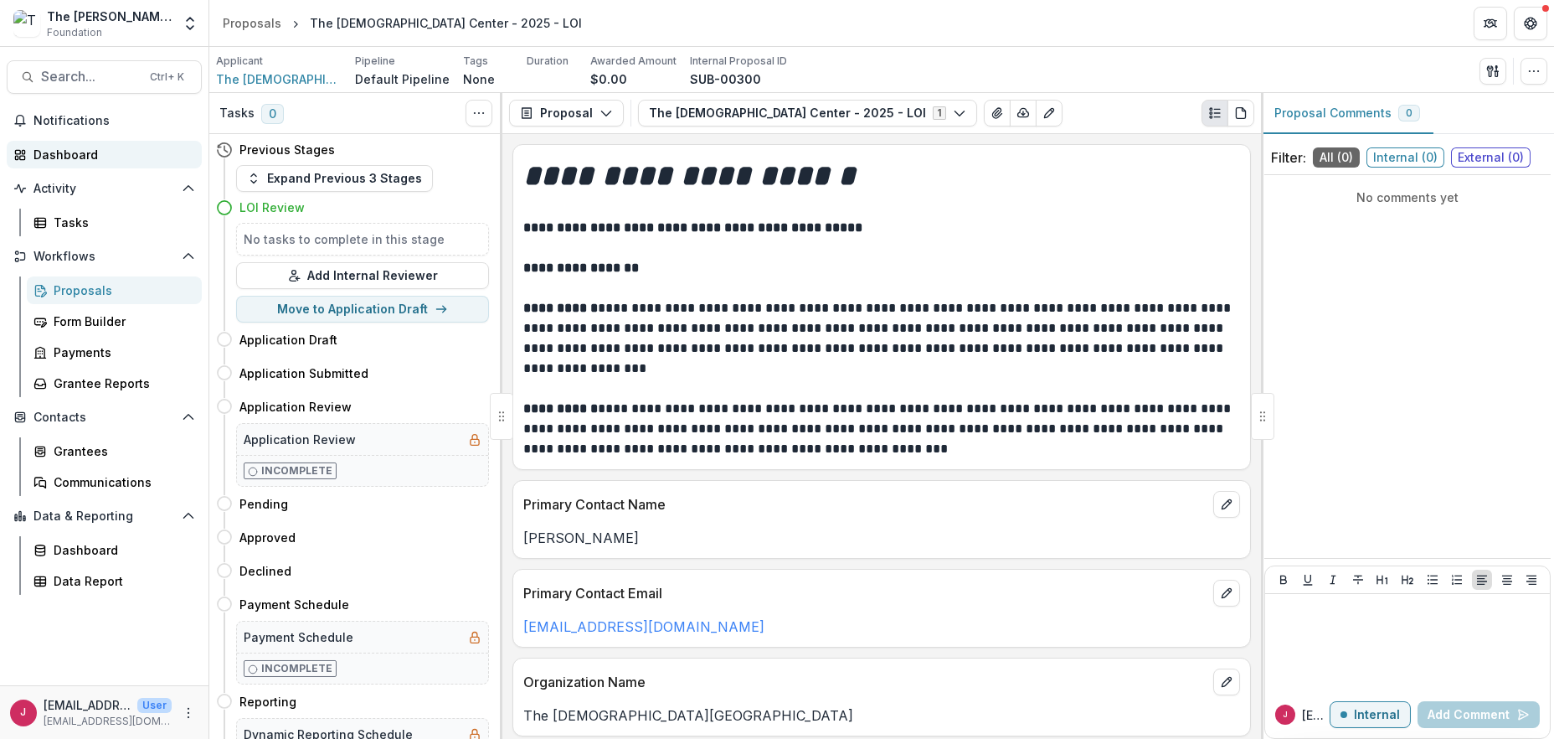
click at [76, 148] on div "Dashboard" at bounding box center [110, 155] width 155 height 18
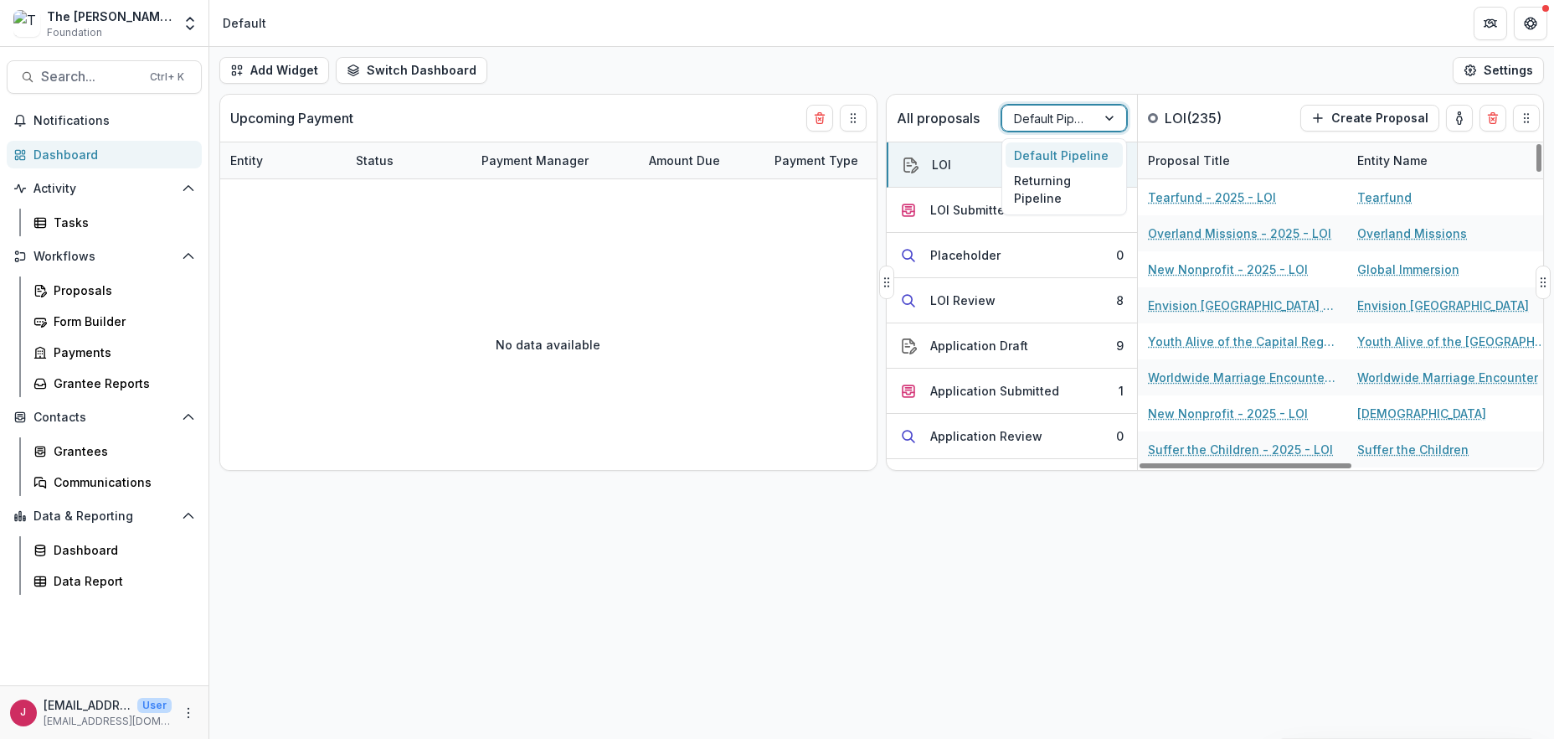
click at [1112, 113] on div at bounding box center [1111, 118] width 30 height 25
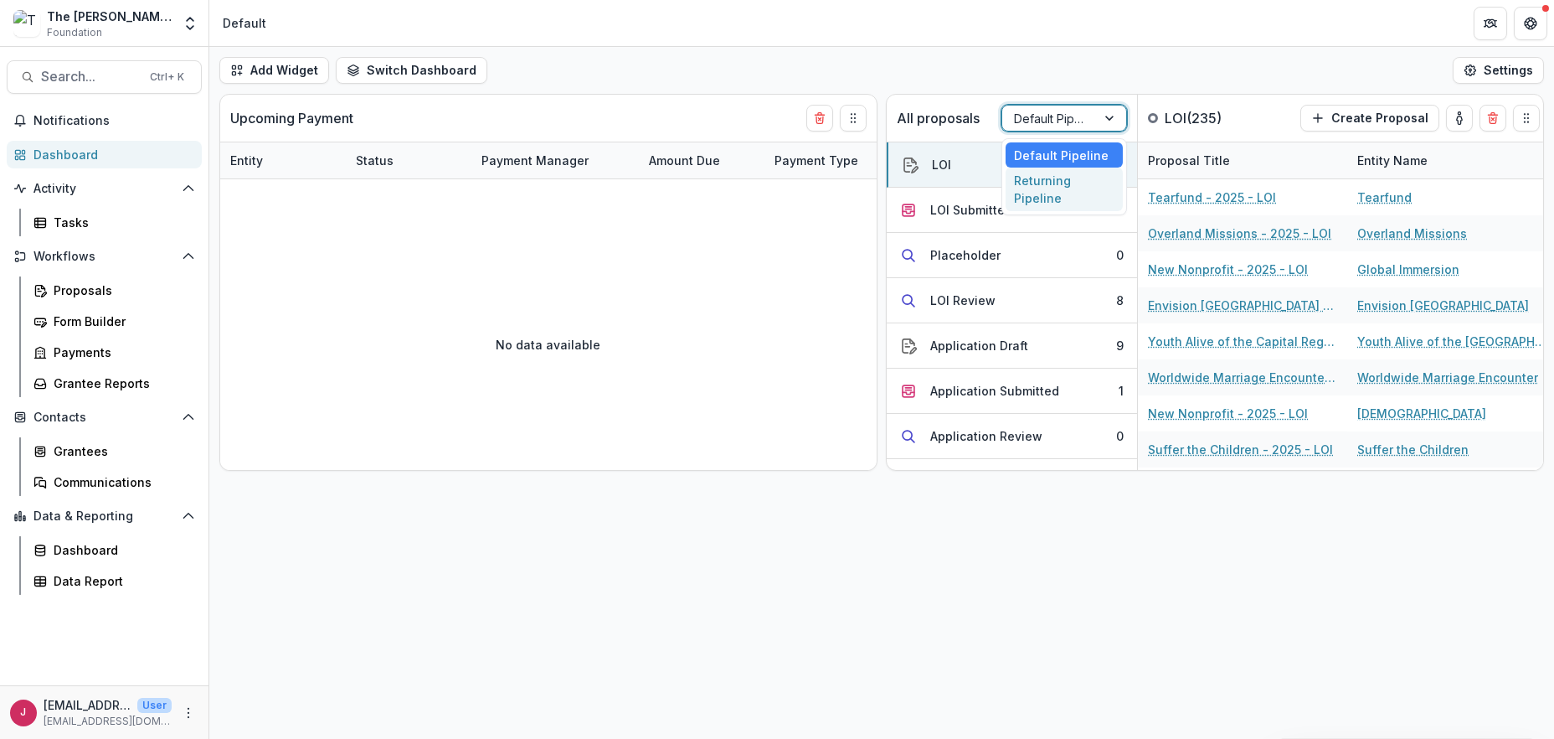
click at [1049, 192] on div "Returning Pipeline" at bounding box center [1064, 189] width 117 height 44
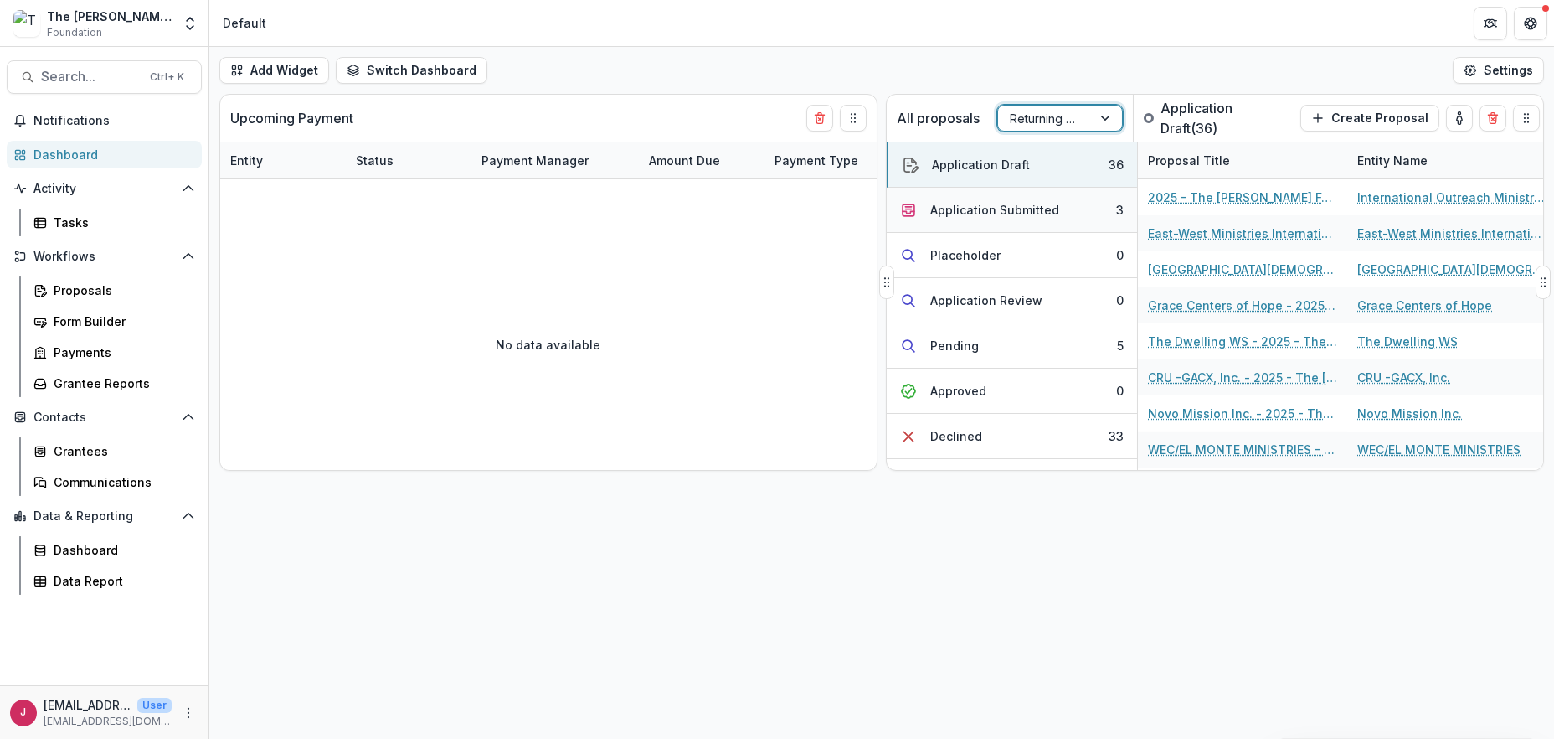
click at [1032, 203] on div "Application Submitted" at bounding box center [994, 210] width 129 height 18
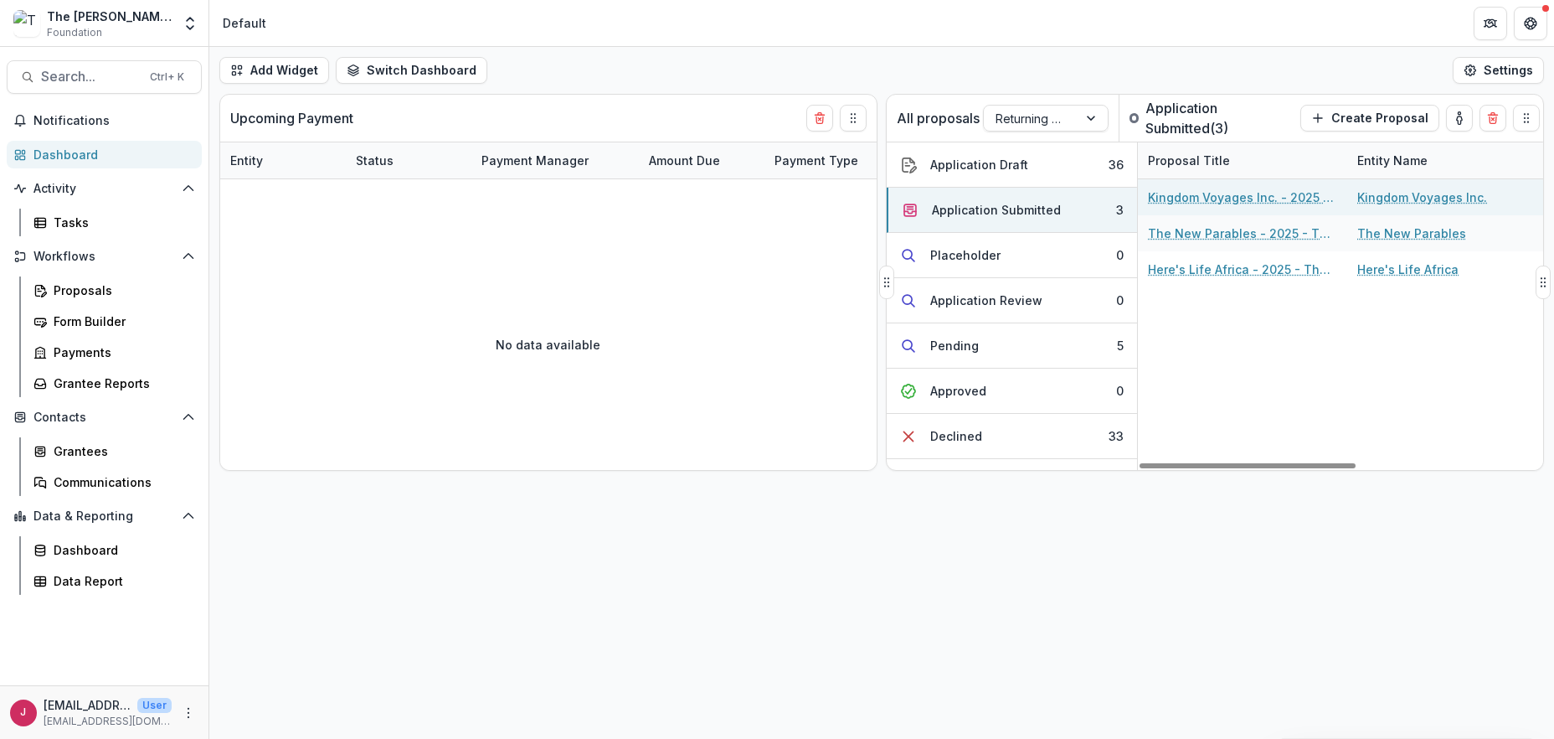
click at [1217, 193] on link "Kingdom Voyages Inc. - 2025 - The [PERSON_NAME] Foundation Grant Proposal Appli…" at bounding box center [1242, 197] width 189 height 18
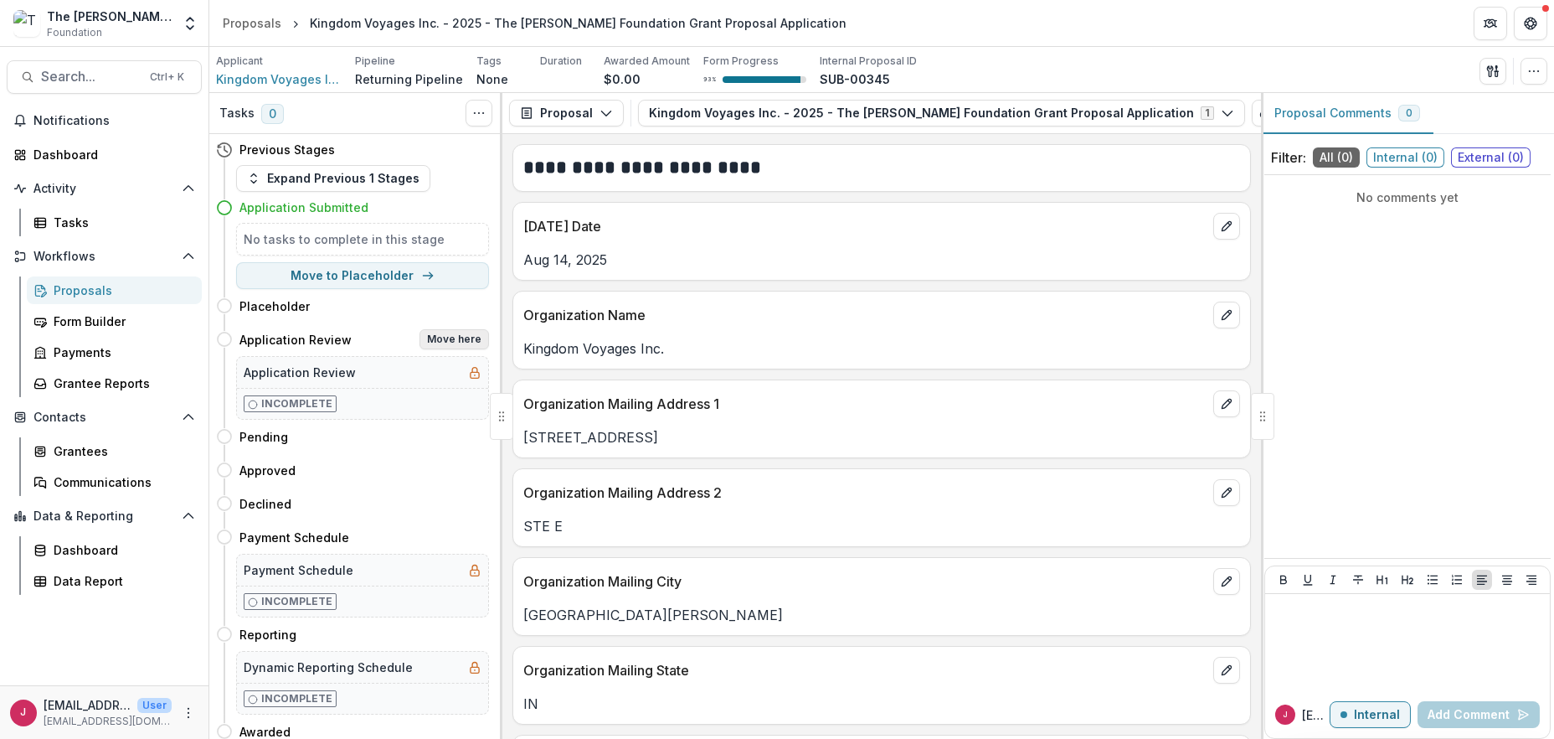
click at [447, 338] on button "Move here" at bounding box center [455, 339] width 70 height 20
select select "**********"
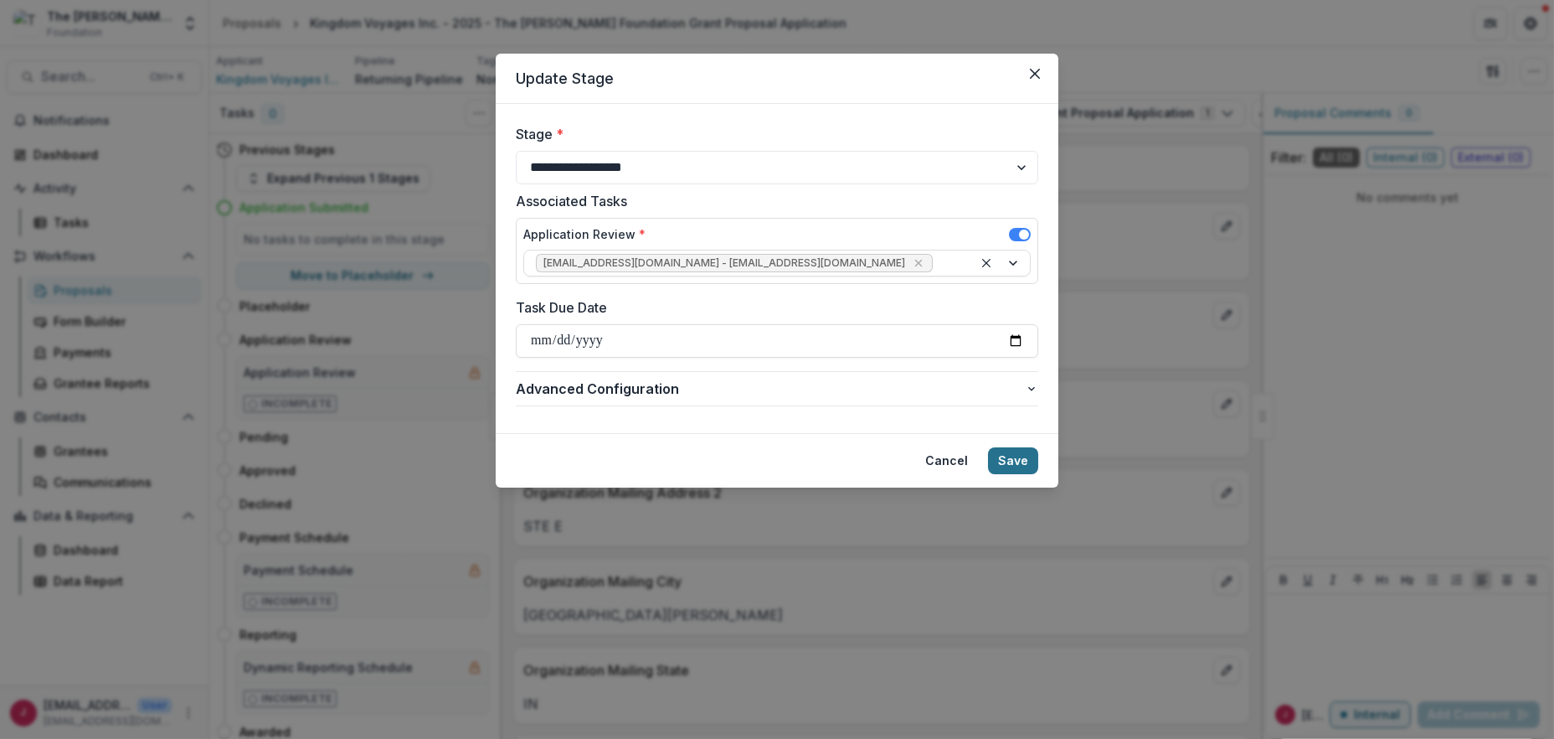
click at [1017, 462] on button "Save" at bounding box center [1013, 460] width 50 height 27
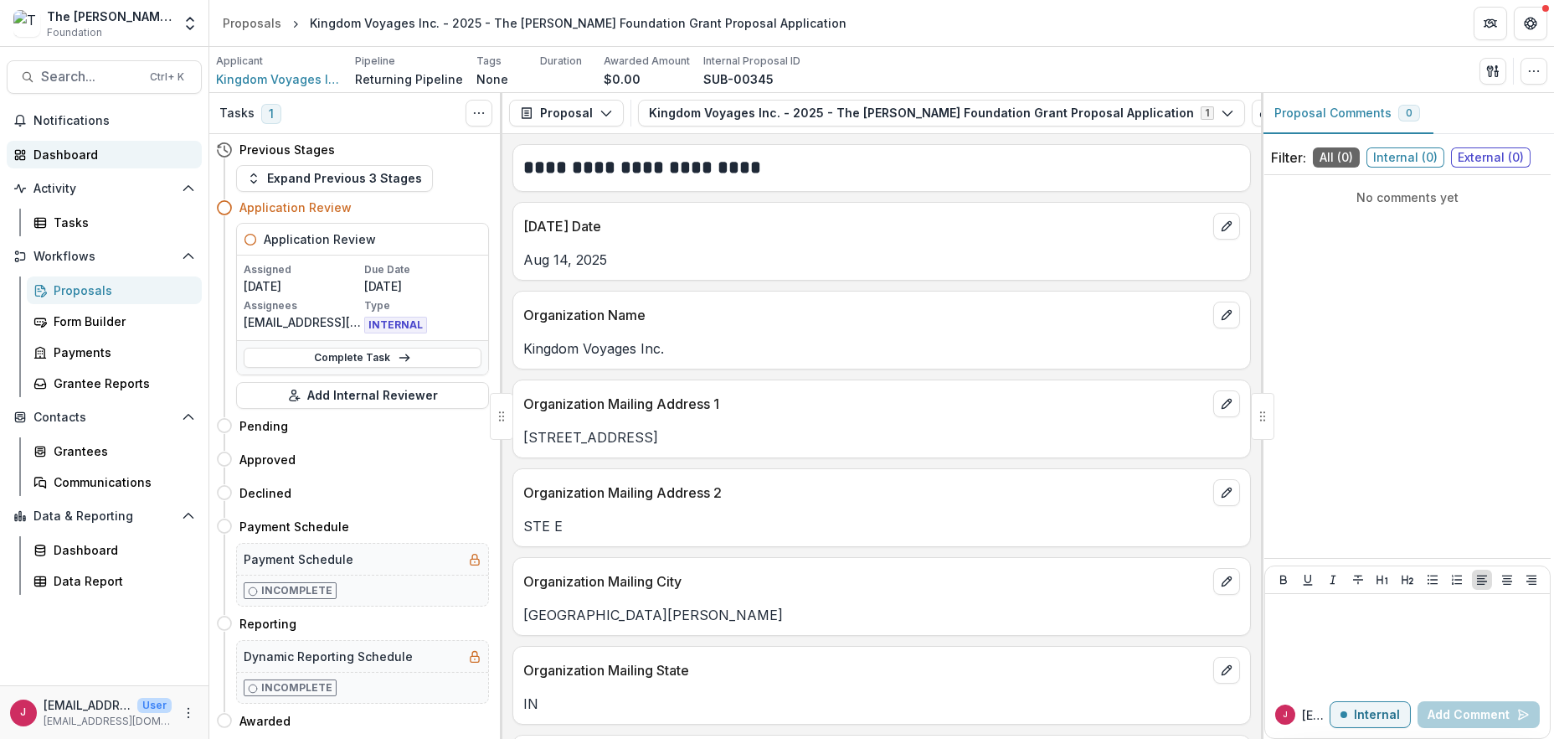
click at [86, 152] on div "Dashboard" at bounding box center [110, 155] width 155 height 18
